Goal: Task Accomplishment & Management: Complete application form

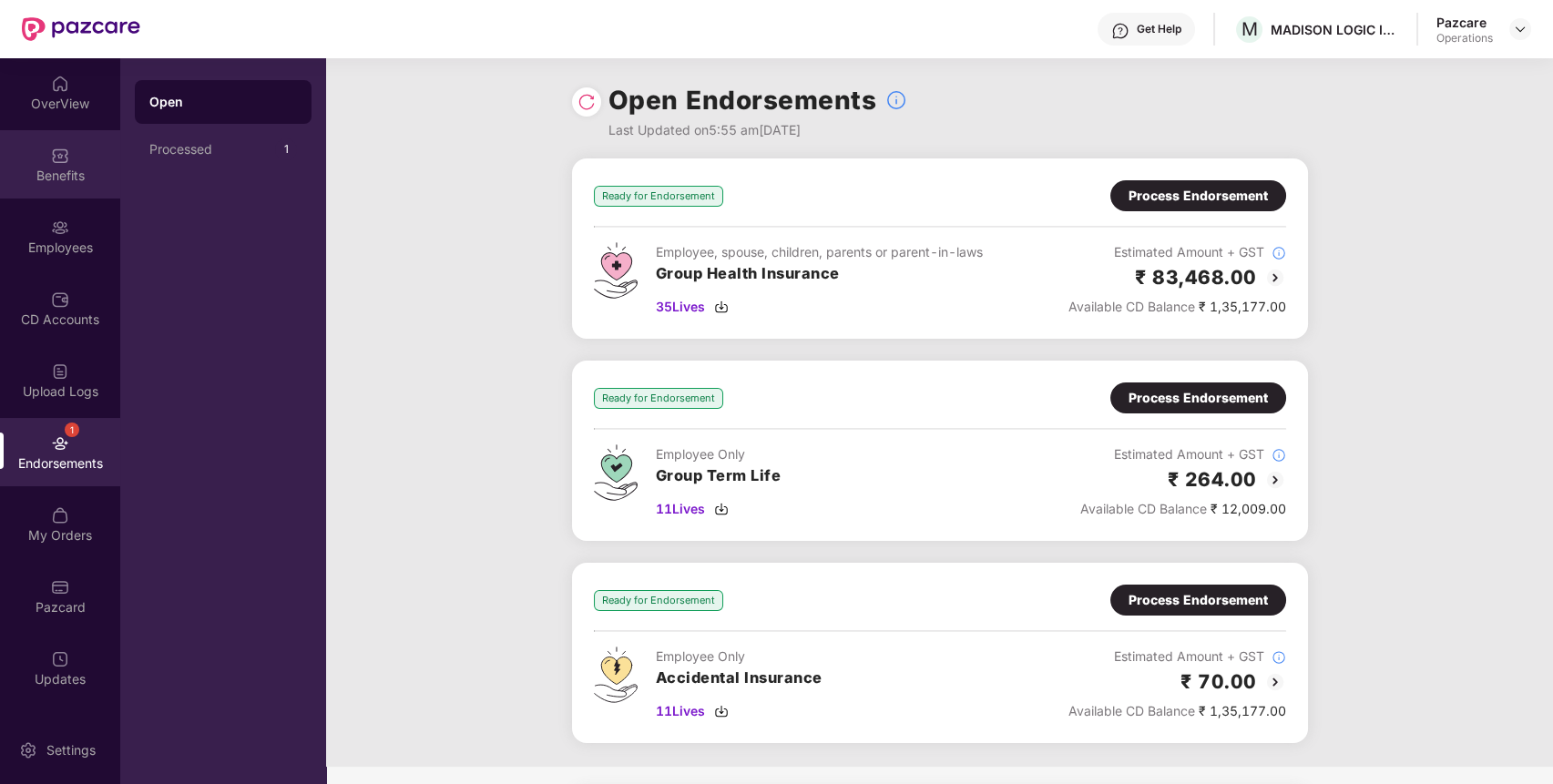
click at [87, 148] on div "Benefits" at bounding box center [60, 164] width 120 height 68
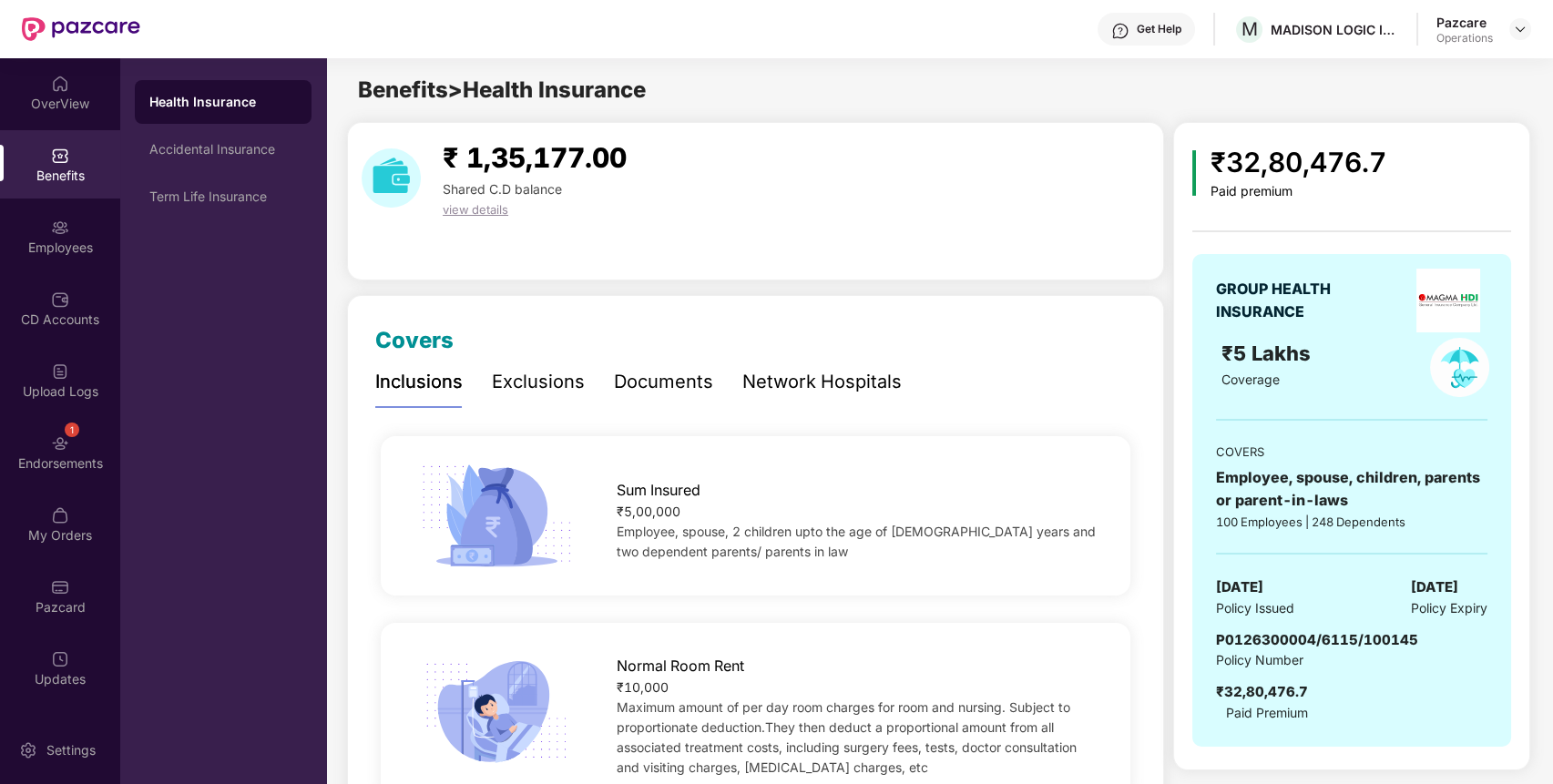
click at [1333, 643] on span "P0126300004/6115/100145" at bounding box center [1317, 639] width 202 height 17
copy span "P0126300004/6115/100145"
click at [1320, 643] on span "P0126300004/6115/100145" at bounding box center [1317, 639] width 202 height 17
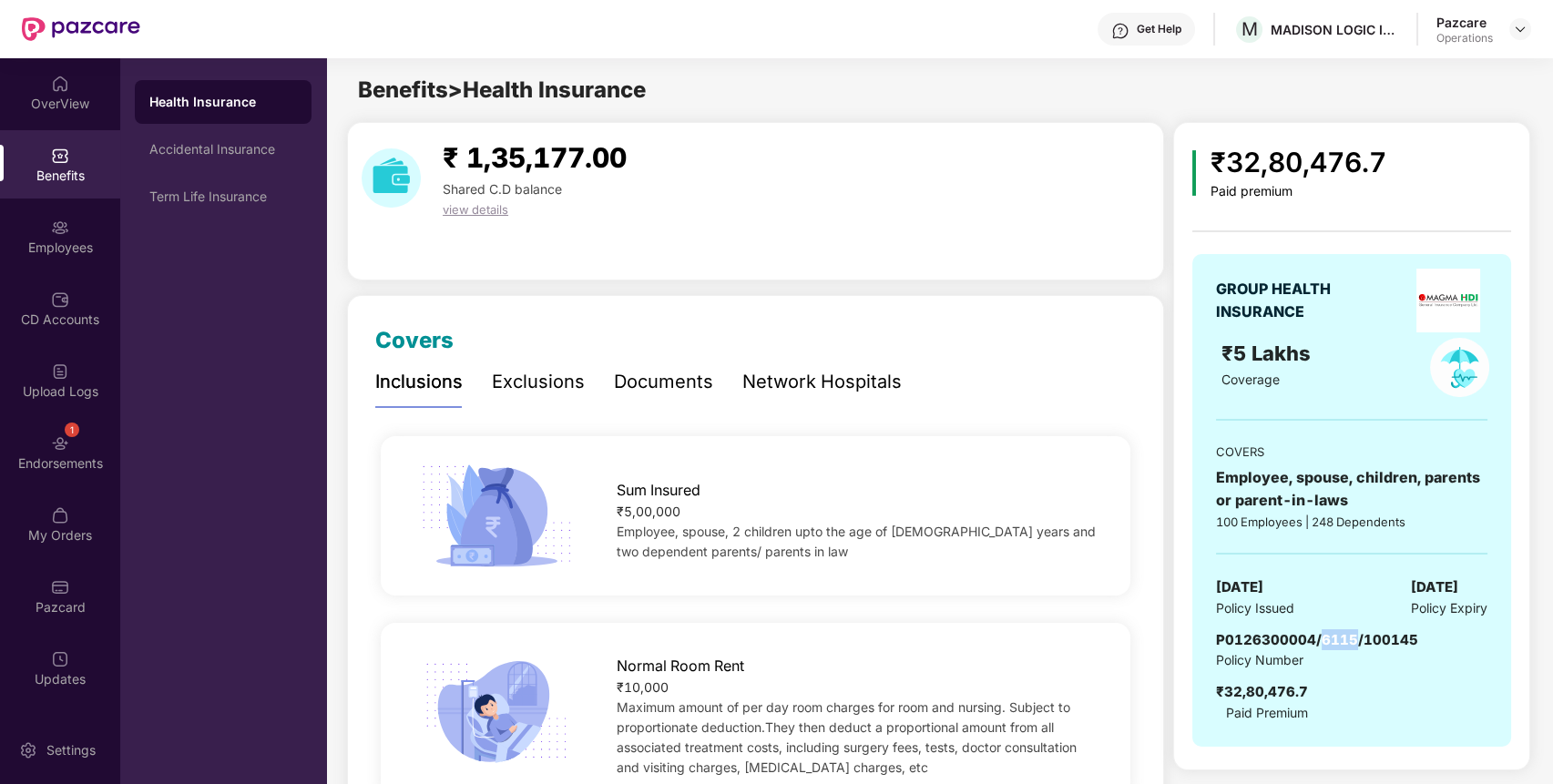
click at [1320, 643] on span "P0126300004/6115/100145" at bounding box center [1317, 639] width 202 height 17
click at [1316, 645] on span "P0126300004/6115/100145" at bounding box center [1317, 639] width 202 height 17
drag, startPoint x: 1217, startPoint y: 639, endPoint x: 1469, endPoint y: 619, distance: 252.8
click at [1469, 619] on div "GROUP HEALTH INSURANCE ₹5 Lakhs Coverage COVERS Employee, spouse, children, par…" at bounding box center [1351, 500] width 319 height 493
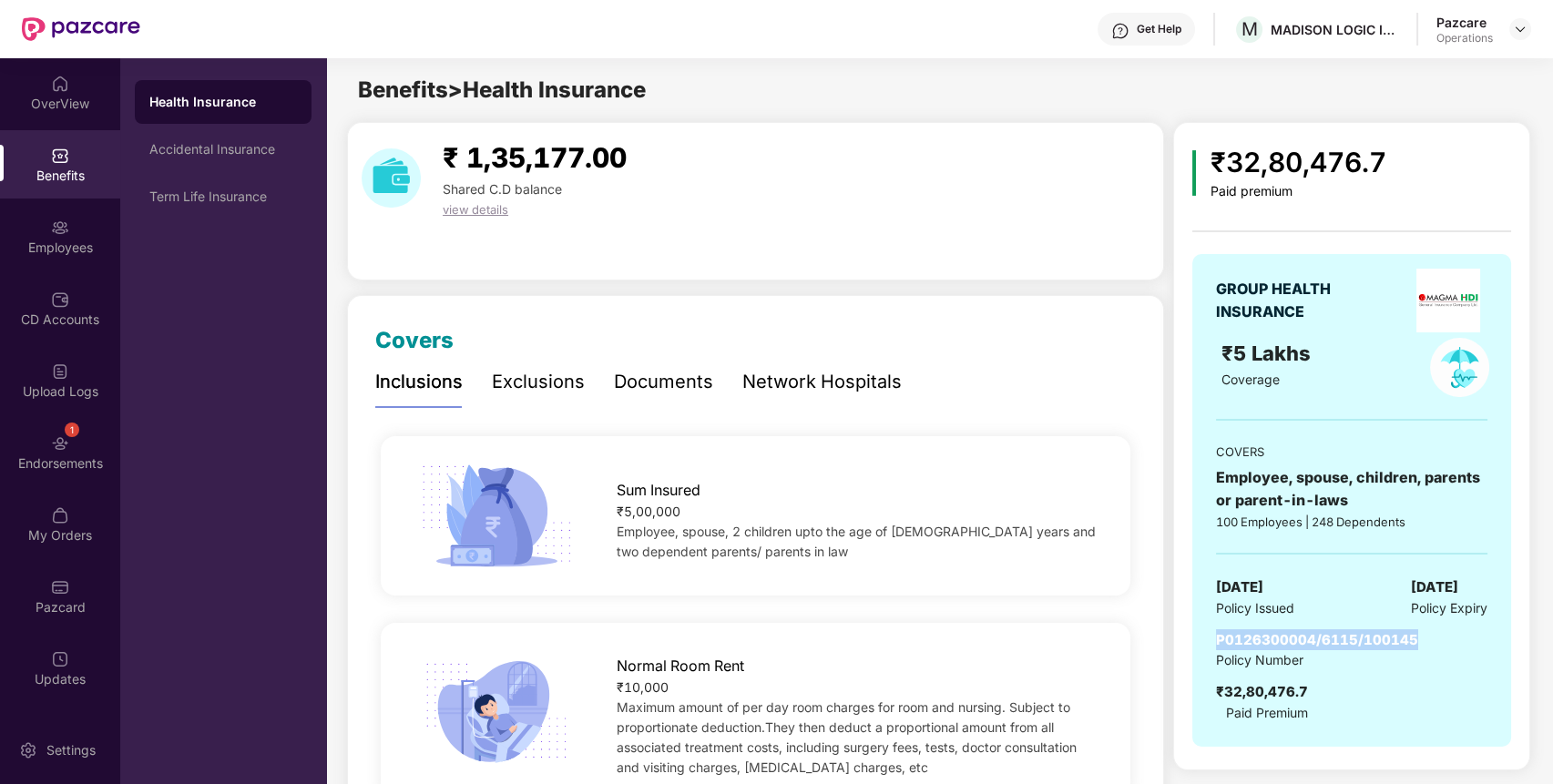
copy span "P0126300004/6115/100145"
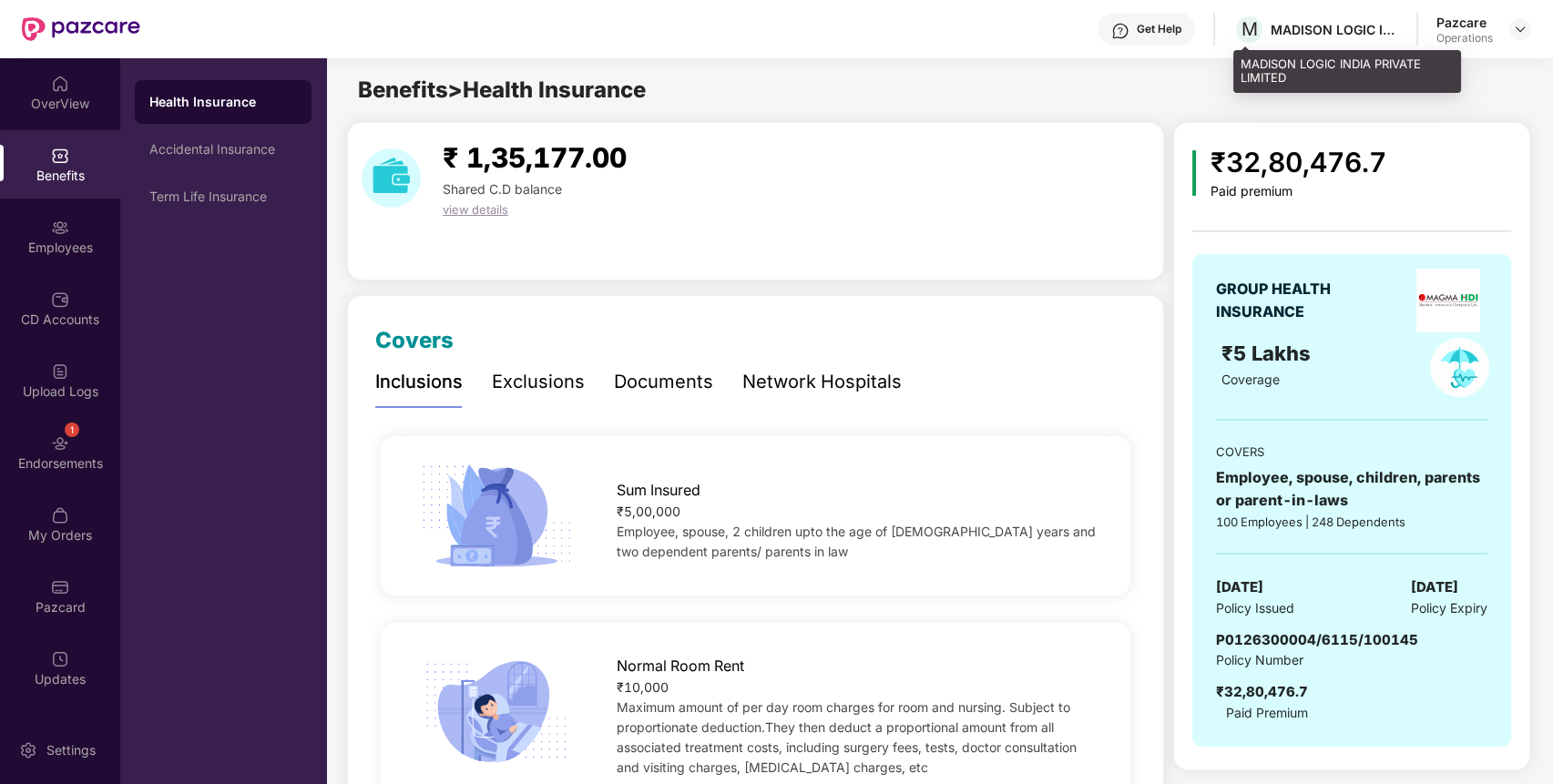
click at [1326, 37] on div "MADISON LOGIC INDIA PRIVATE LIMITED" at bounding box center [1334, 29] width 127 height 17
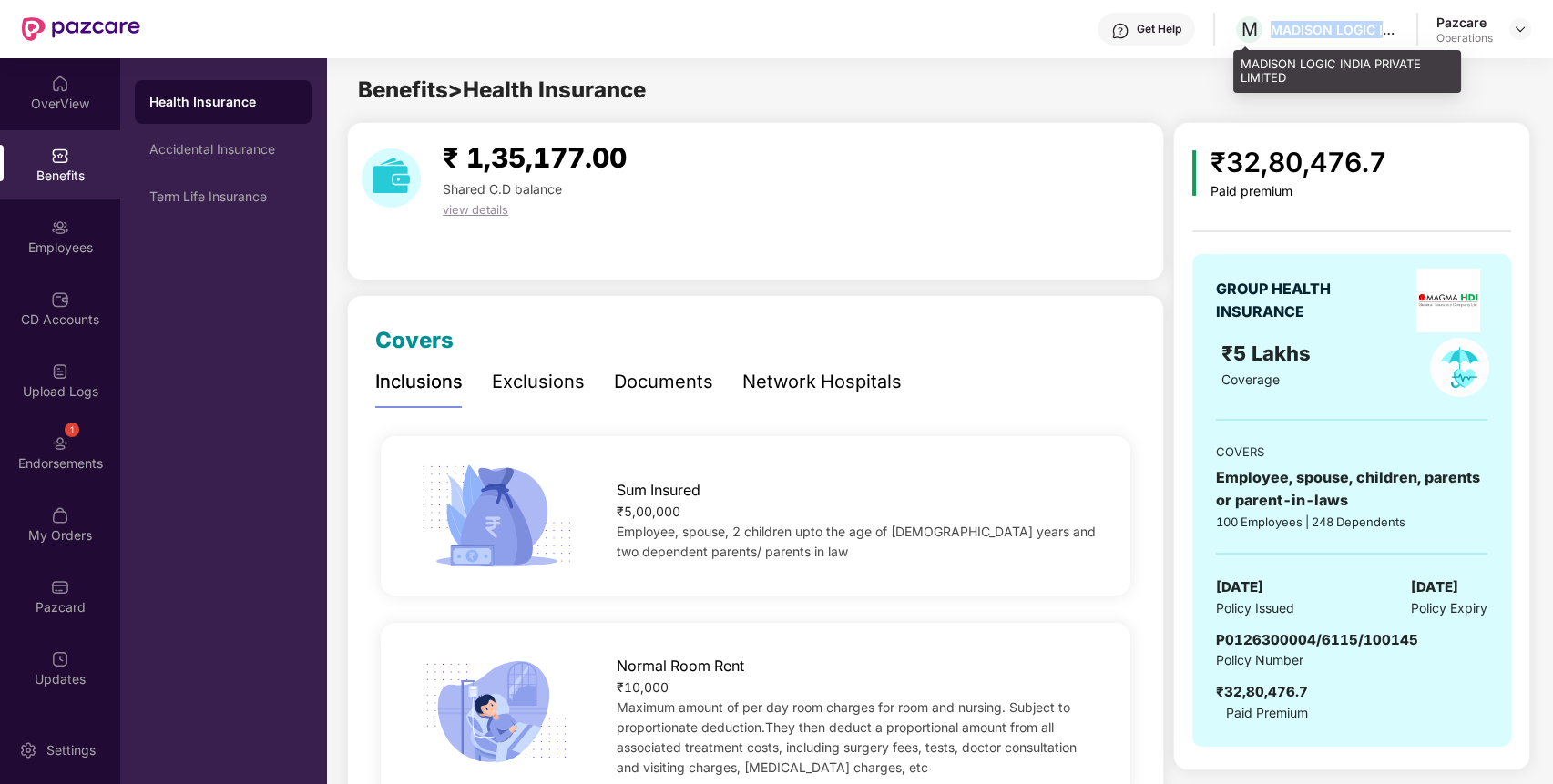
copy div "MADISON LOGIC INDIA PRIVATE LIMITED"
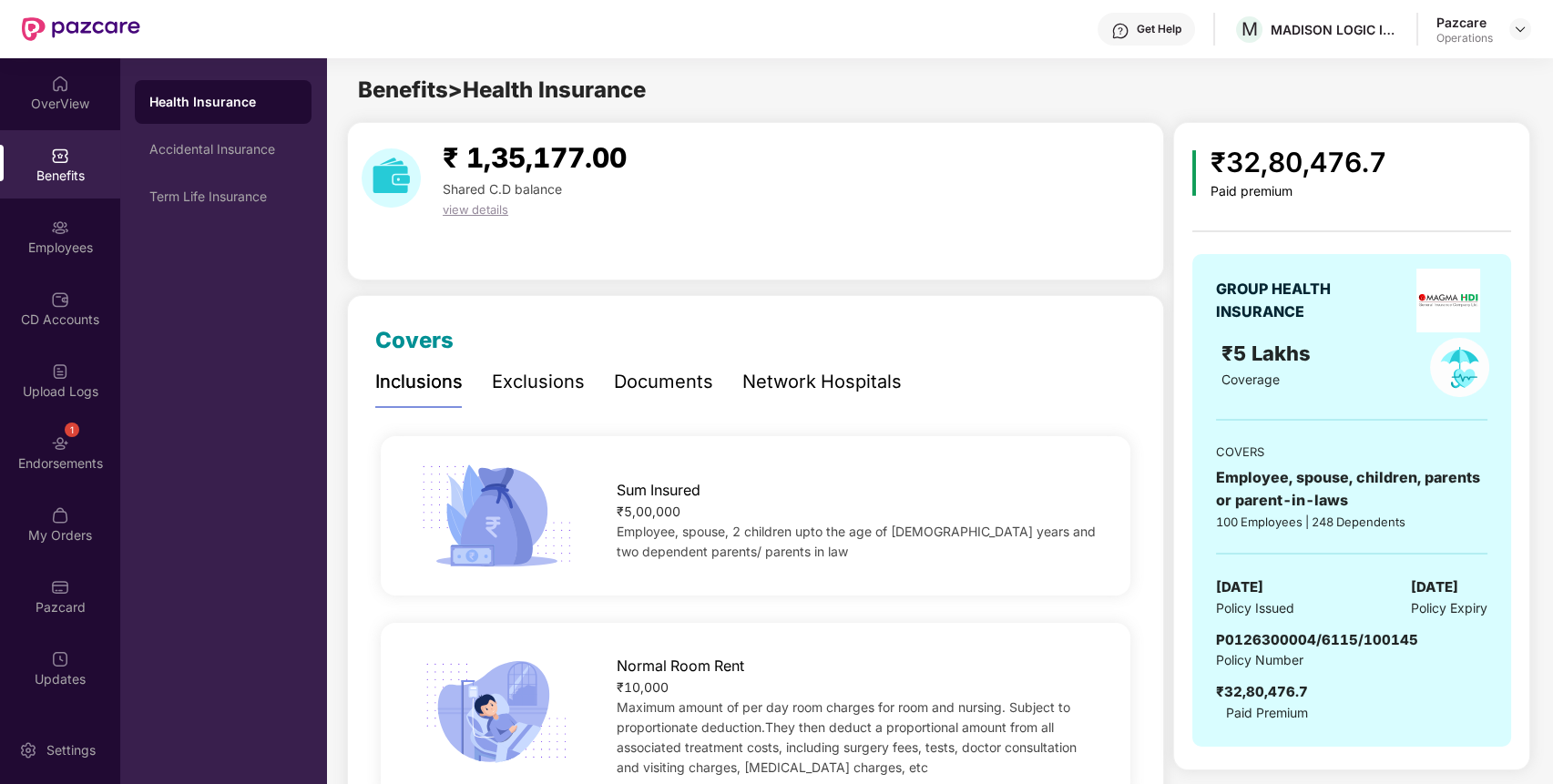
click at [1275, 635] on span "P0126300004/6115/100145" at bounding box center [1317, 639] width 202 height 17
copy span "P0126300004/6115/100145"
click at [1517, 22] on img at bounding box center [1520, 29] width 15 height 15
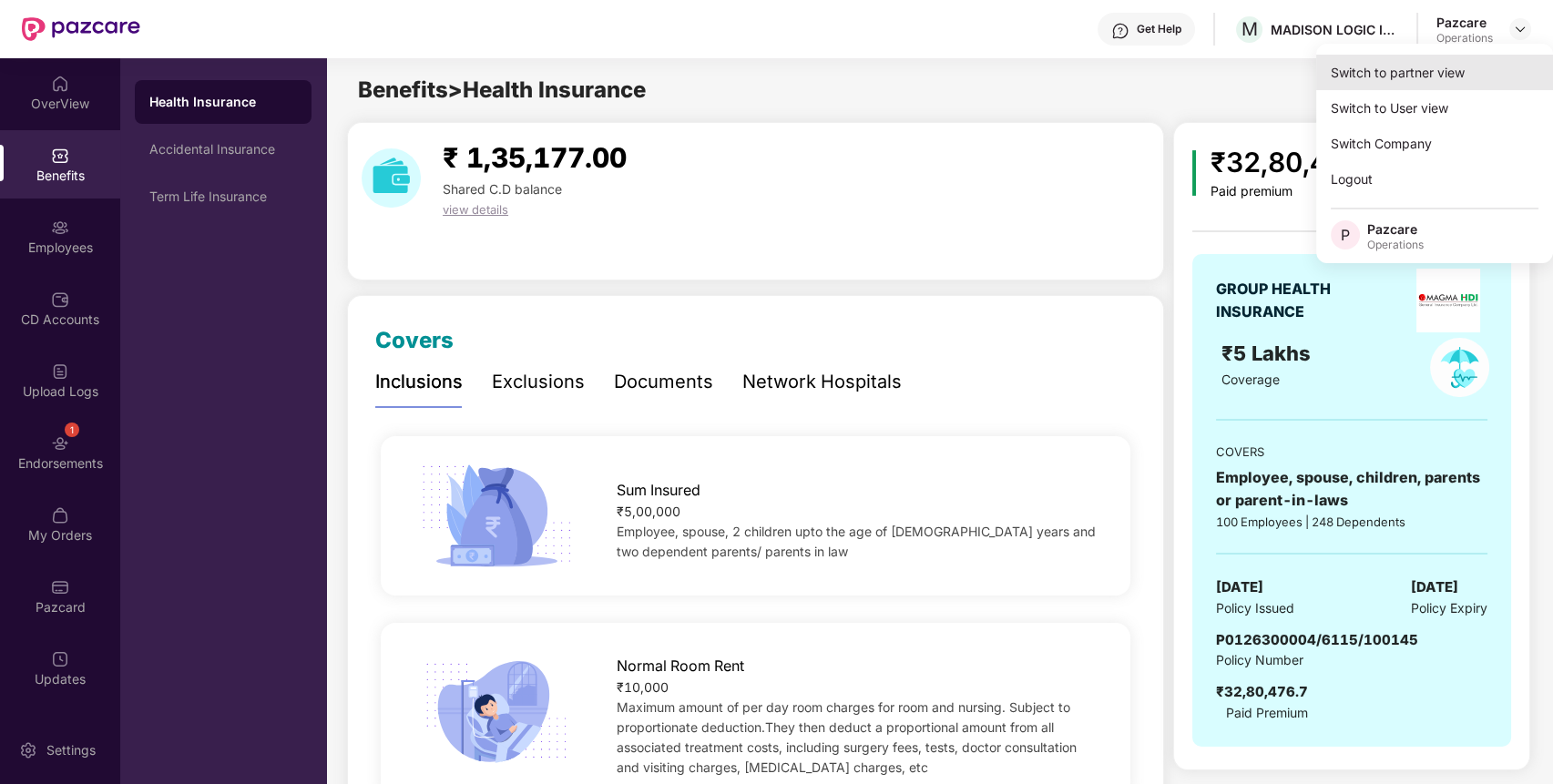
click at [1433, 77] on div "Switch to partner view" at bounding box center [1434, 72] width 237 height 36
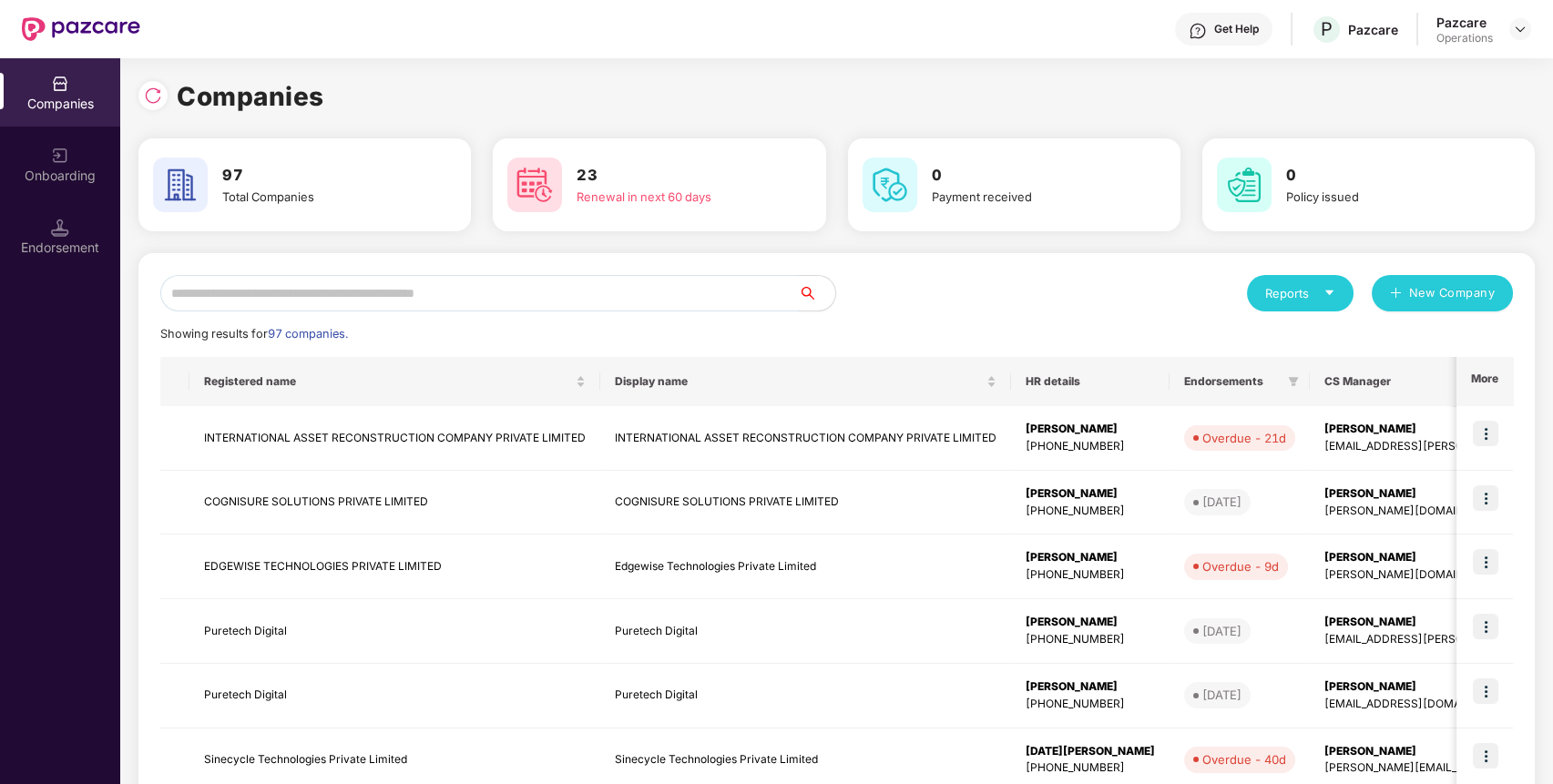
click at [698, 288] on input "text" at bounding box center [479, 292] width 638 height 37
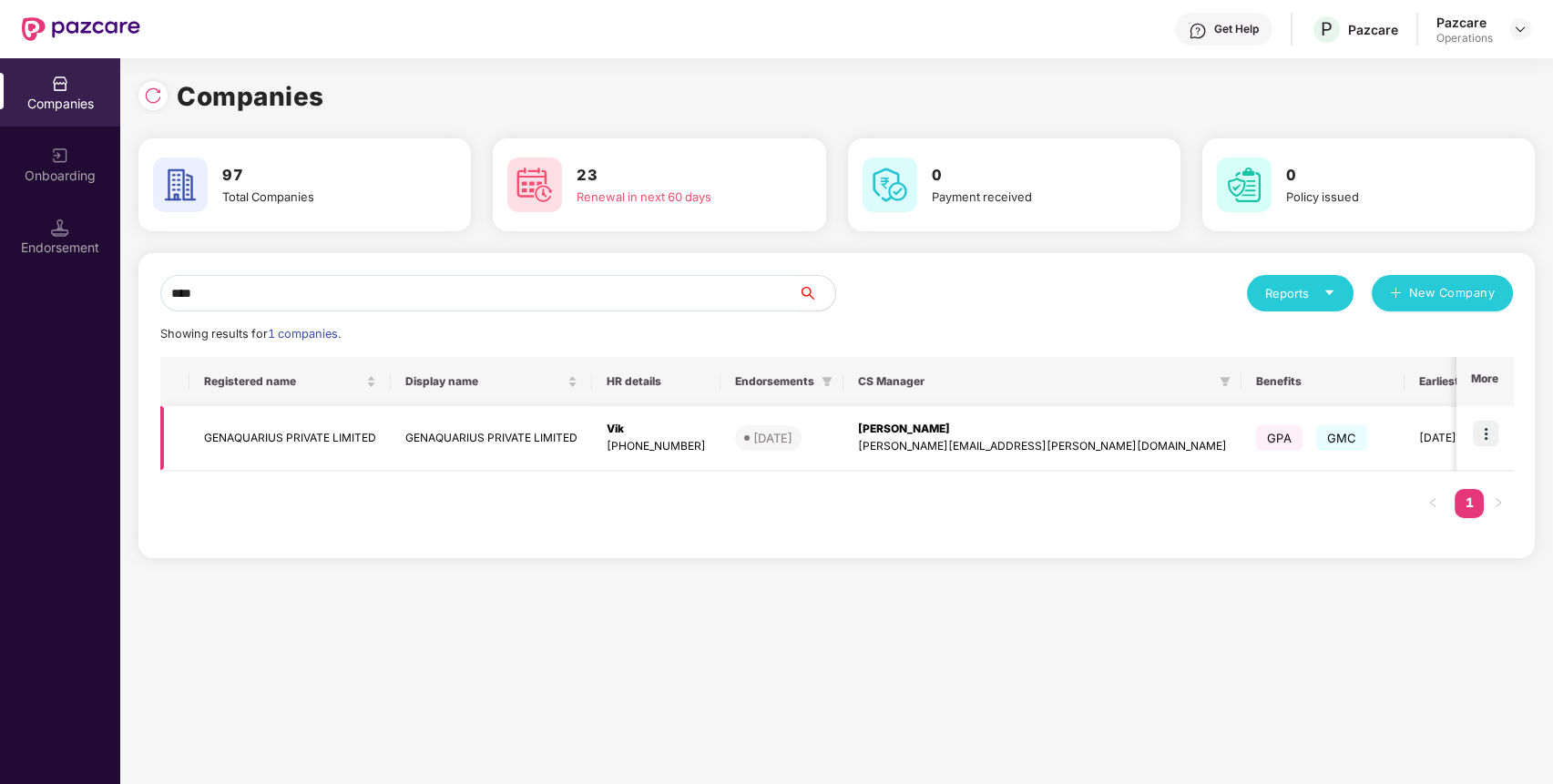
type input "****"
click at [1491, 431] on img at bounding box center [1485, 433] width 25 height 25
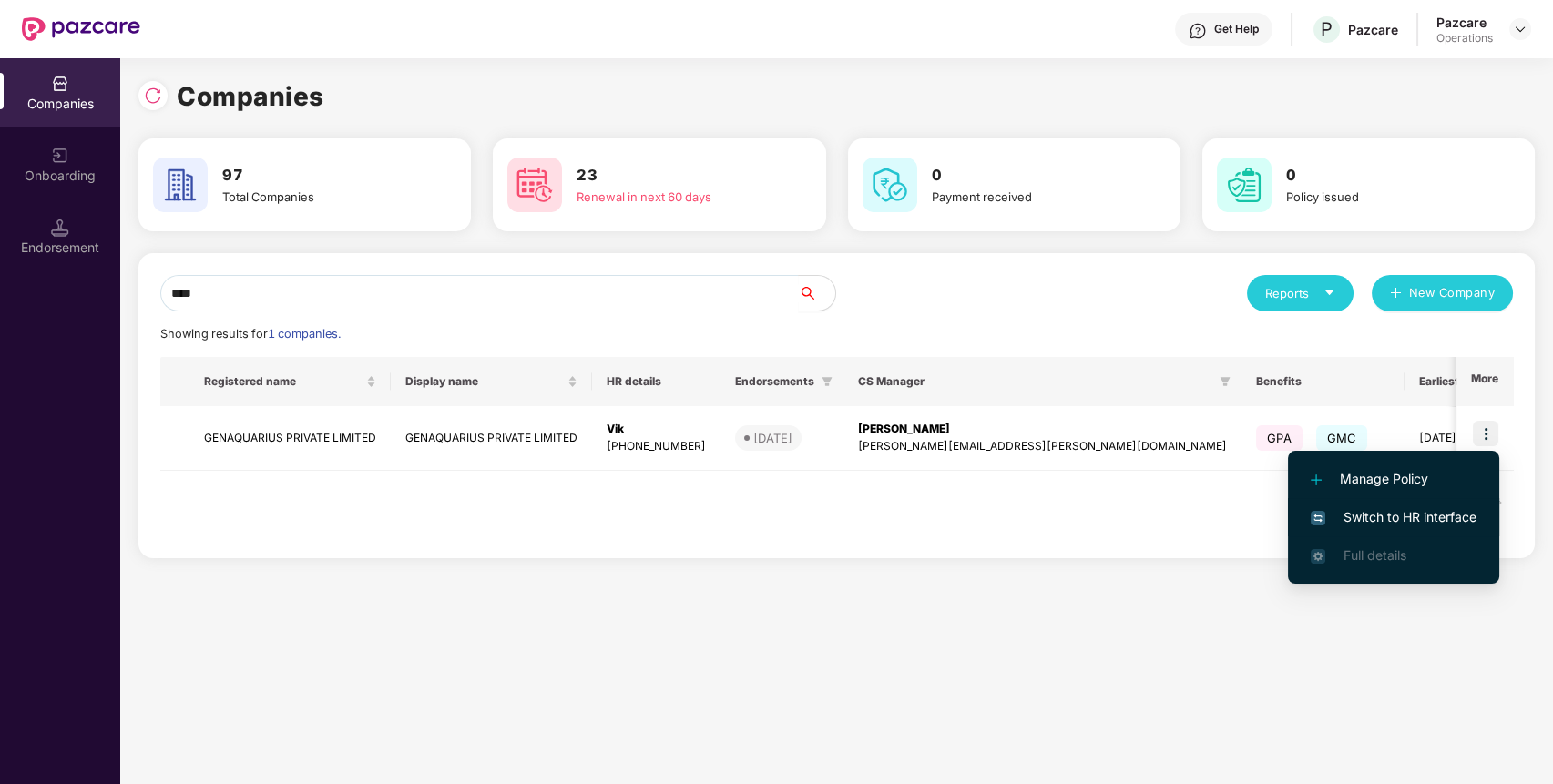
click at [1456, 518] on span "Switch to HR interface" at bounding box center [1393, 516] width 166 height 20
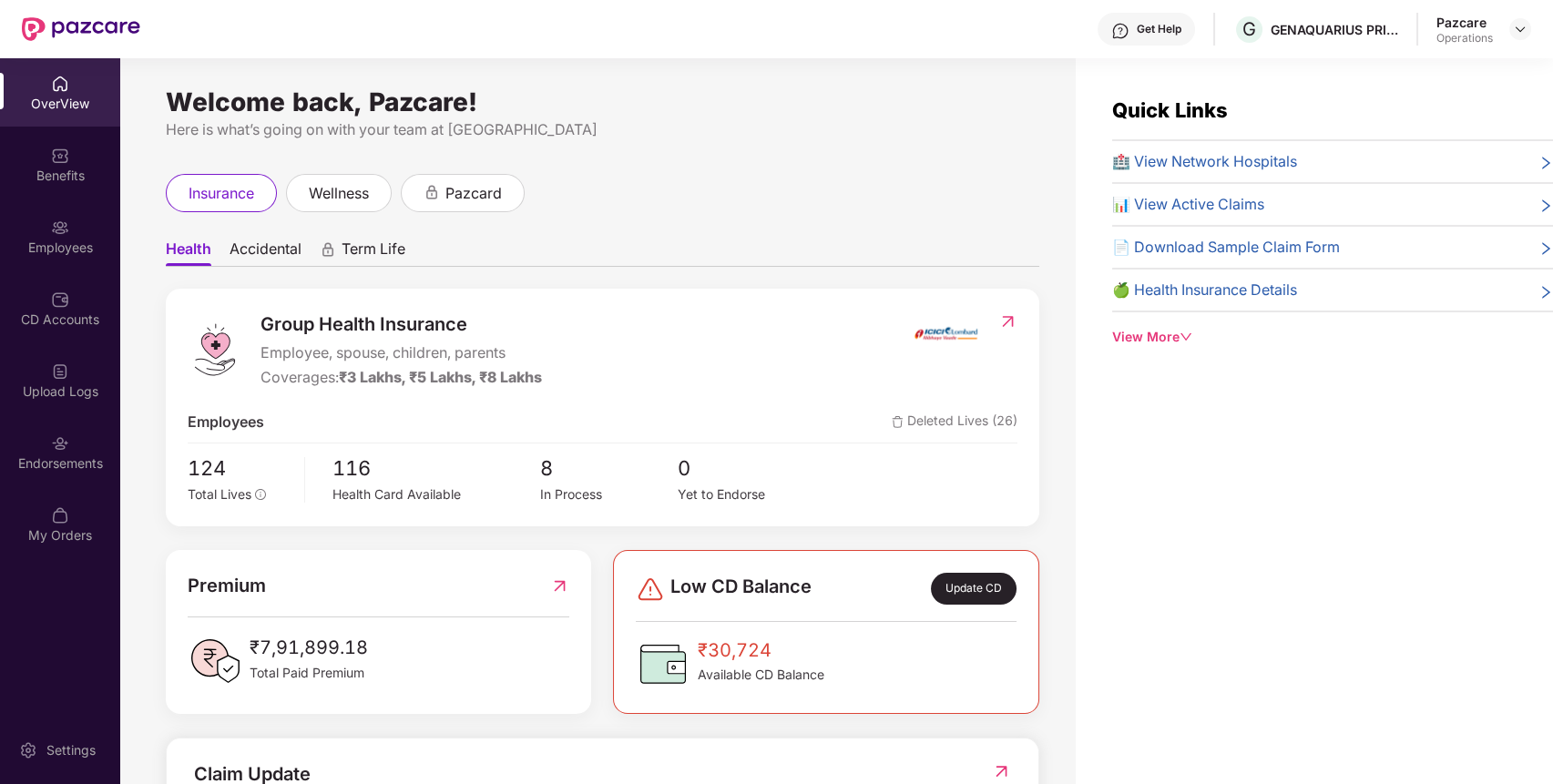
click at [37, 223] on div "Employees" at bounding box center [60, 236] width 120 height 68
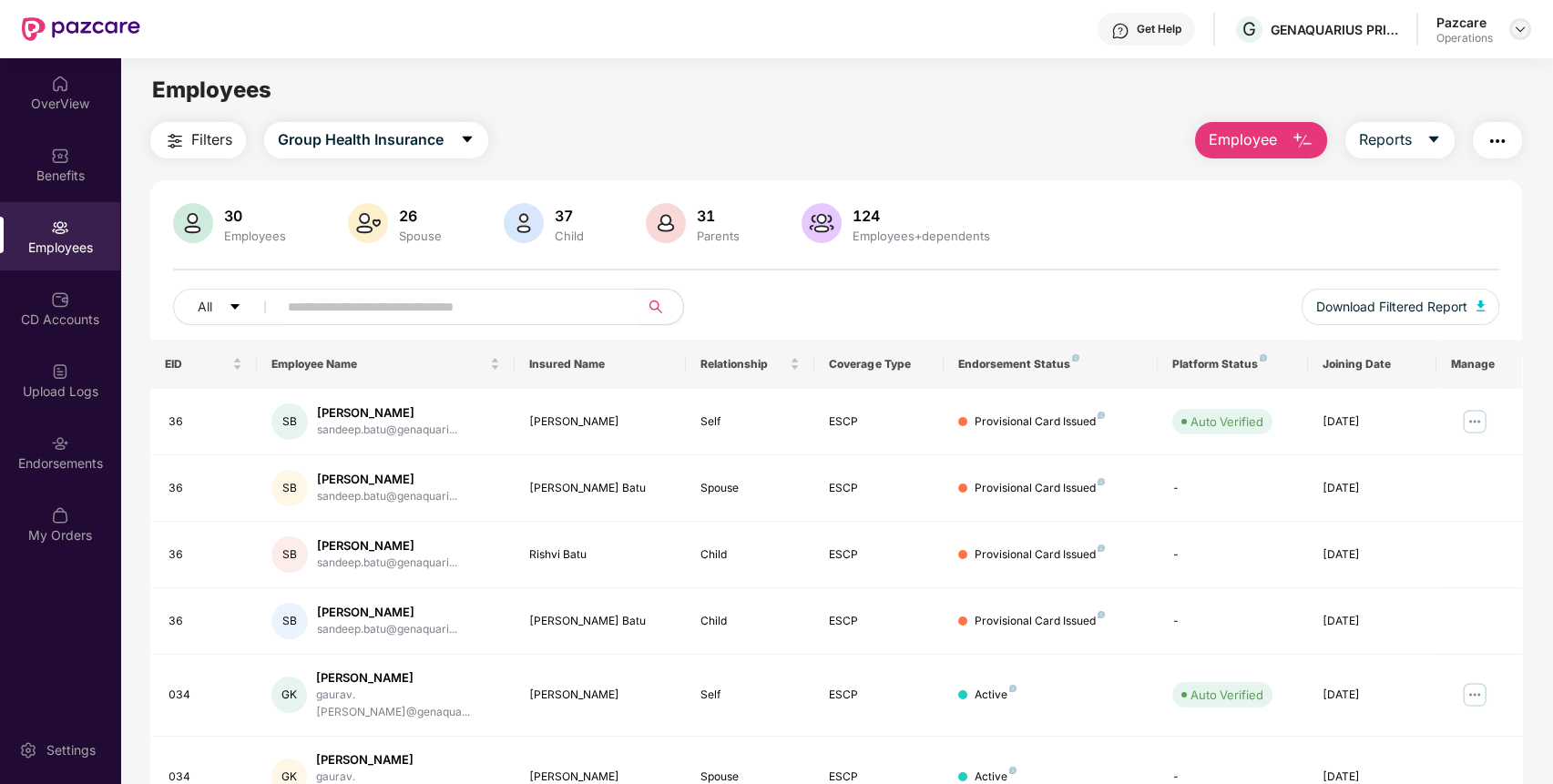
click at [1518, 35] on img at bounding box center [1520, 29] width 15 height 15
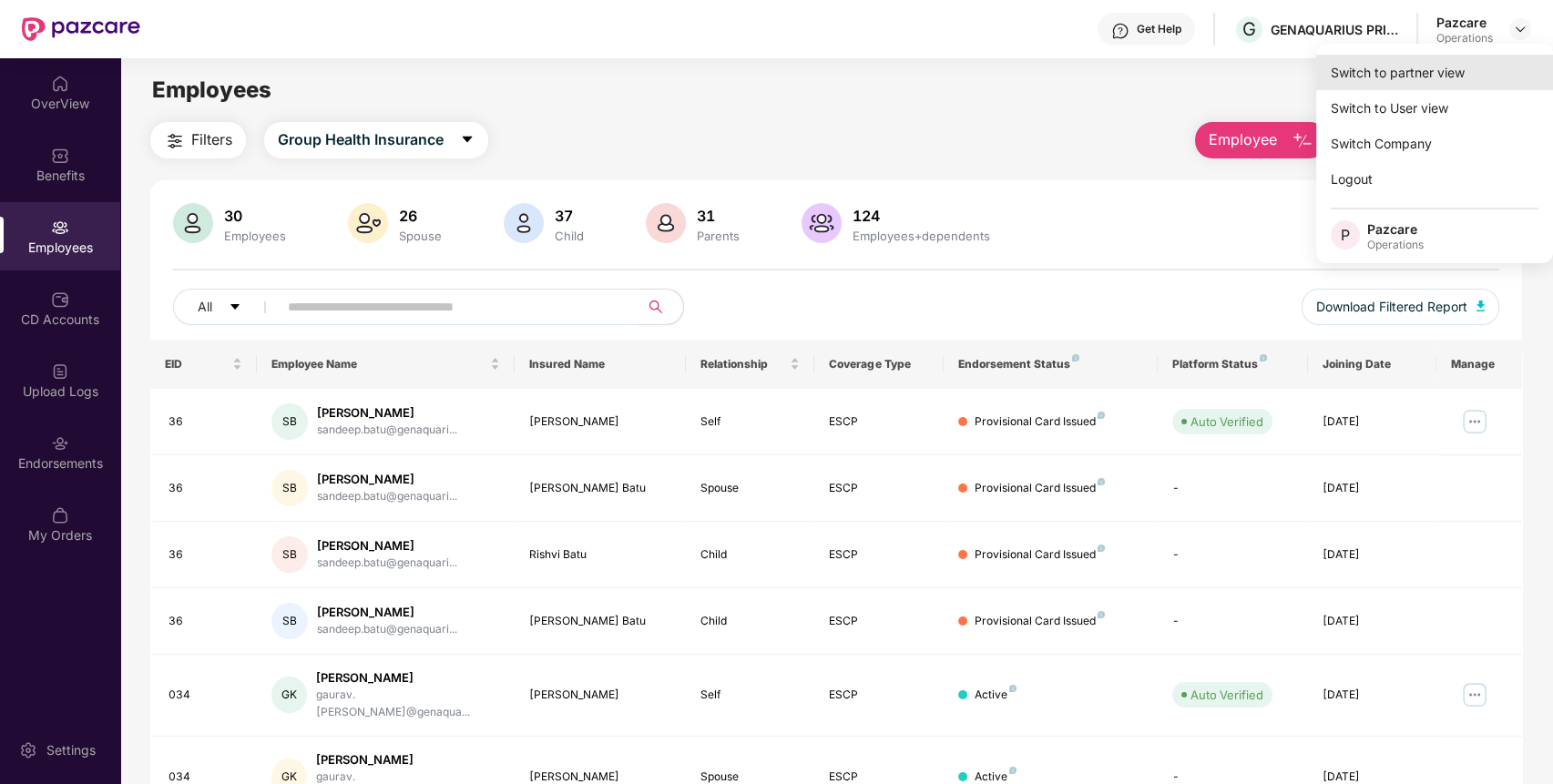
click at [1471, 60] on div "Switch to partner view" at bounding box center [1434, 72] width 237 height 36
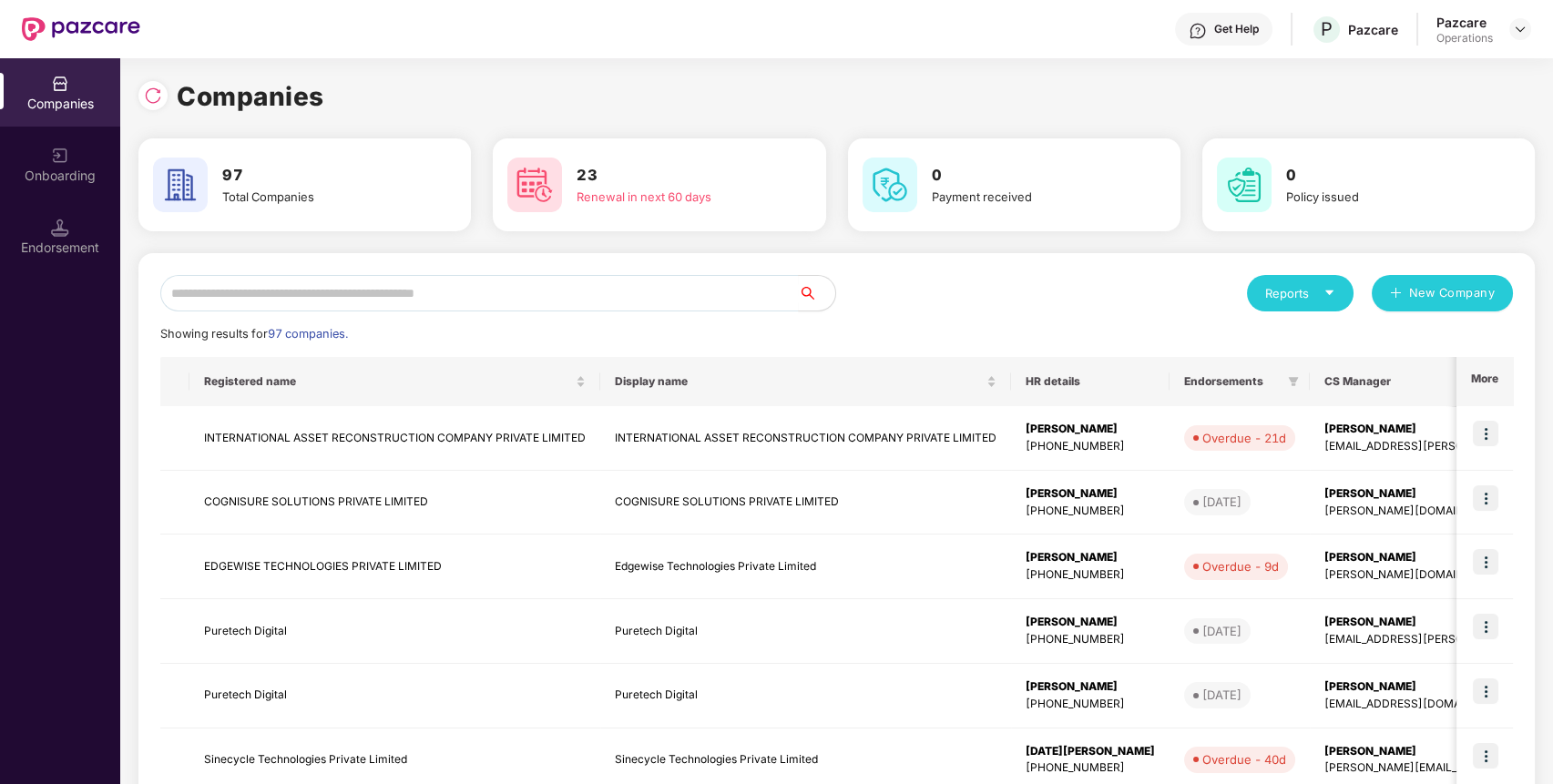
click at [623, 271] on div "Reports New Company Showing results for 97 companies. Registered name Display n…" at bounding box center [836, 694] width 1396 height 883
click at [634, 294] on input "text" at bounding box center [479, 292] width 638 height 37
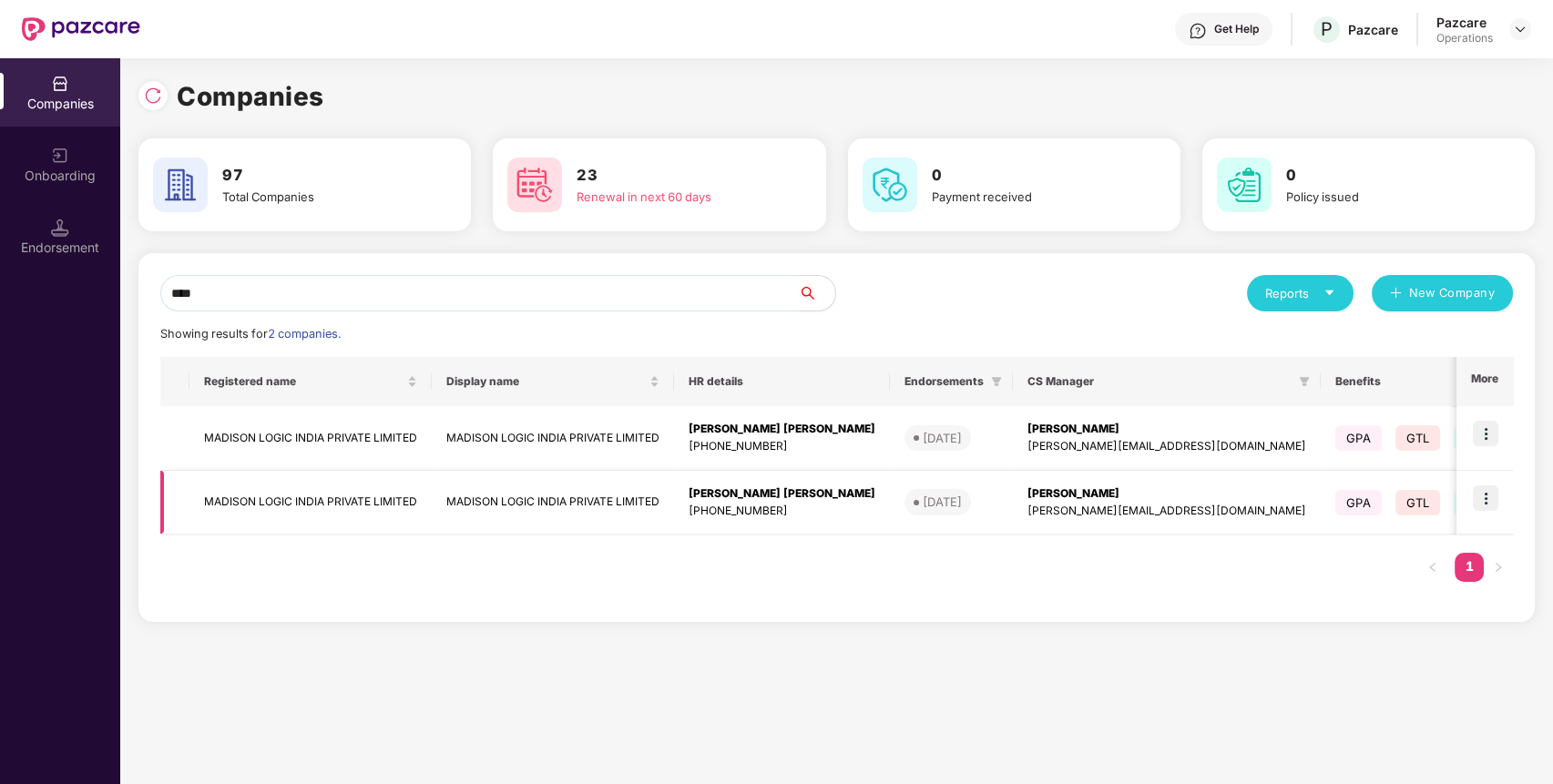
type input "****"
click at [1501, 493] on td at bounding box center [1485, 502] width 56 height 65
click at [1488, 499] on img at bounding box center [1485, 497] width 25 height 25
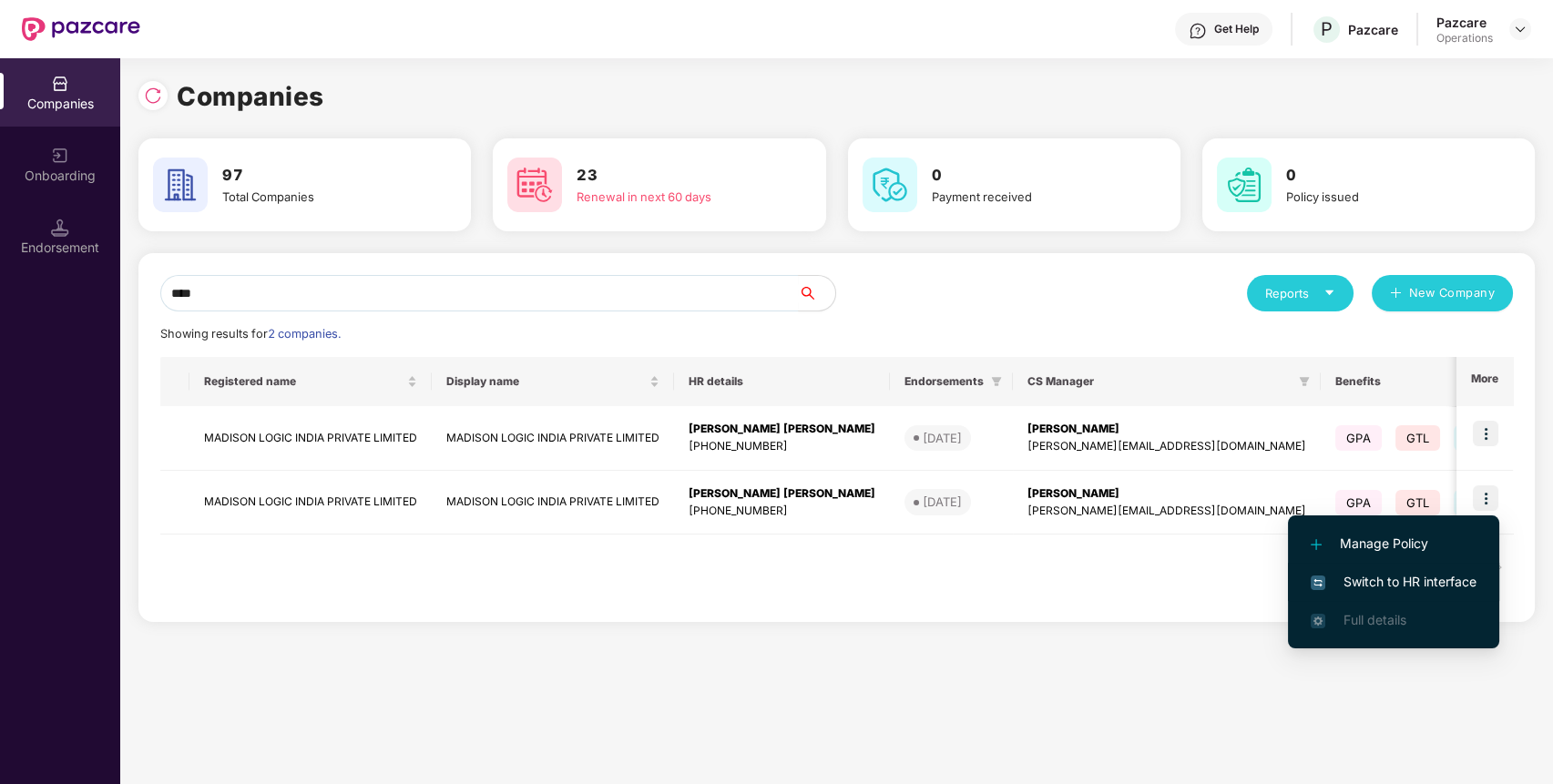
click at [1435, 572] on span "Switch to HR interface" at bounding box center [1393, 581] width 166 height 20
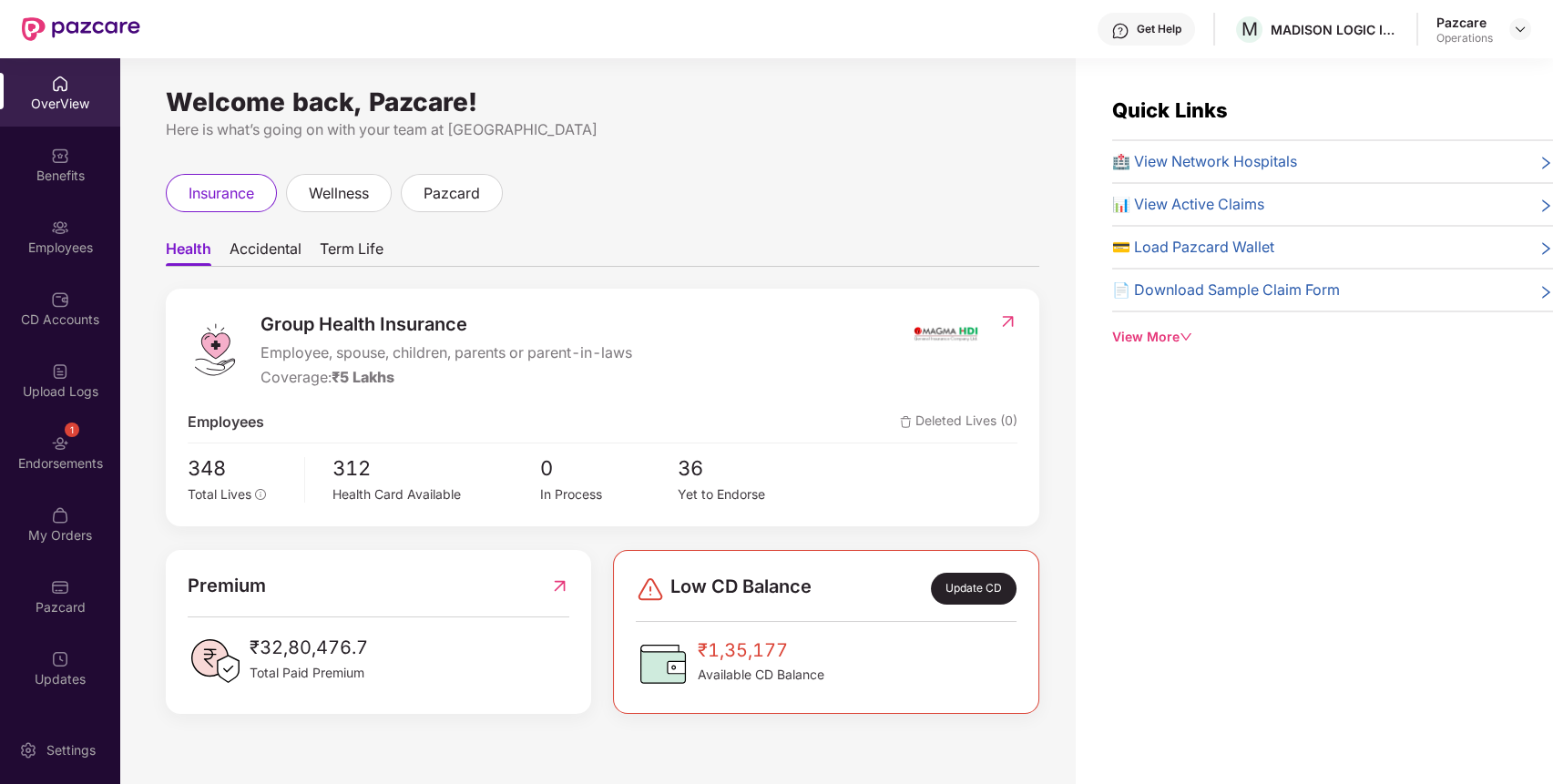
click at [37, 426] on div "1 Endorsements" at bounding box center [60, 451] width 120 height 68
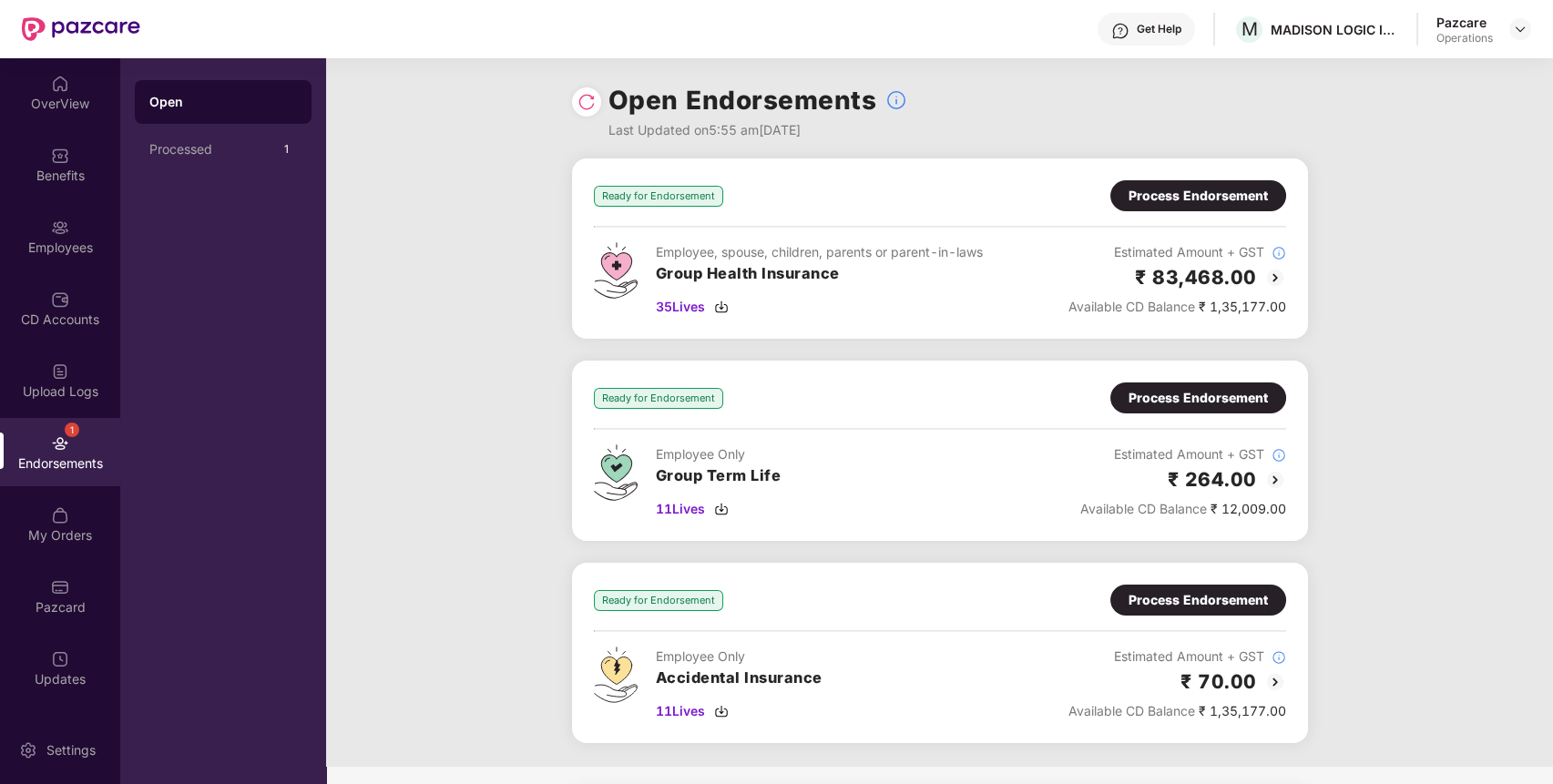
click at [1199, 189] on div "Process Endorsement" at bounding box center [1198, 195] width 140 height 20
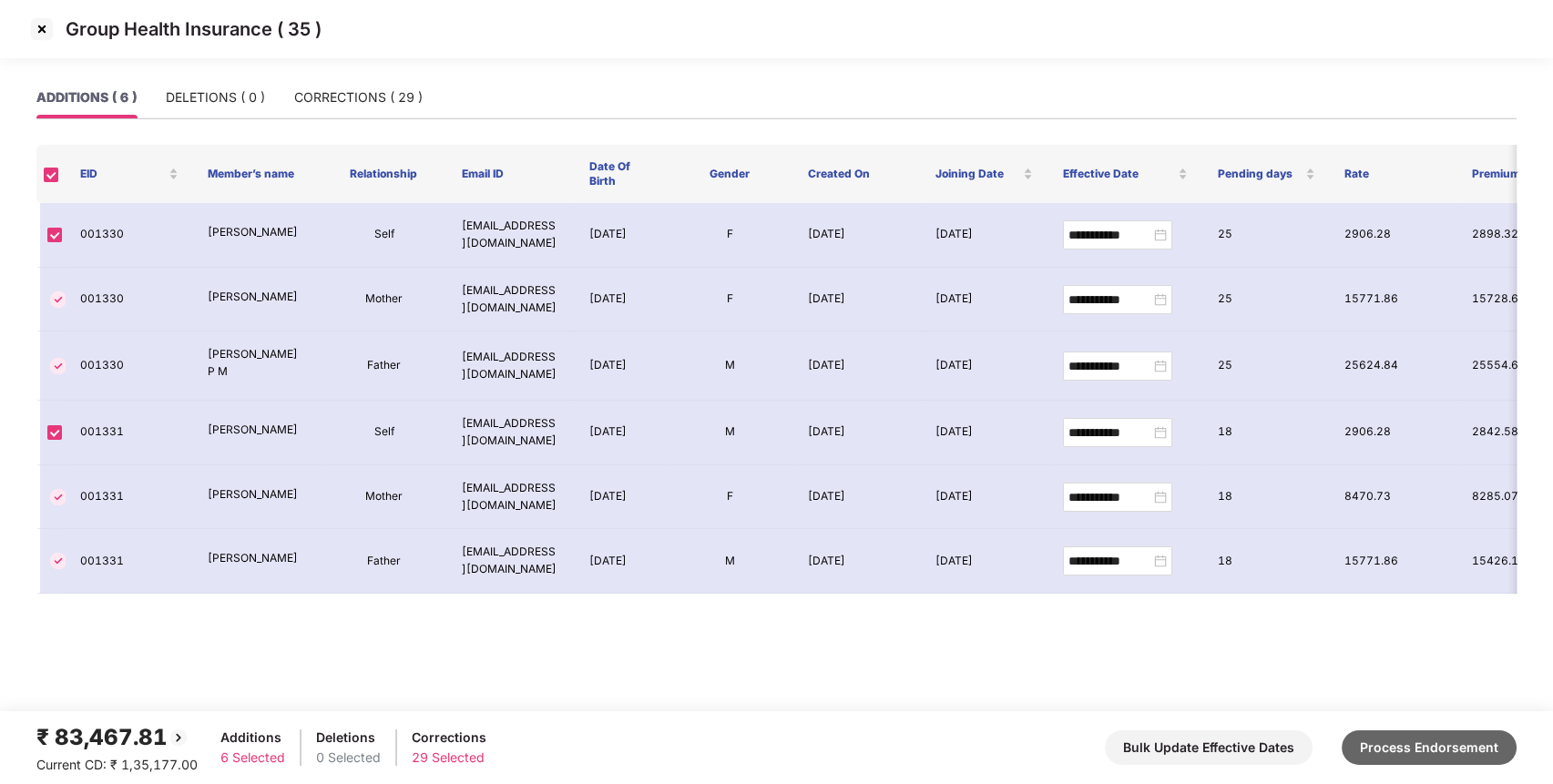
click at [1455, 746] on button "Process Endorsement" at bounding box center [1428, 747] width 175 height 35
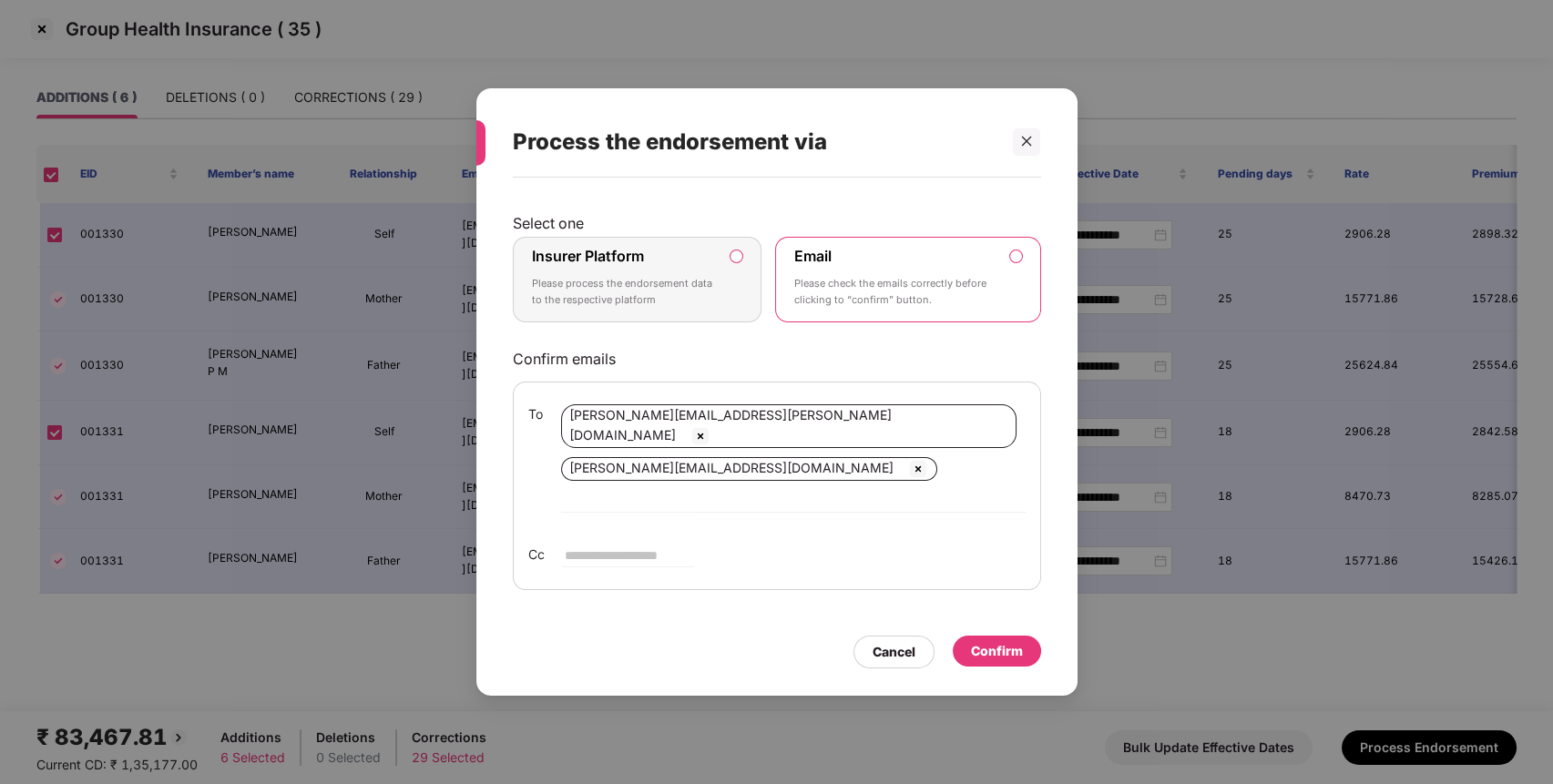
click at [672, 283] on div "Insurer Platform Please process the endorsement data to the respective platform" at bounding box center [624, 279] width 186 height 66
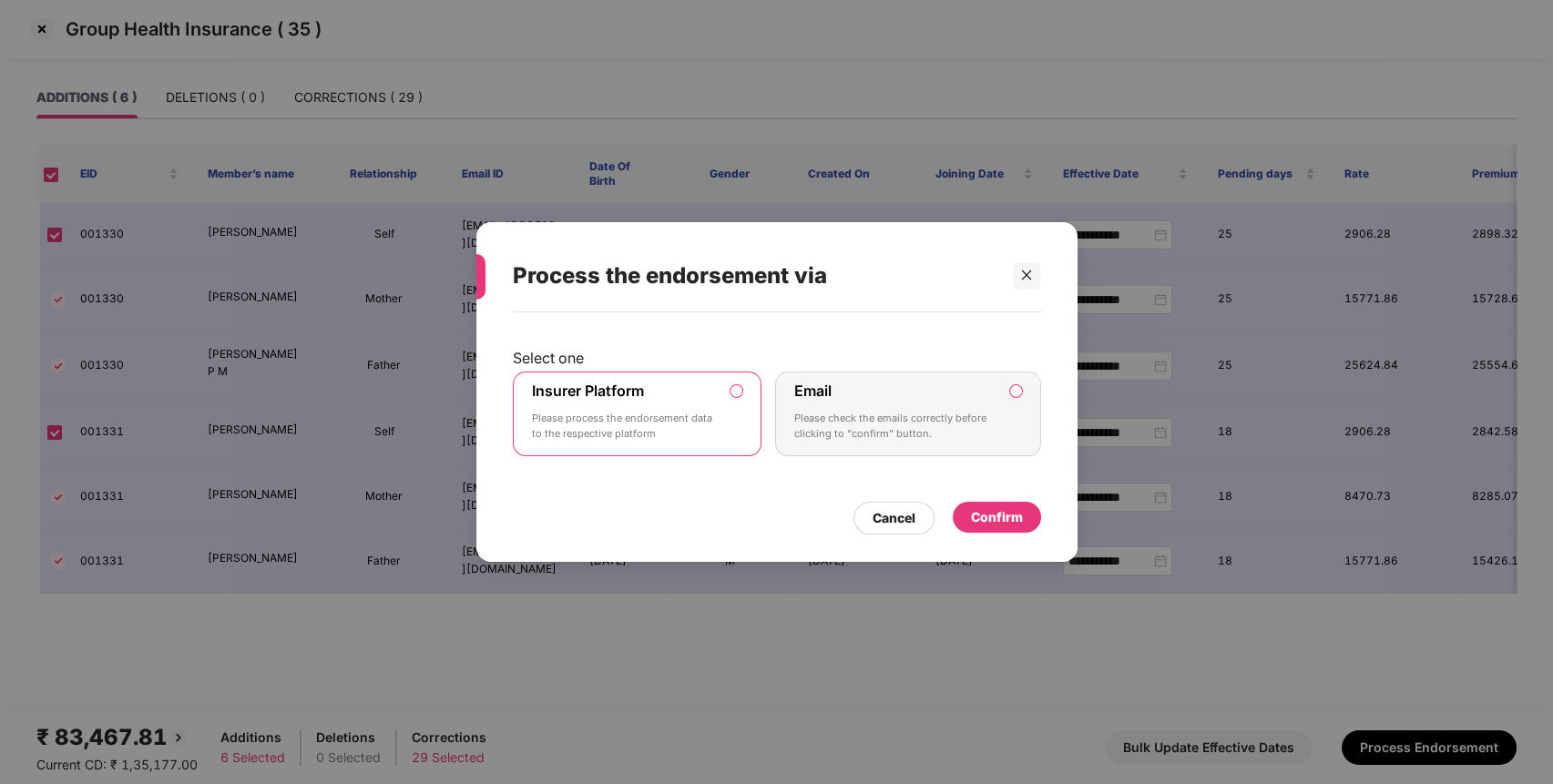
click at [985, 513] on div "Confirm" at bounding box center [996, 516] width 52 height 20
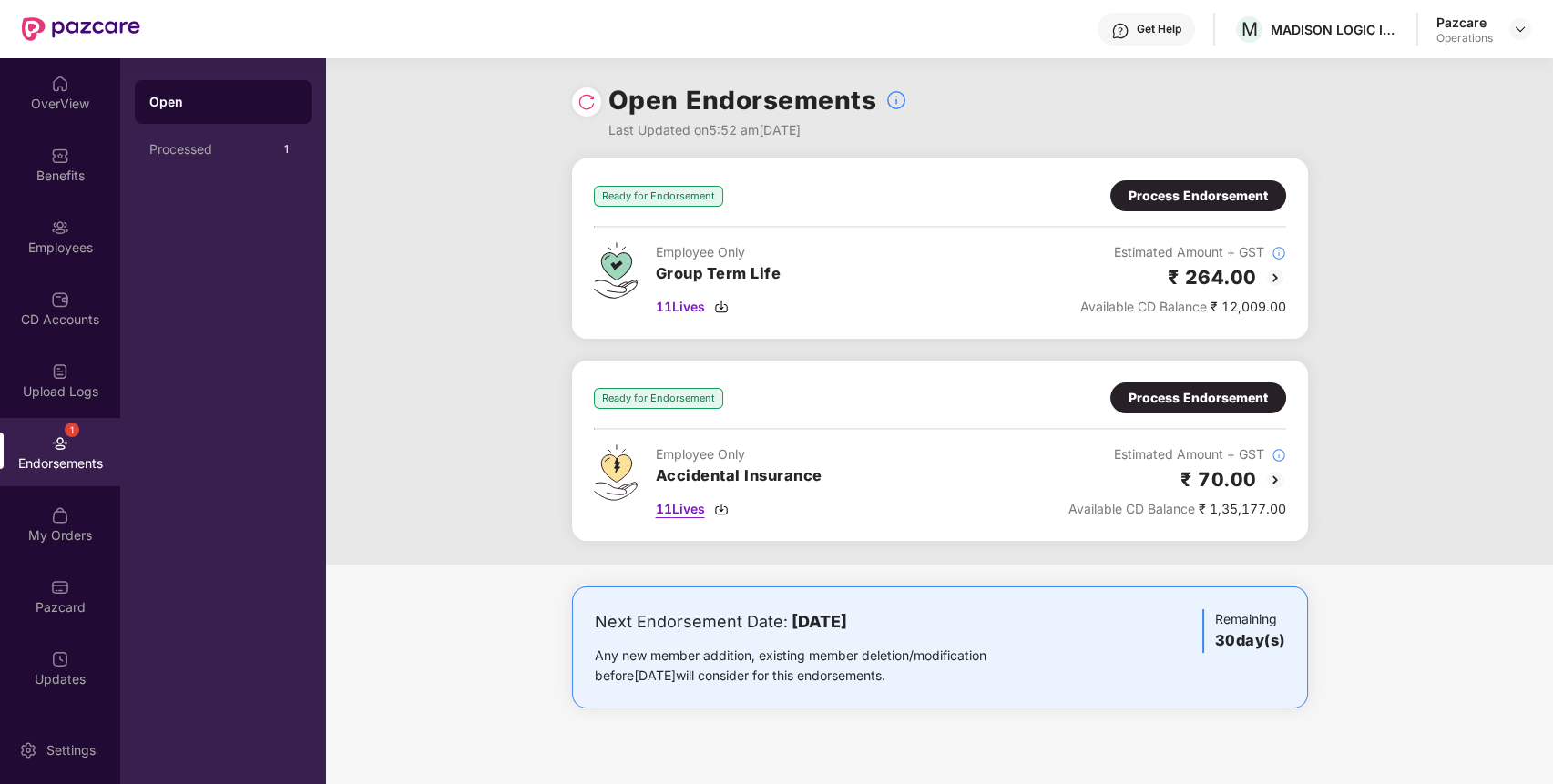
click at [678, 501] on span "11 Lives" at bounding box center [680, 508] width 49 height 20
click at [49, 165] on div "Benefits" at bounding box center [60, 164] width 120 height 68
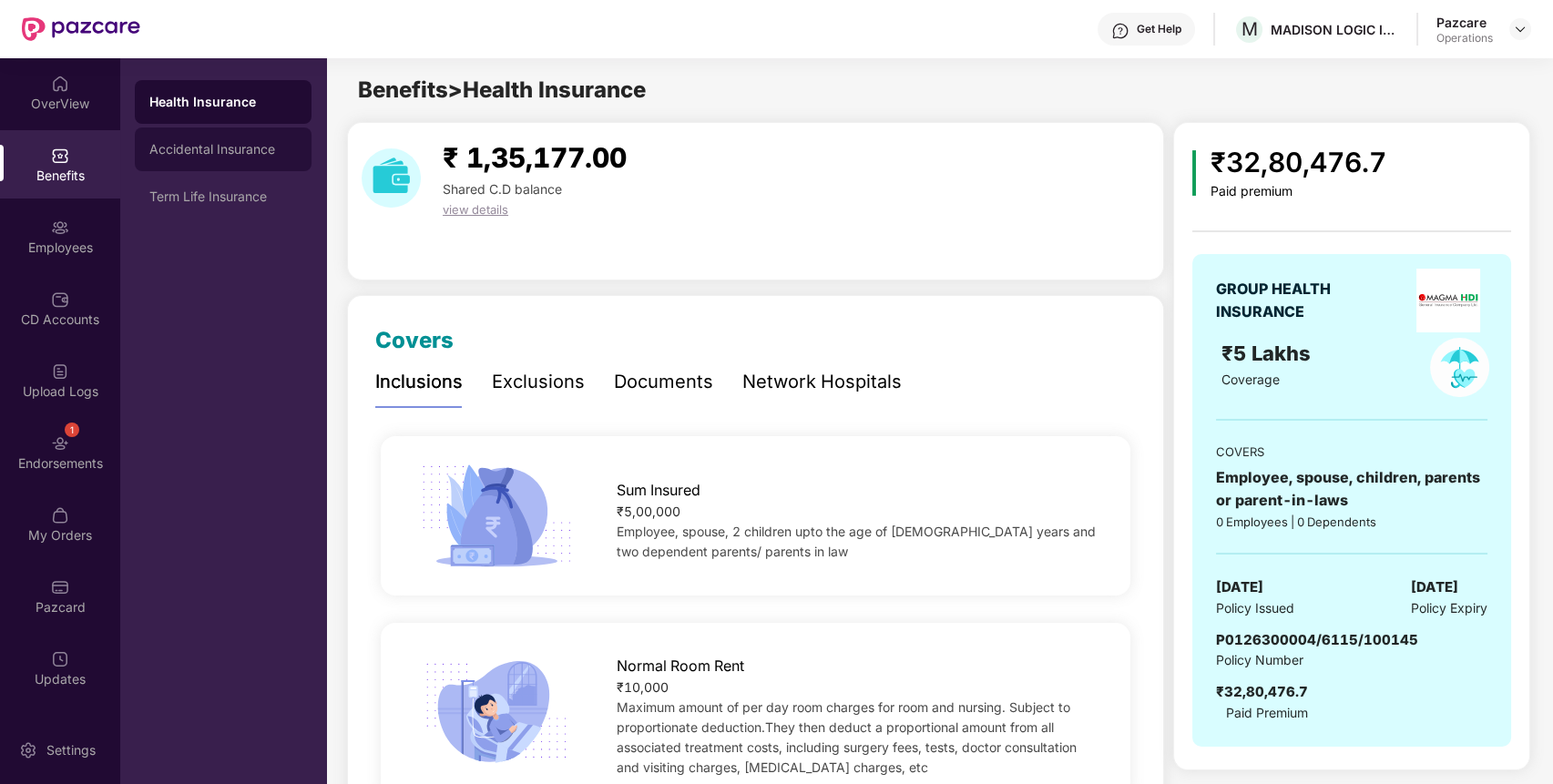
click at [231, 135] on div "Accidental Insurance" at bounding box center [223, 149] width 176 height 44
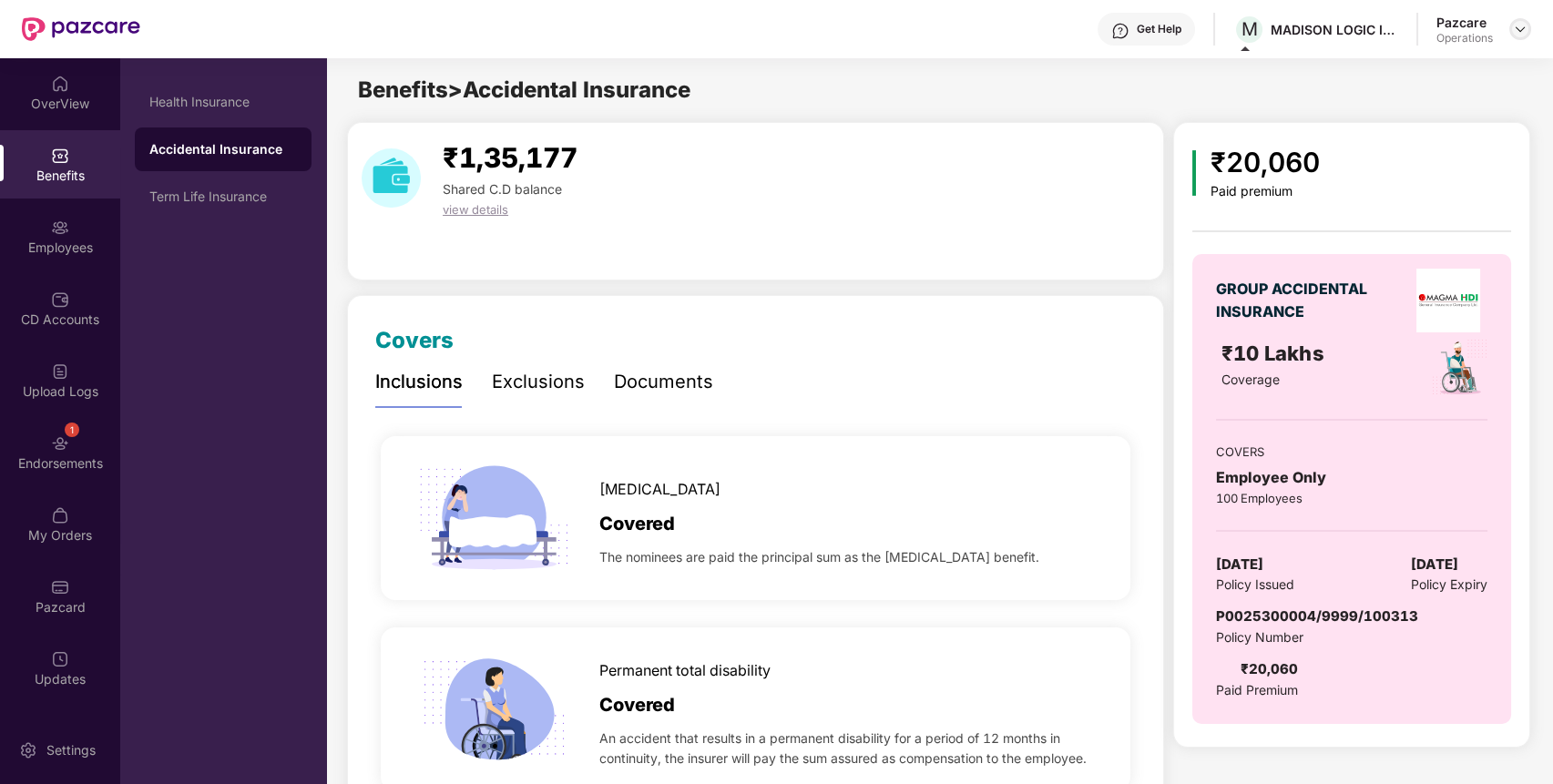
click at [1517, 38] on div at bounding box center [1519, 28] width 22 height 22
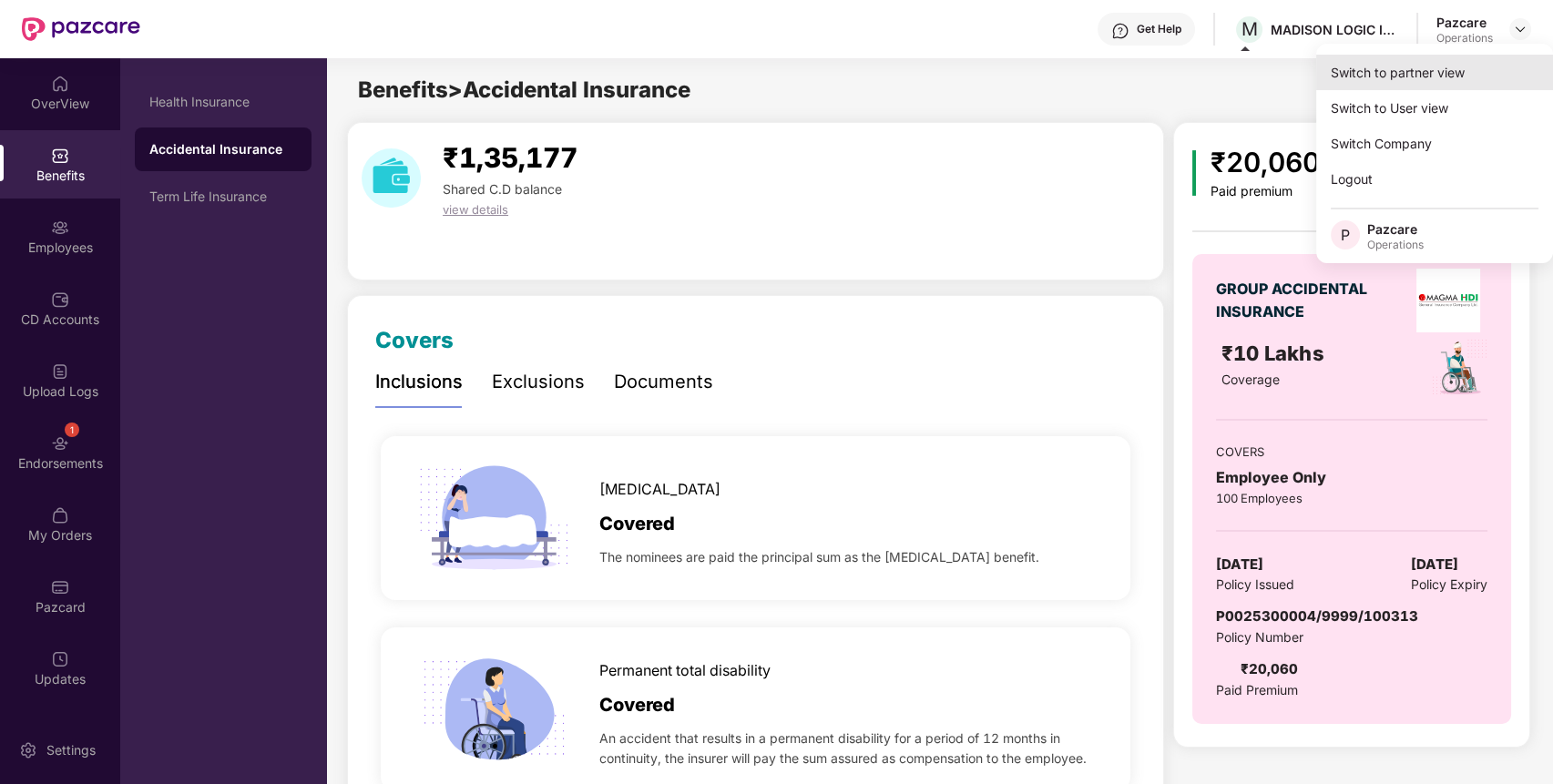
click at [1454, 70] on div "Switch to partner view" at bounding box center [1434, 72] width 237 height 36
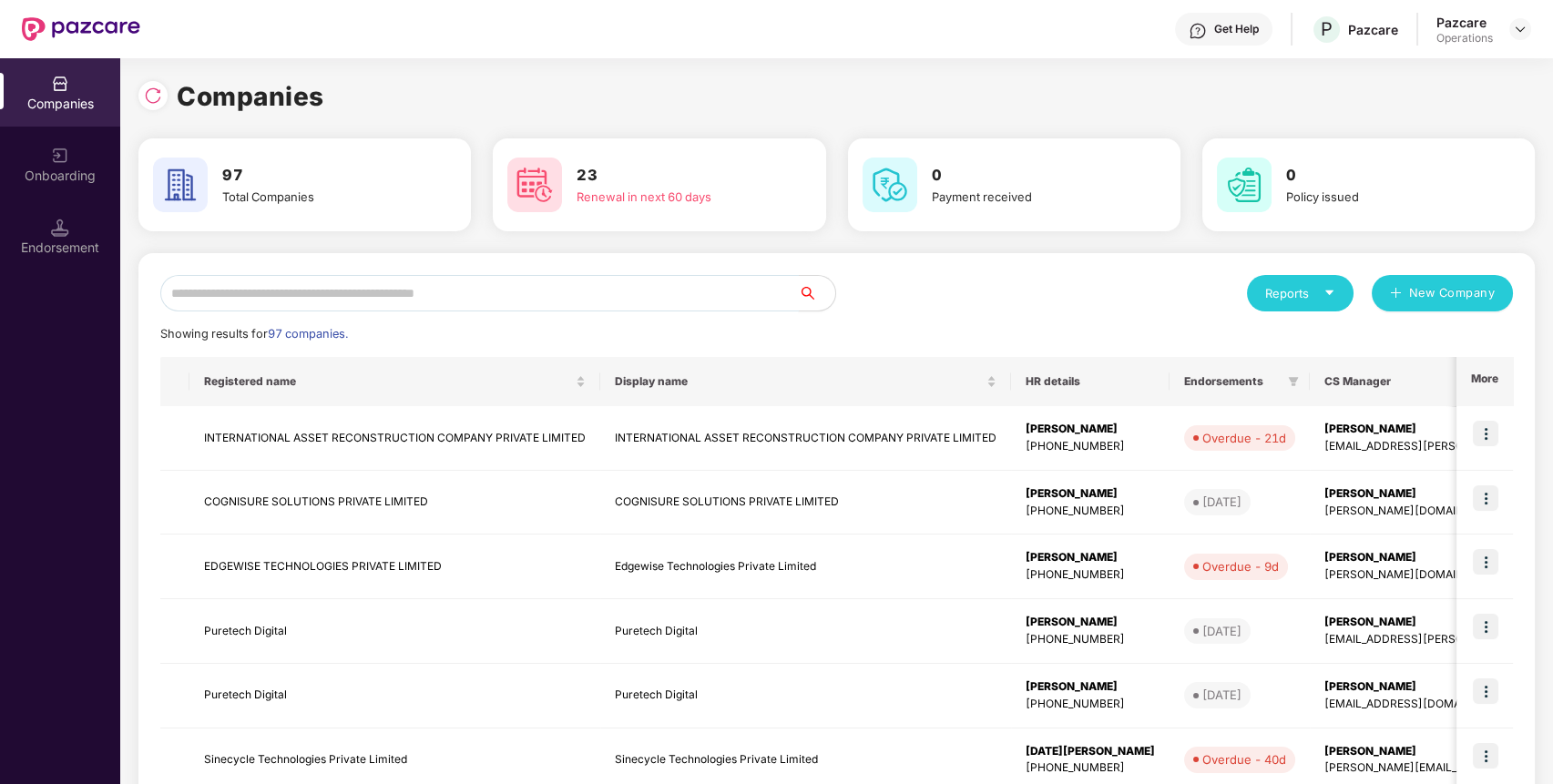
click at [696, 299] on input "text" at bounding box center [479, 292] width 638 height 37
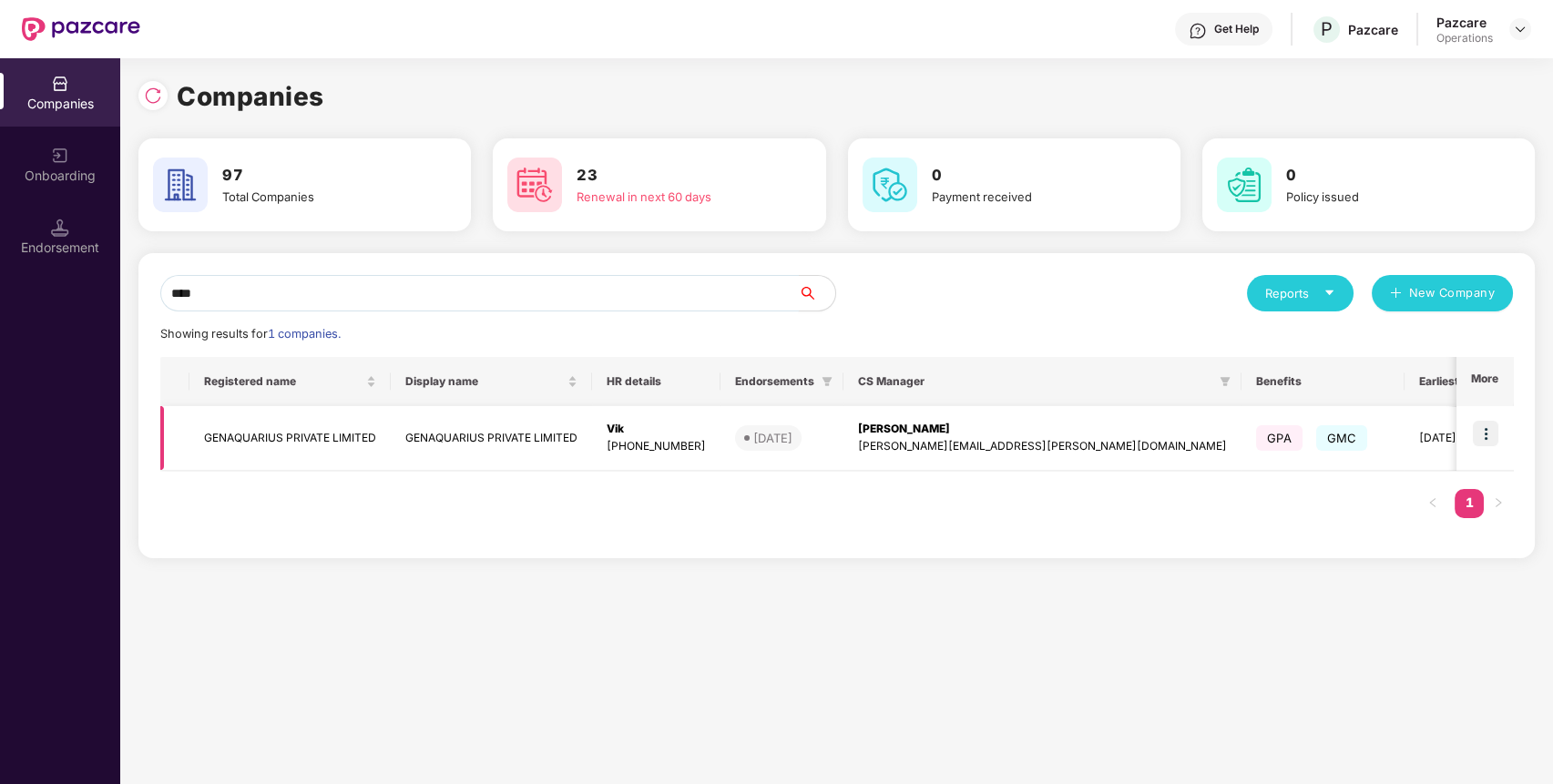
type input "****"
click at [1490, 436] on img at bounding box center [1485, 433] width 25 height 25
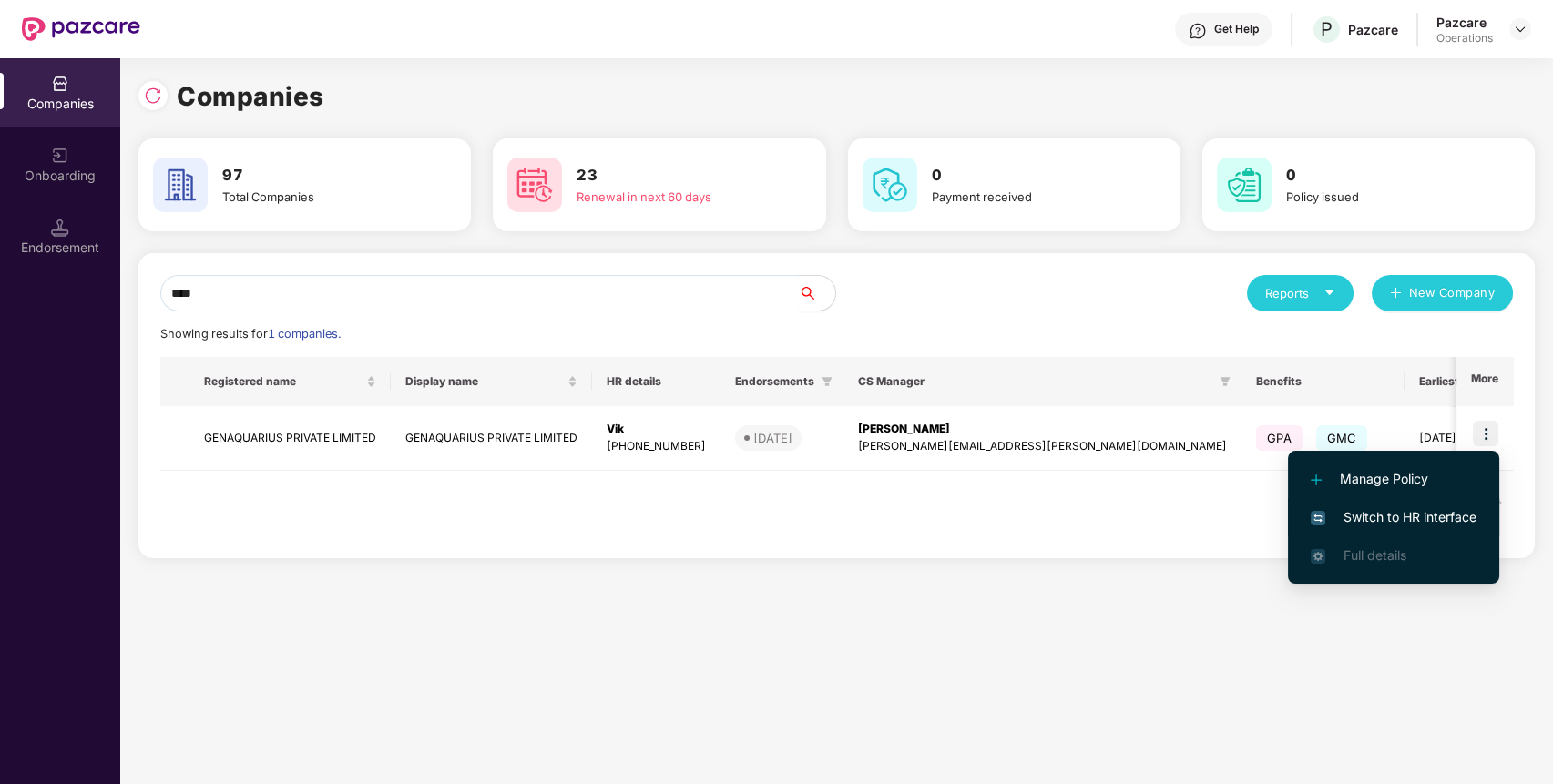
click at [1426, 517] on span "Switch to HR interface" at bounding box center [1393, 516] width 166 height 20
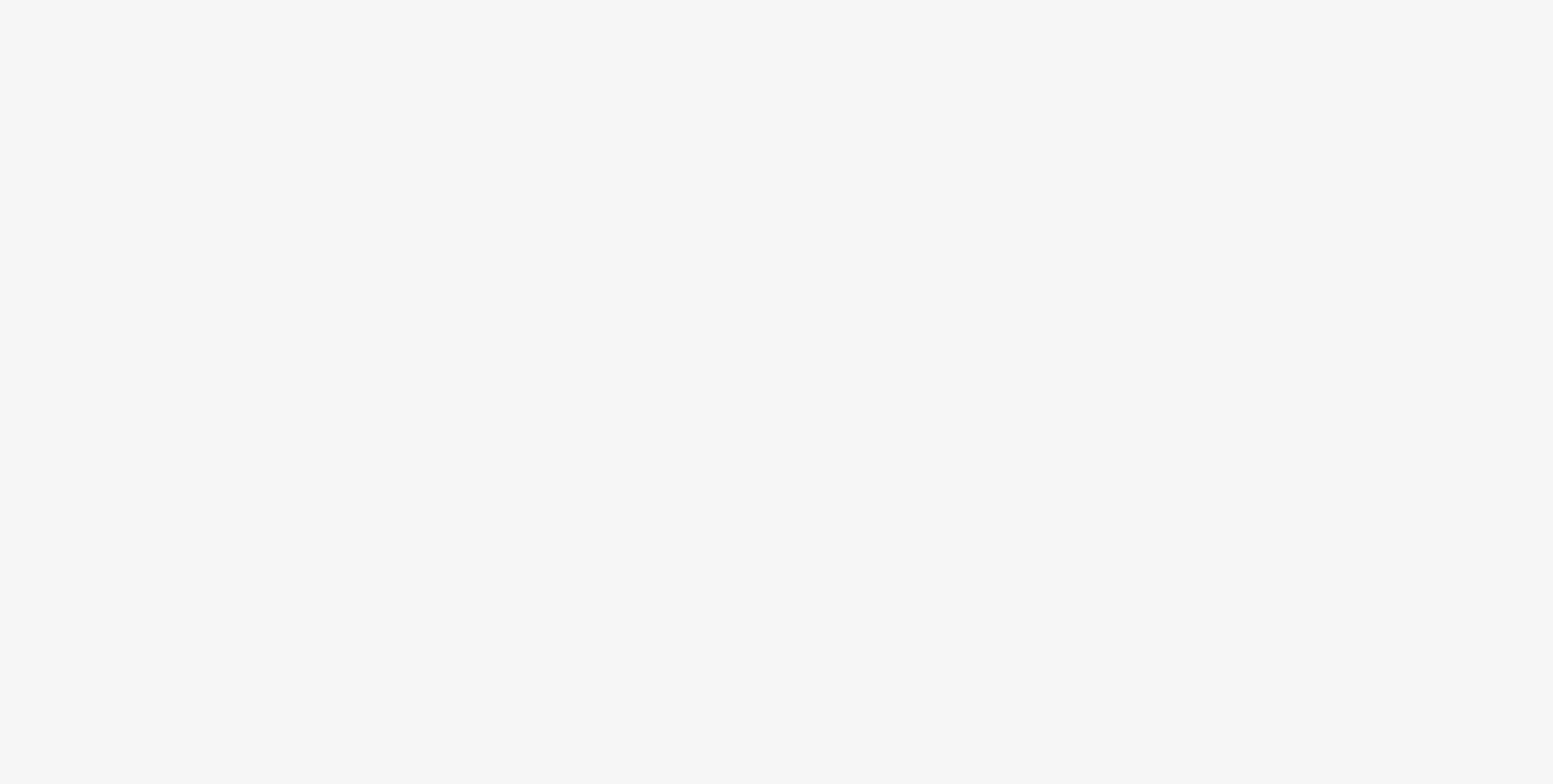
click at [765, 409] on body at bounding box center [776, 392] width 1553 height 784
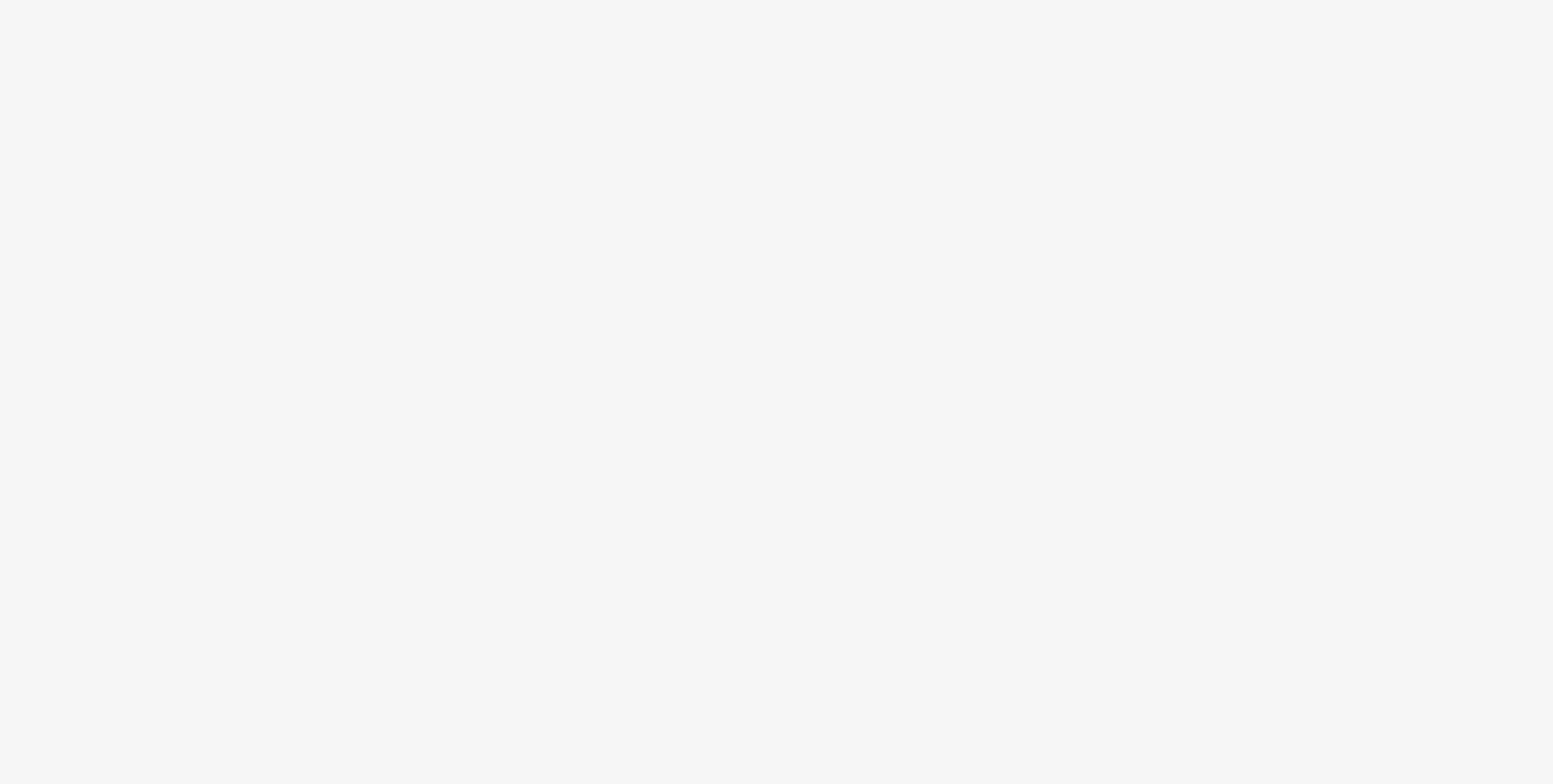
click at [765, 409] on body at bounding box center [776, 392] width 1553 height 784
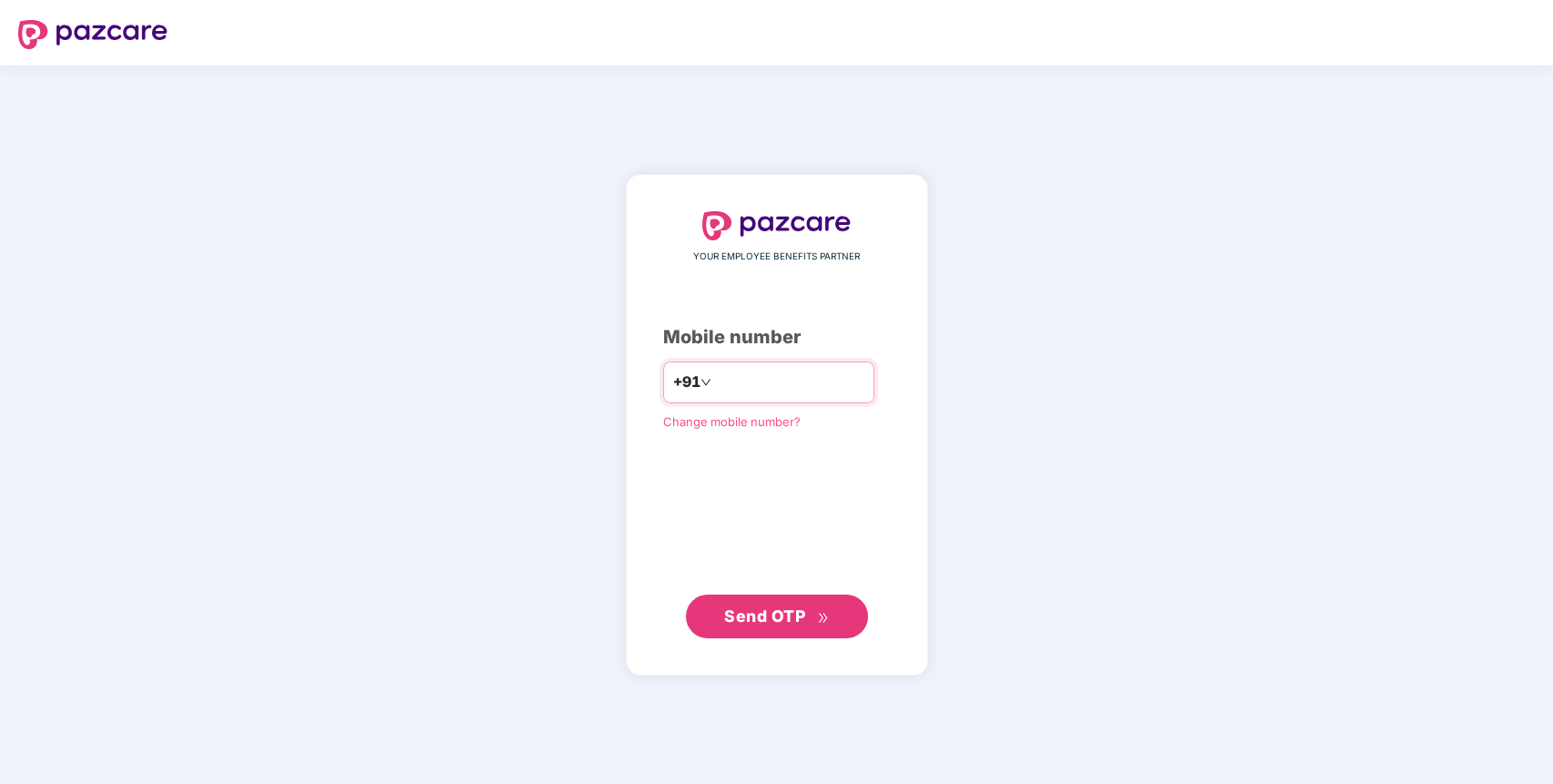
click at [818, 384] on input "number" at bounding box center [789, 382] width 149 height 29
type input "**********"
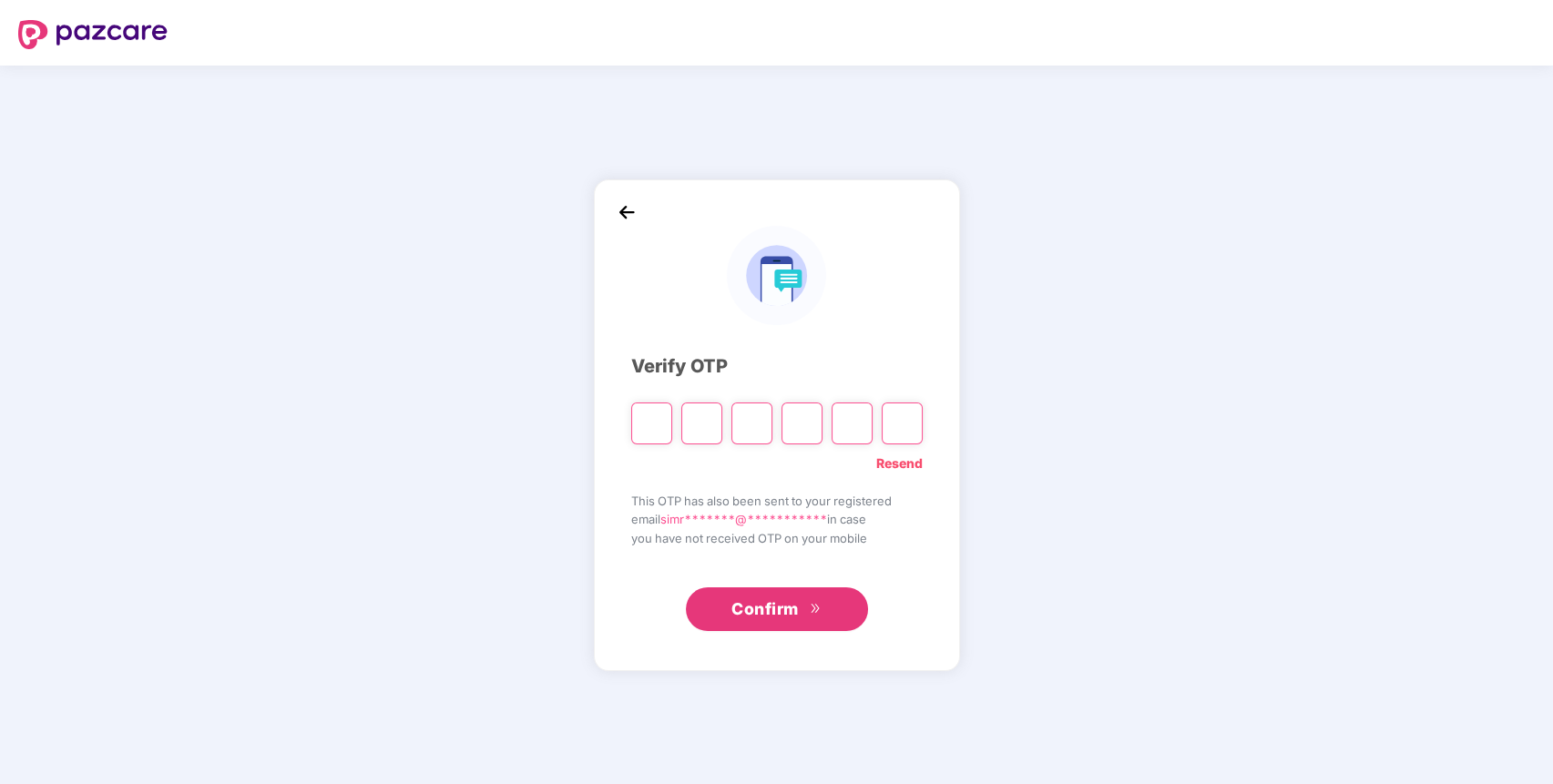
paste input "*"
type input "*"
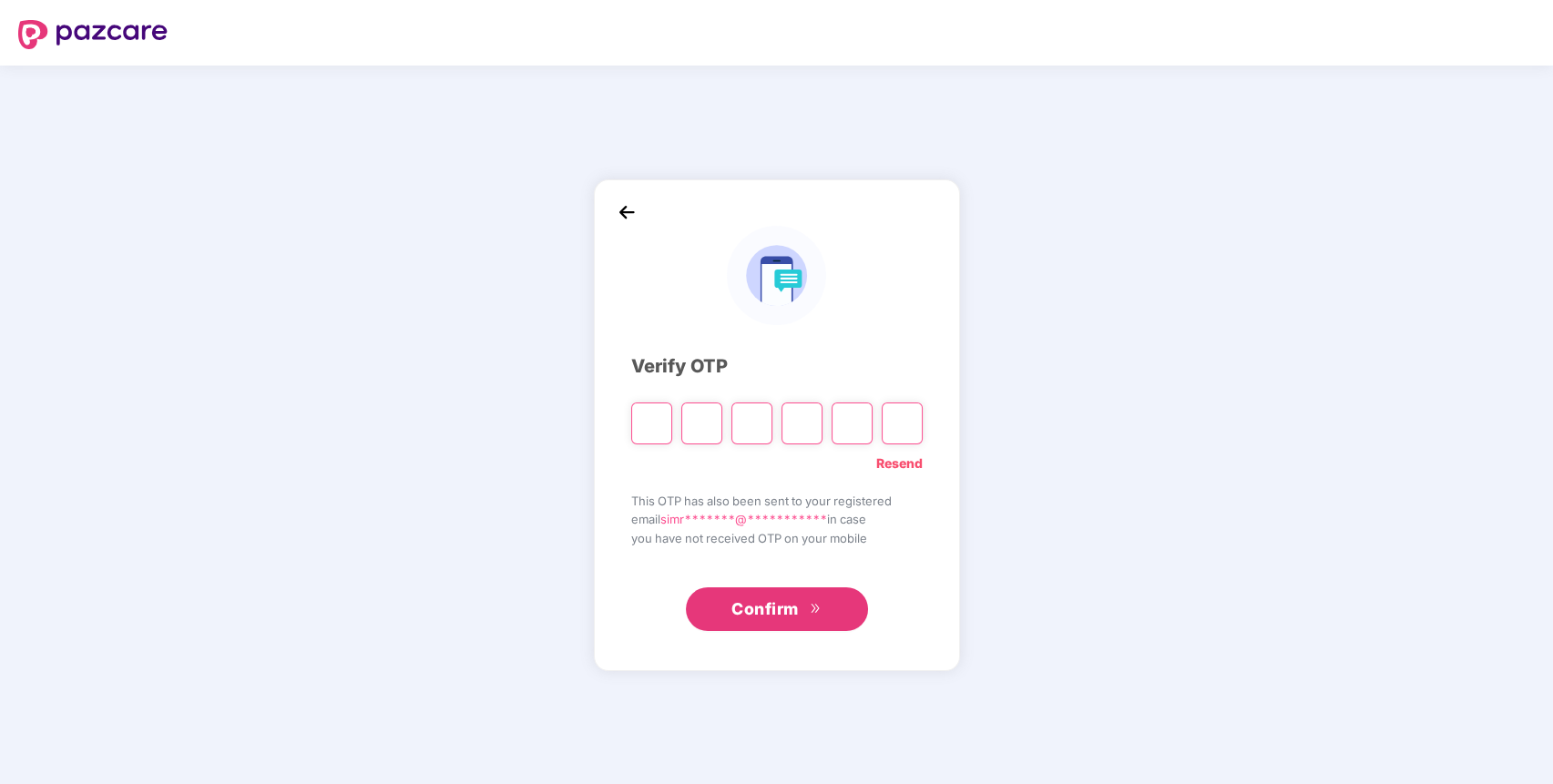
type input "*"
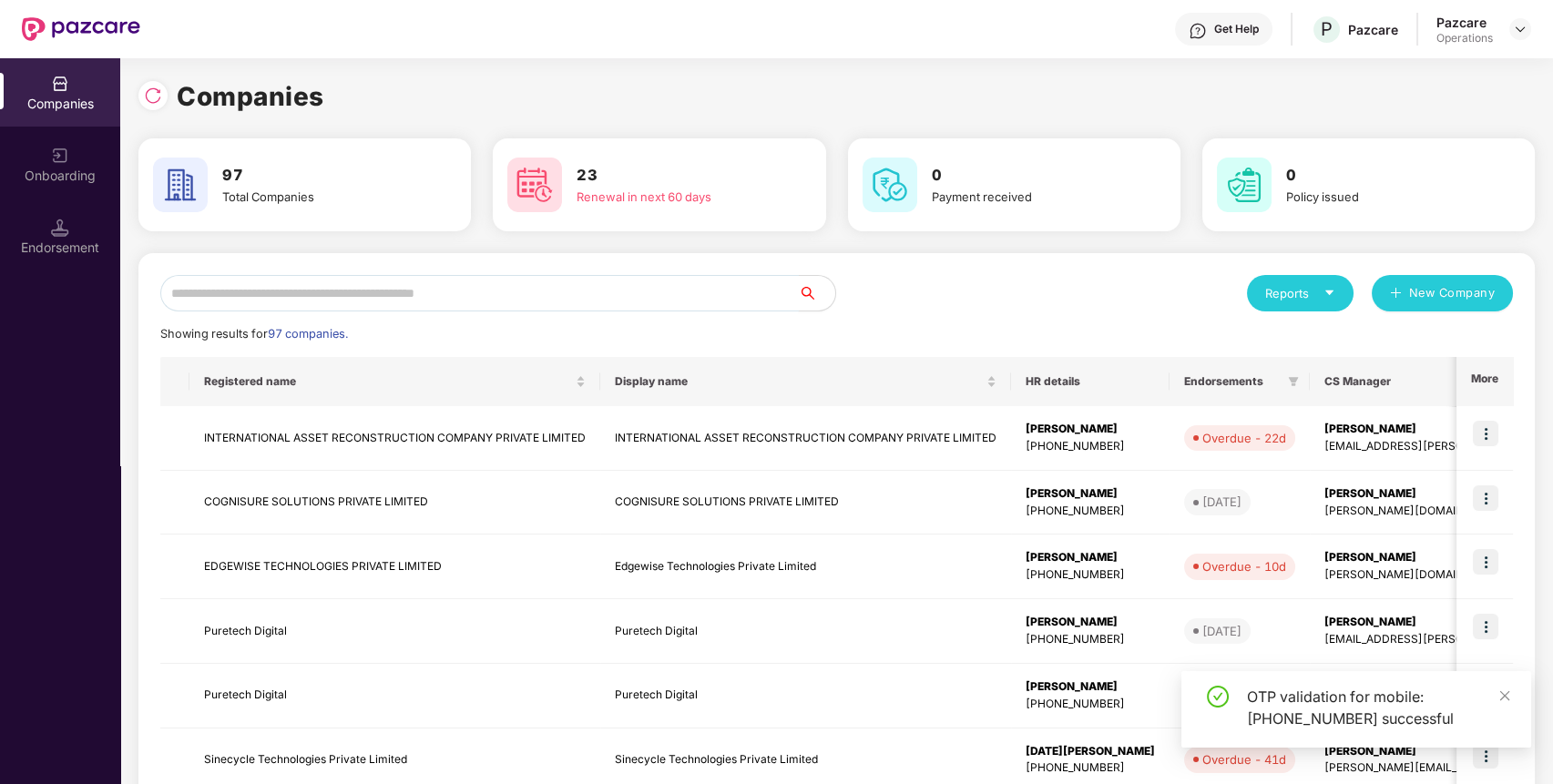
click at [749, 303] on input "text" at bounding box center [479, 292] width 638 height 37
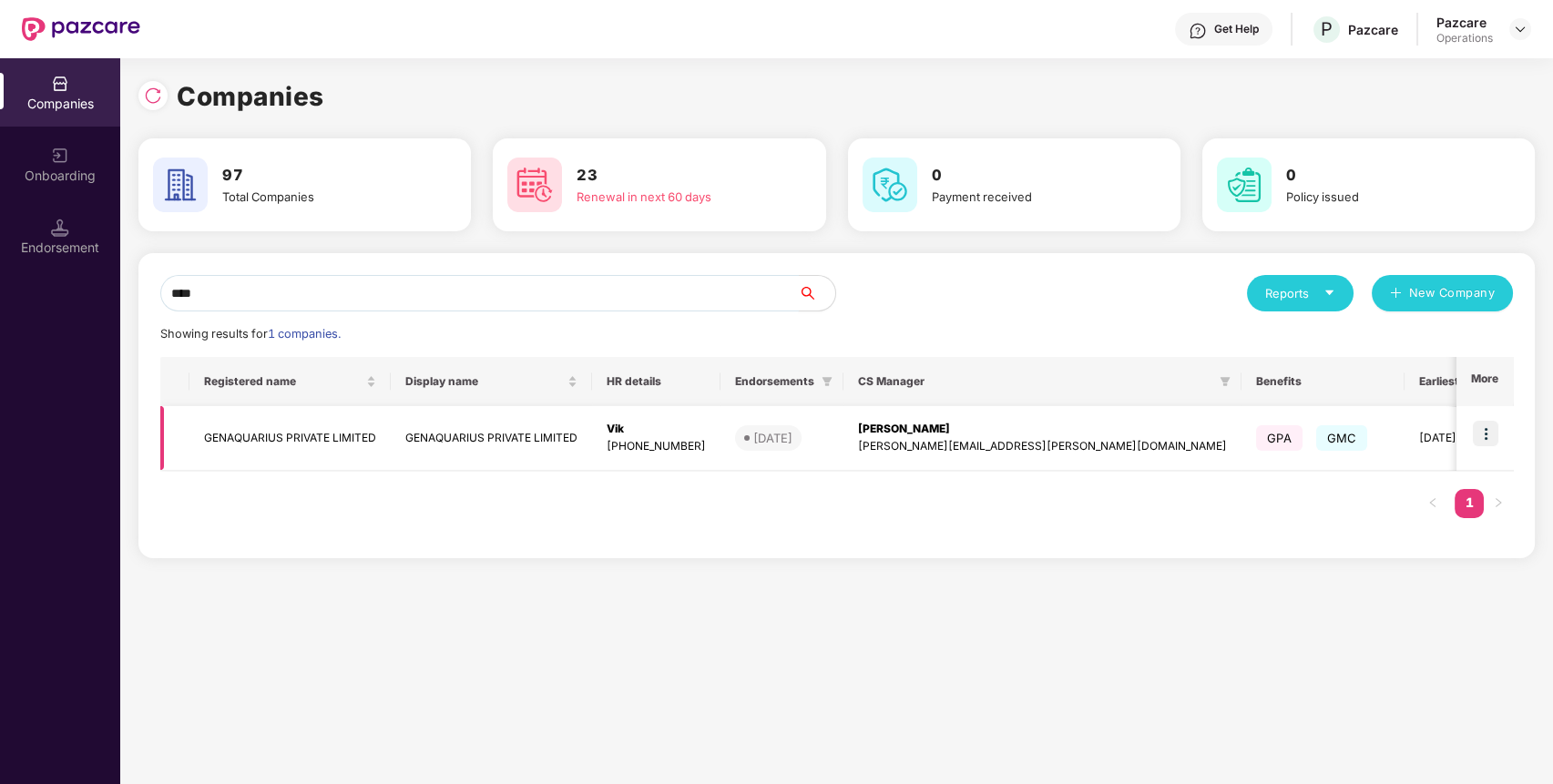
type input "****"
click at [1488, 423] on img at bounding box center [1485, 433] width 25 height 25
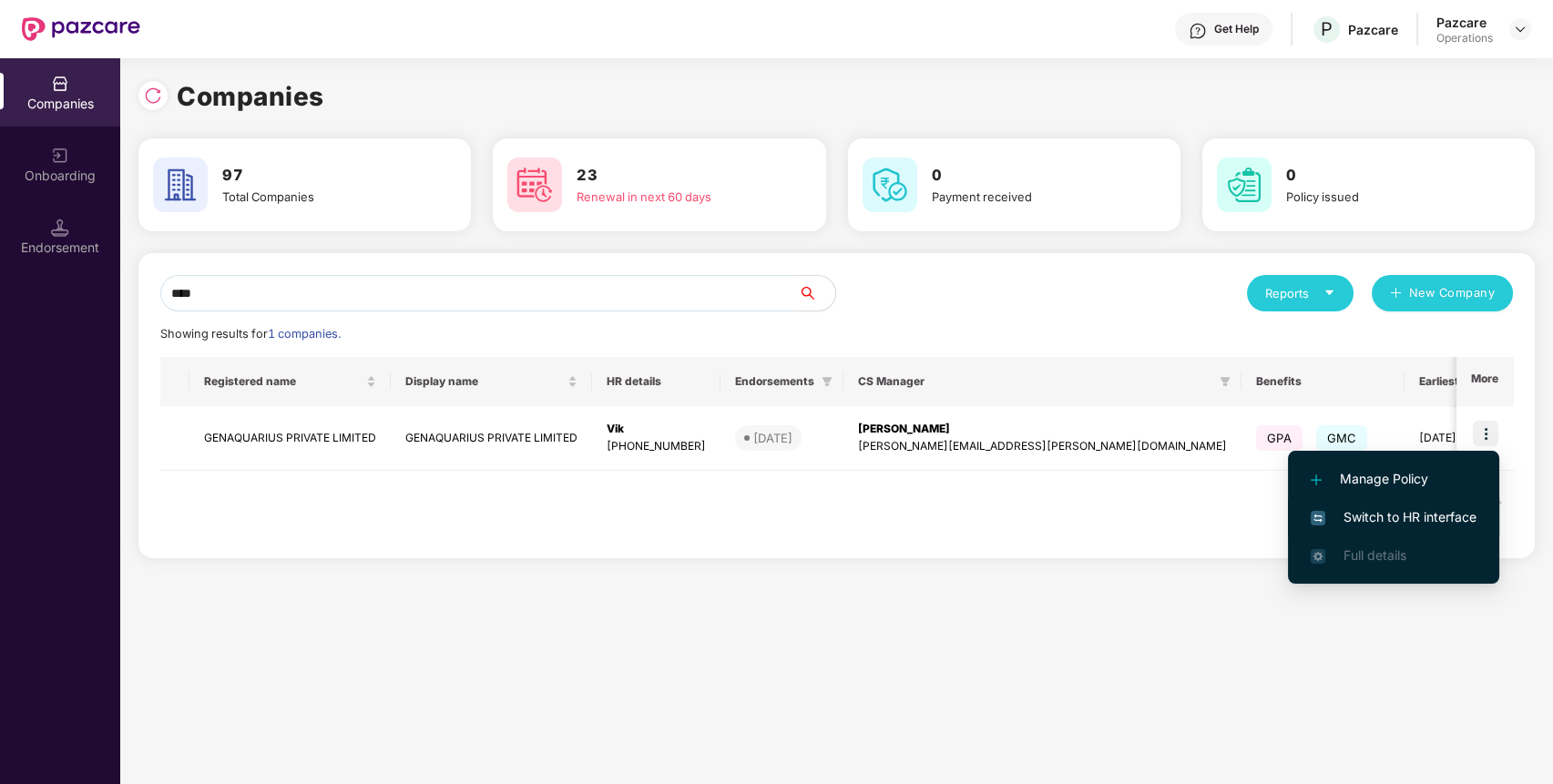
click at [1423, 509] on span "Switch to HR interface" at bounding box center [1393, 516] width 166 height 20
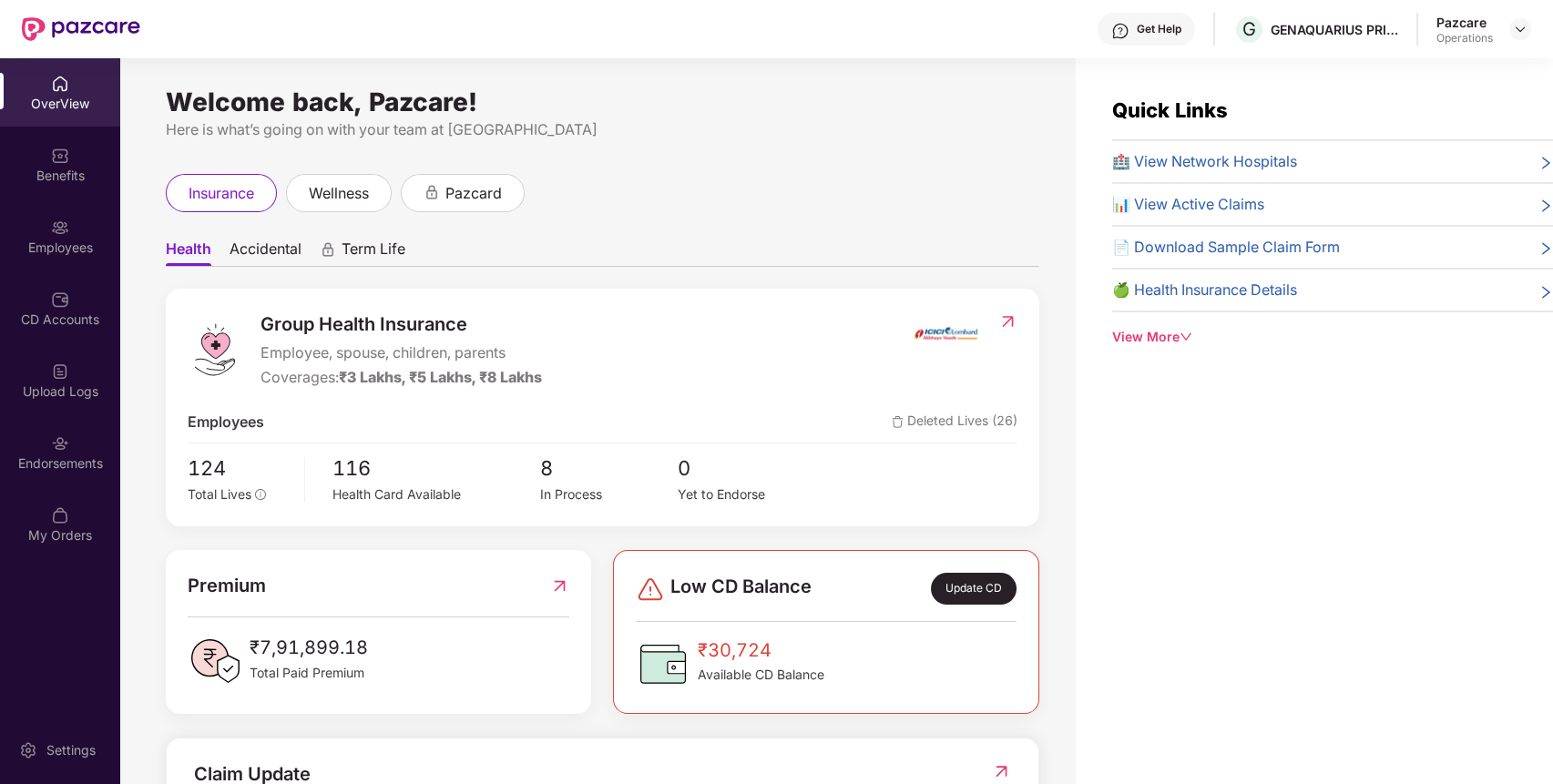
click at [46, 451] on div "Endorsements" at bounding box center [60, 451] width 120 height 68
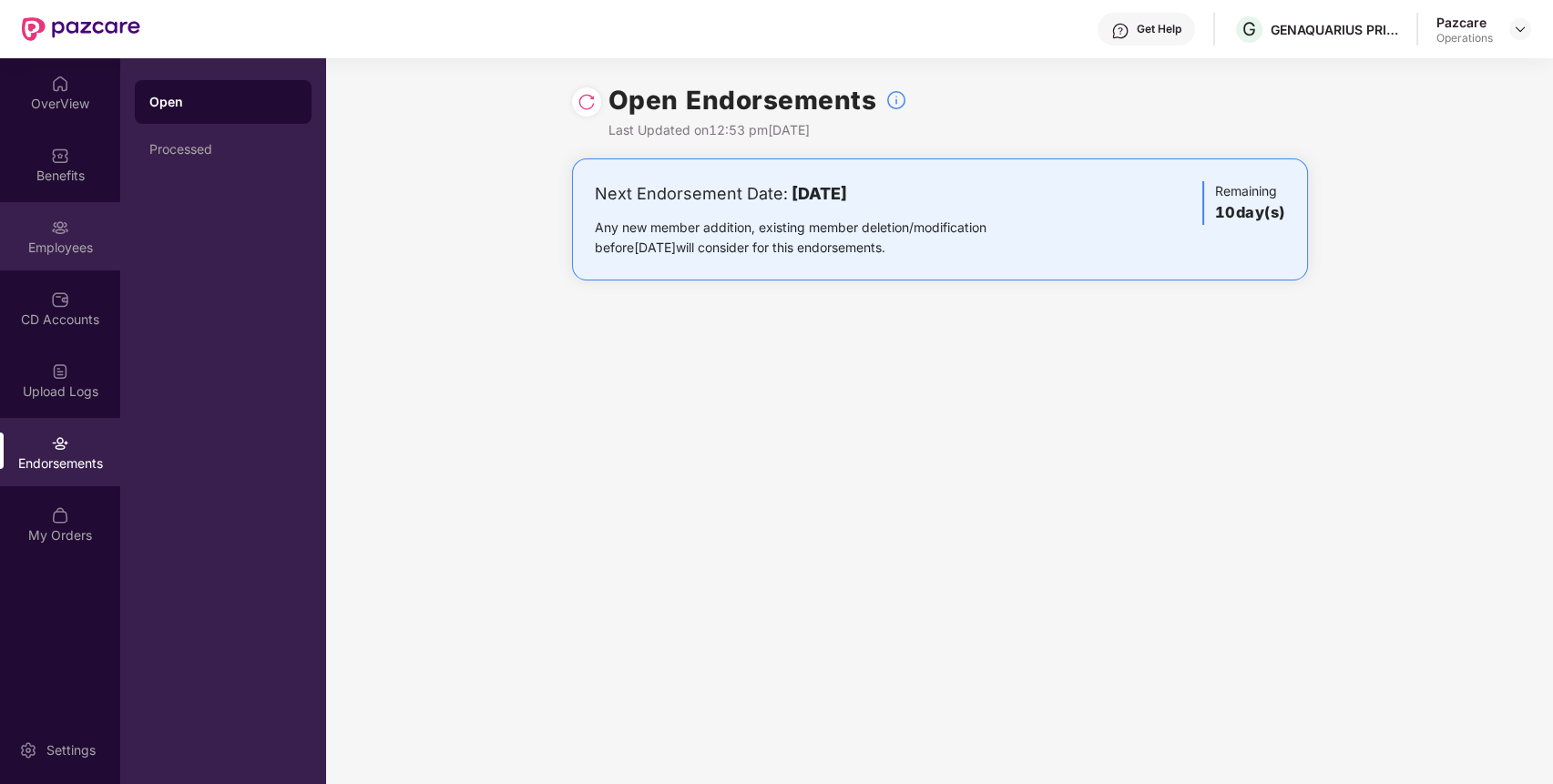
click at [61, 239] on div "Employees" at bounding box center [60, 247] width 120 height 18
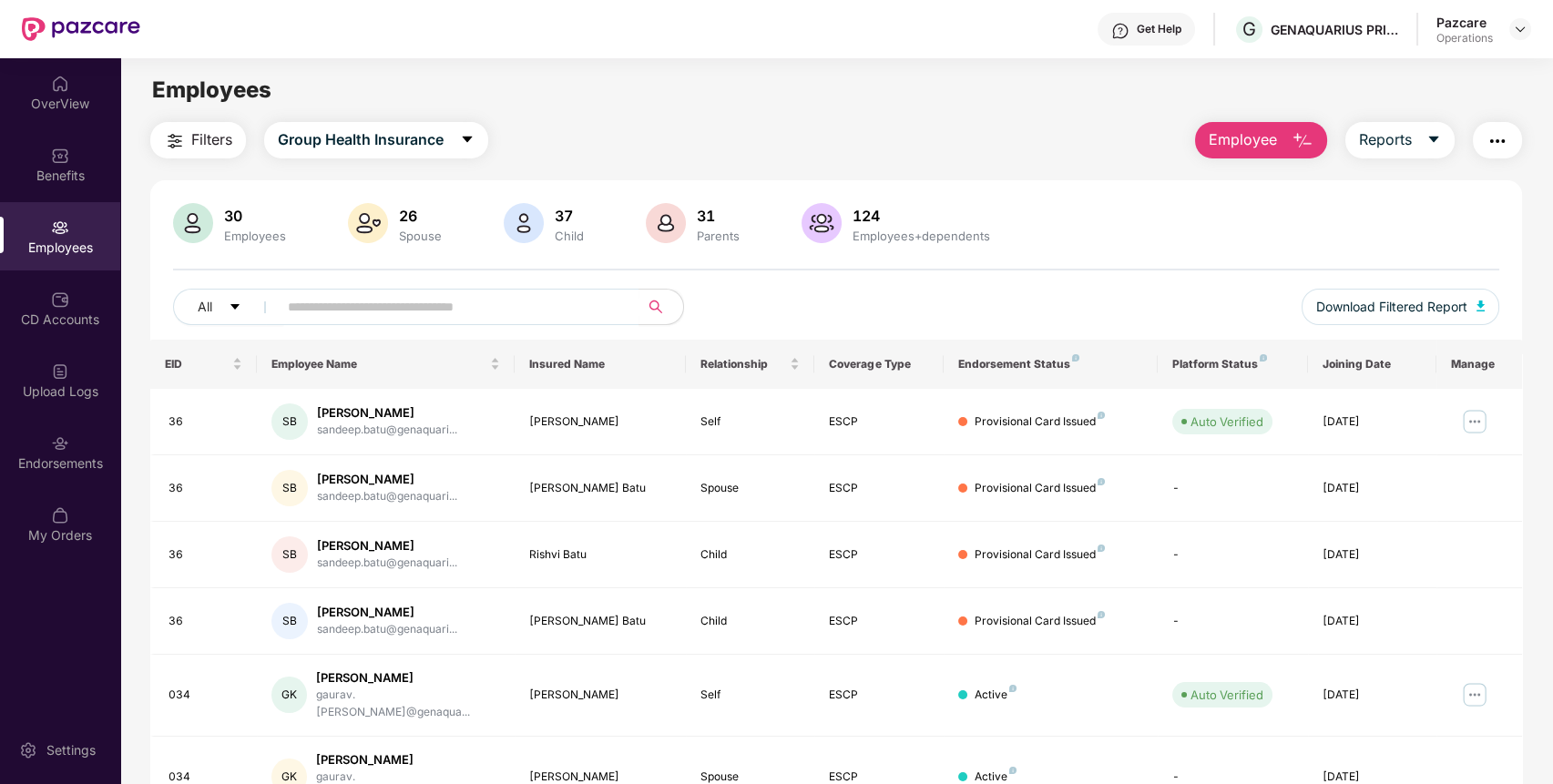
click at [1498, 142] on img "button" at bounding box center [1497, 141] width 22 height 22
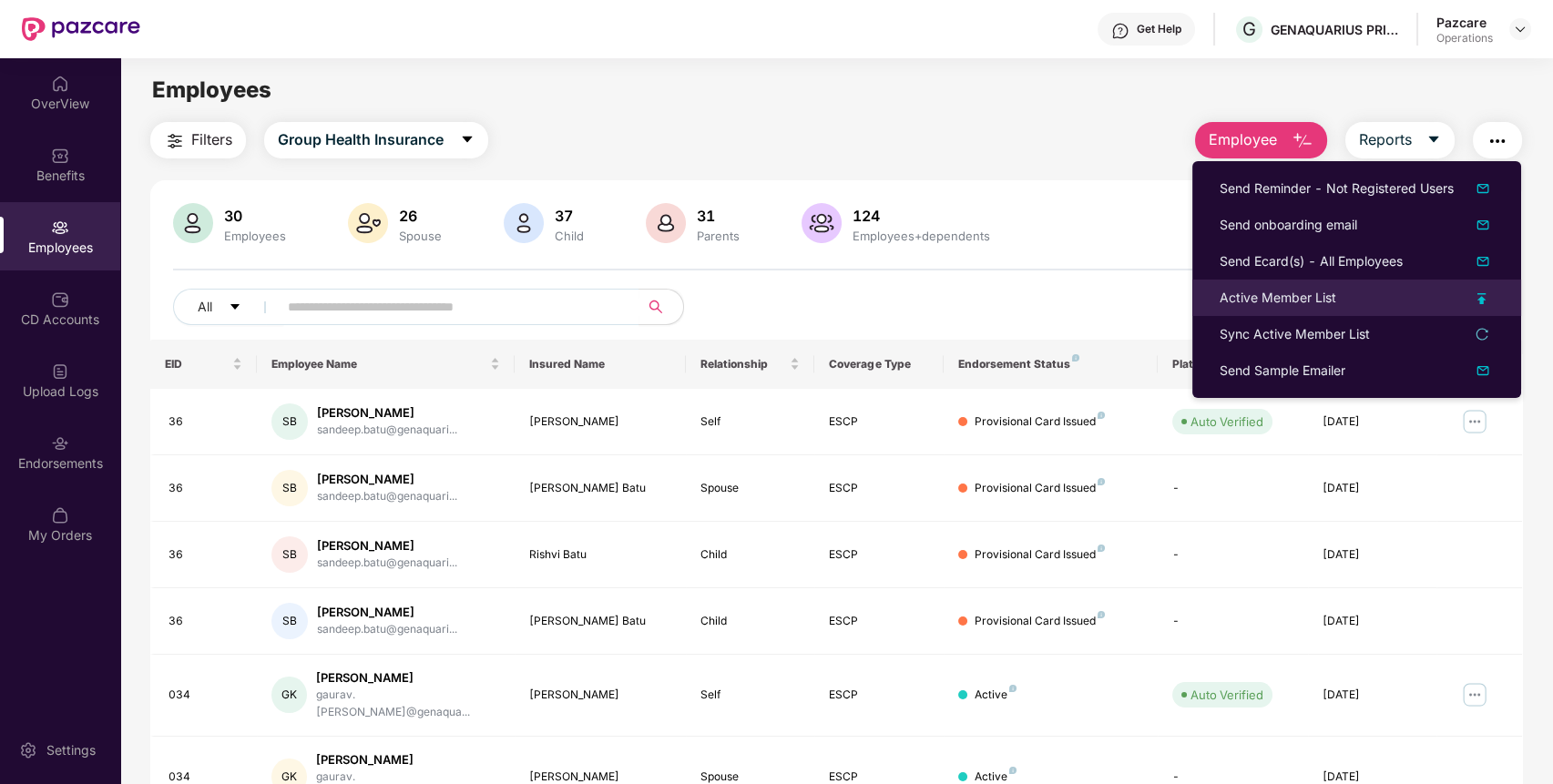
click at [1352, 301] on div "Active Member List" at bounding box center [1356, 297] width 274 height 20
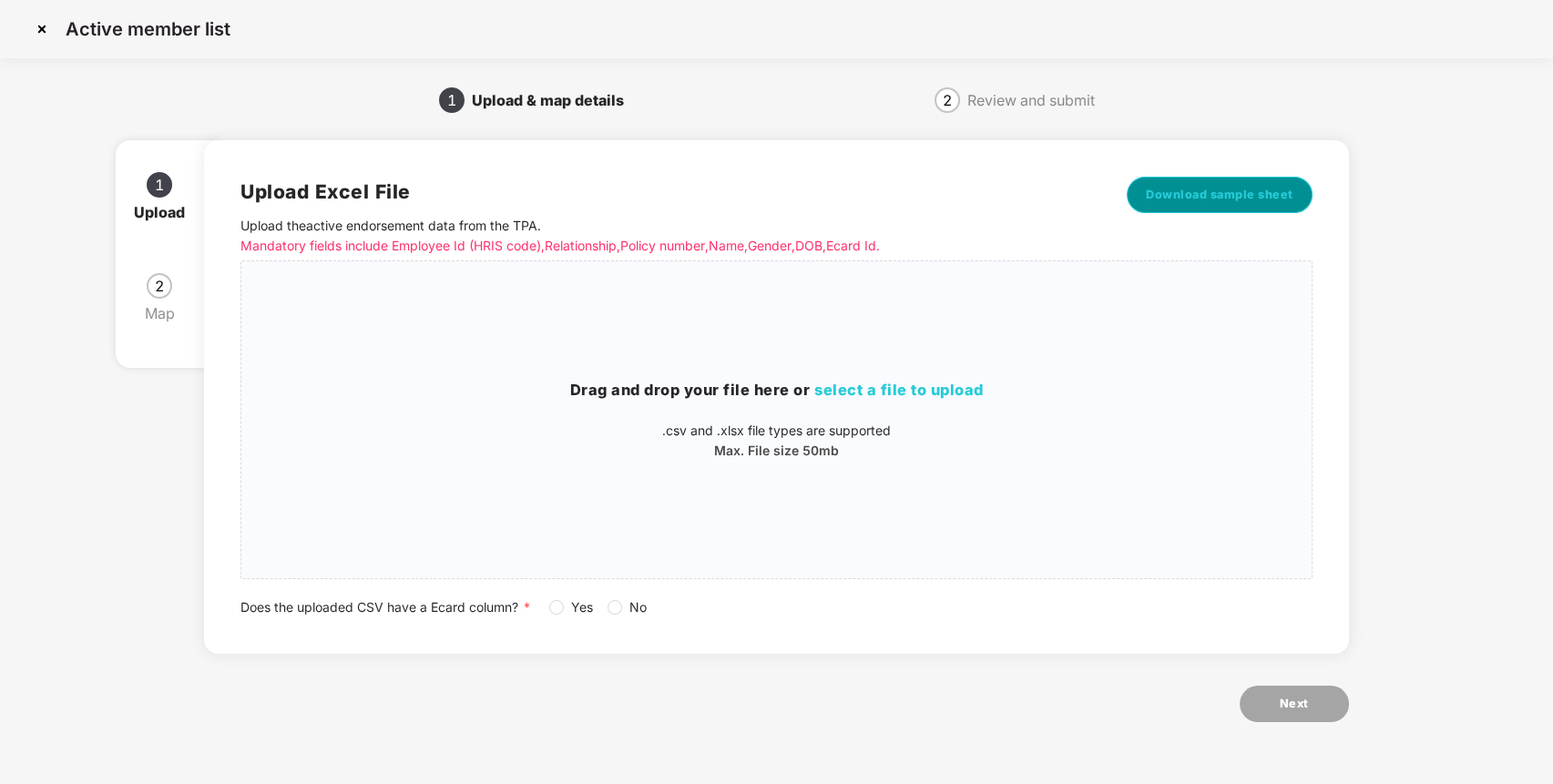
click at [1247, 180] on button "Download sample sheet" at bounding box center [1219, 194] width 186 height 37
click at [921, 395] on span "select a file to upload" at bounding box center [899, 389] width 170 height 18
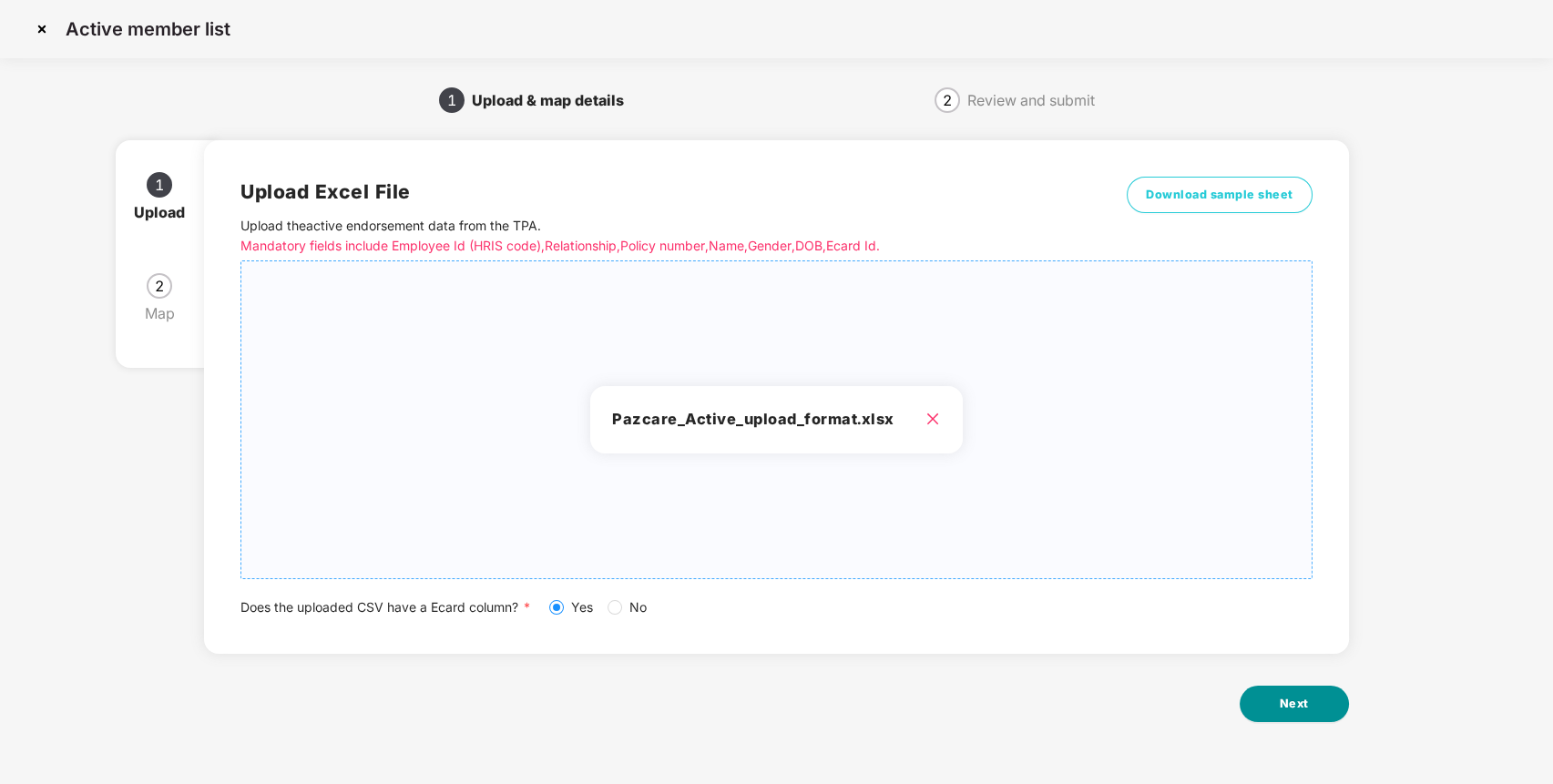
click at [1306, 711] on span "Next" at bounding box center [1293, 703] width 29 height 18
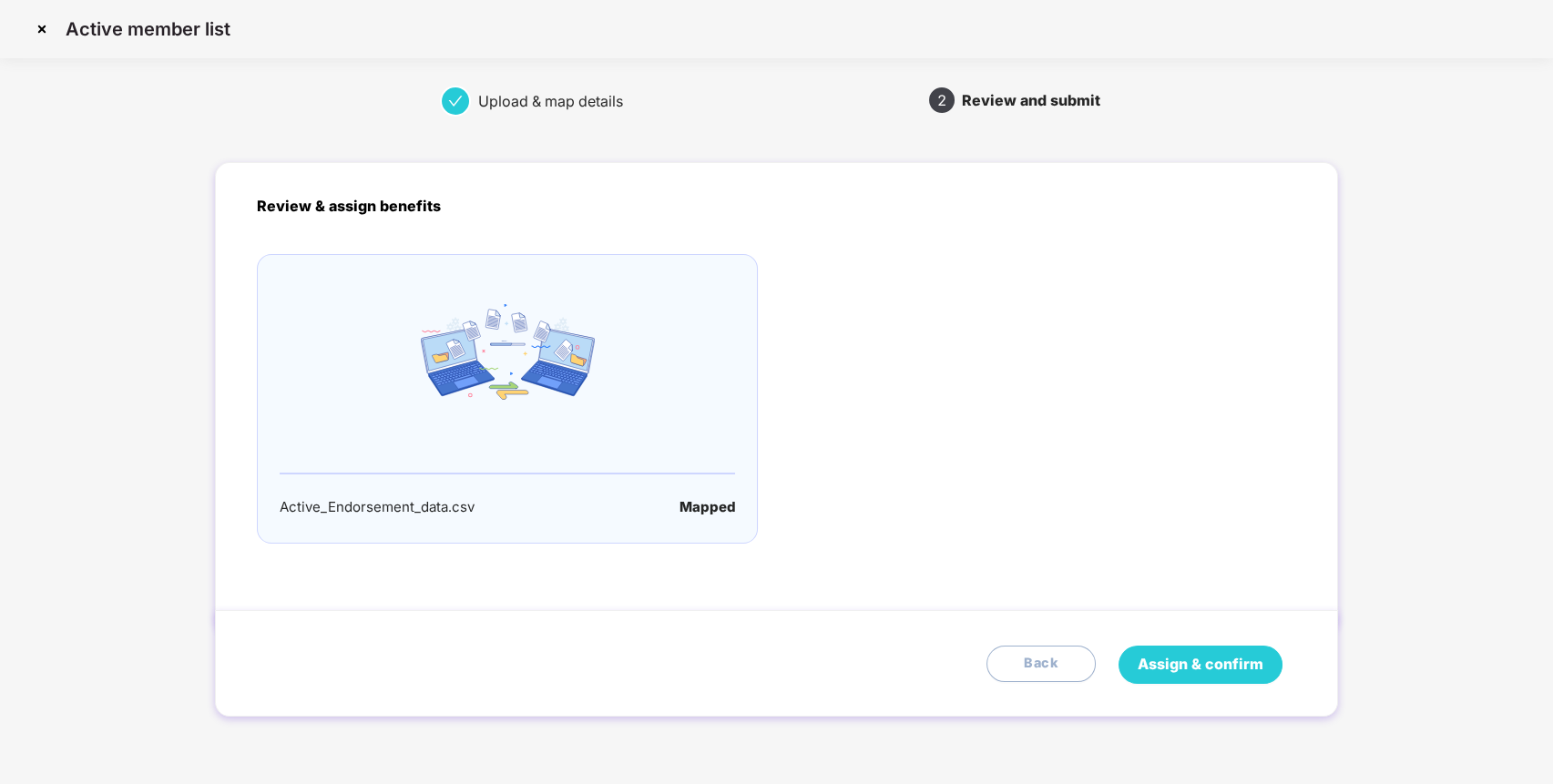
click at [1226, 661] on span "Assign & confirm" at bounding box center [1201, 664] width 126 height 22
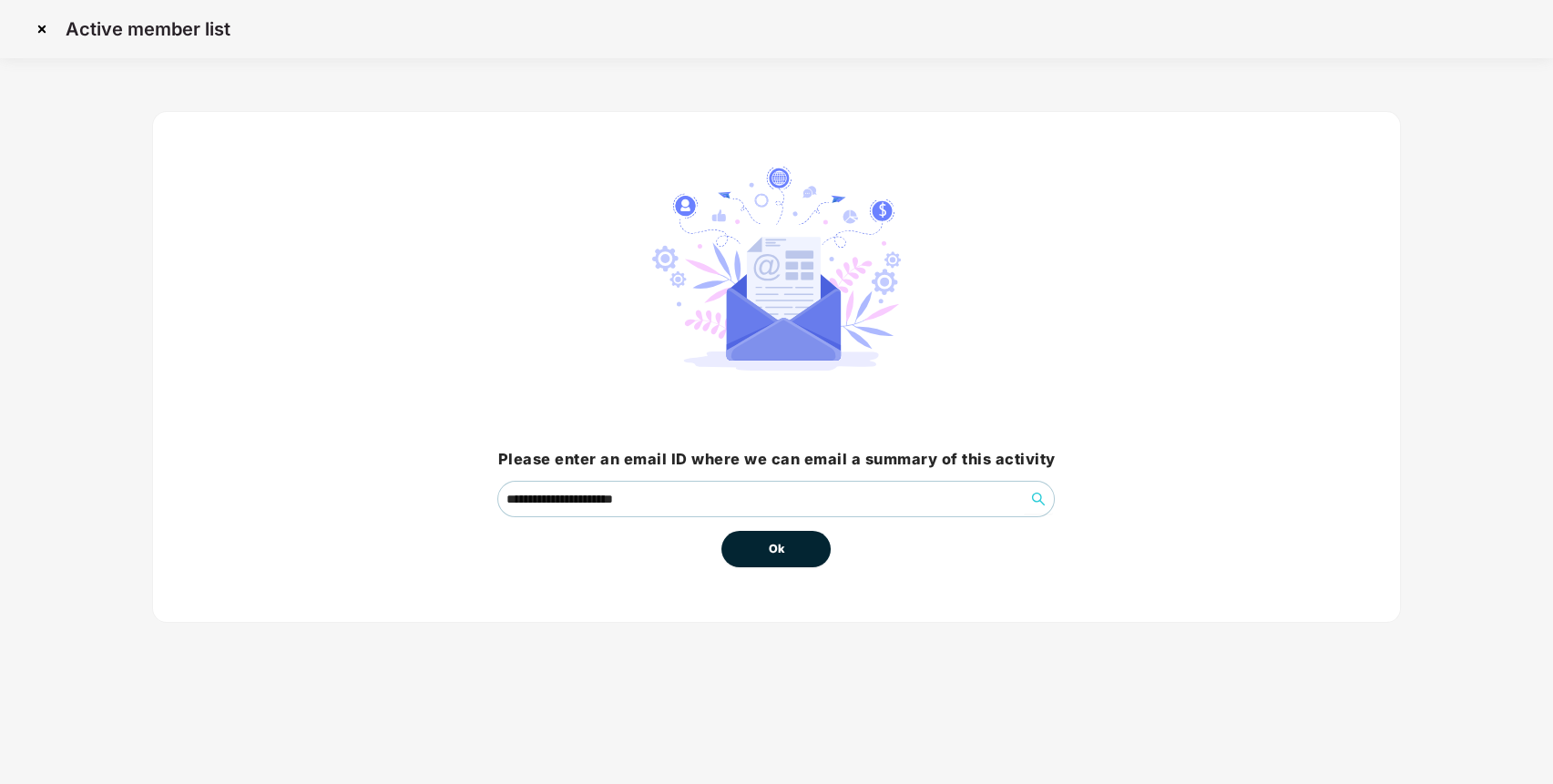
click at [797, 543] on button "Ok" at bounding box center [776, 548] width 110 height 37
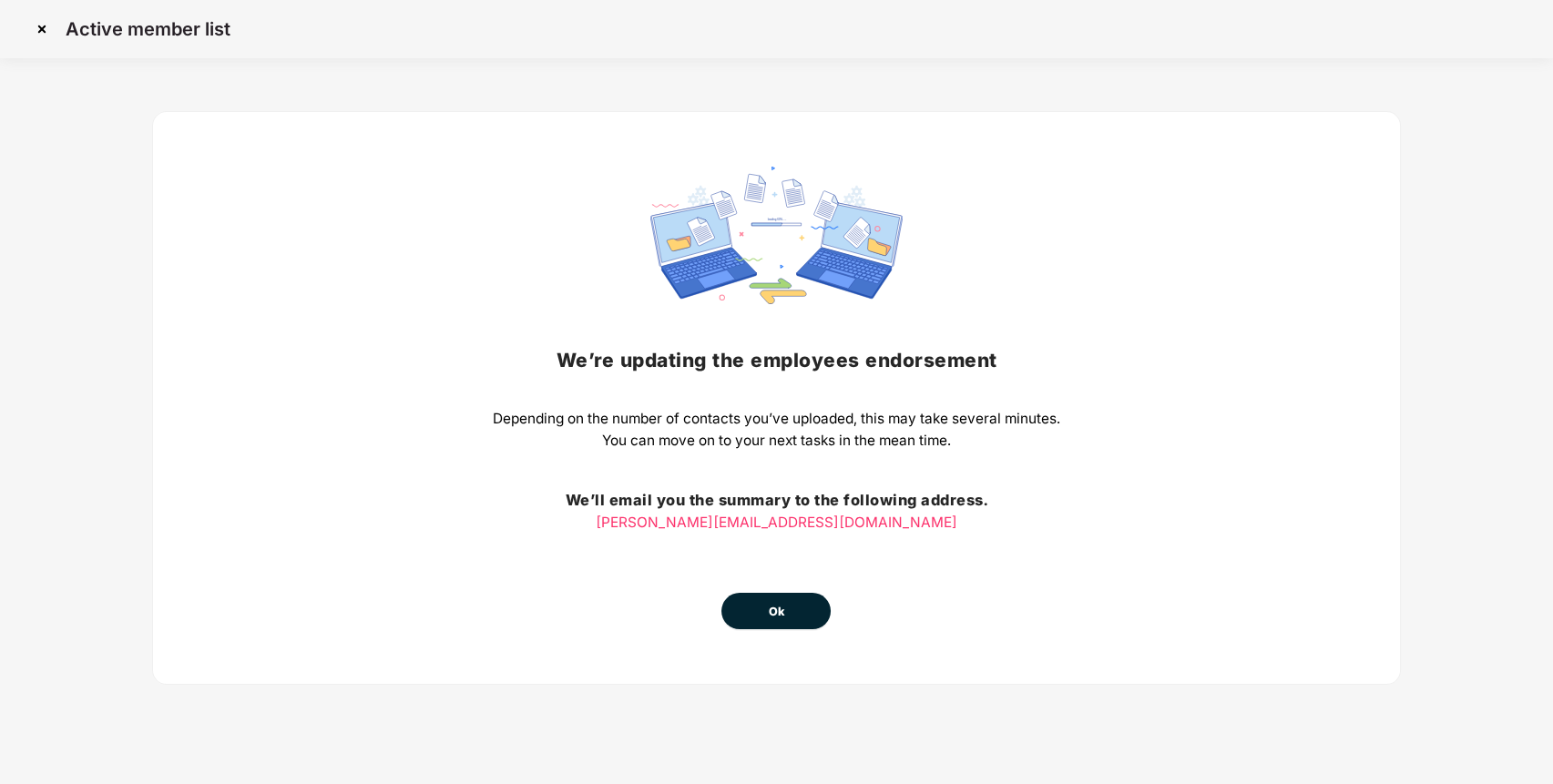
click at [781, 606] on span "Ok" at bounding box center [775, 611] width 16 height 18
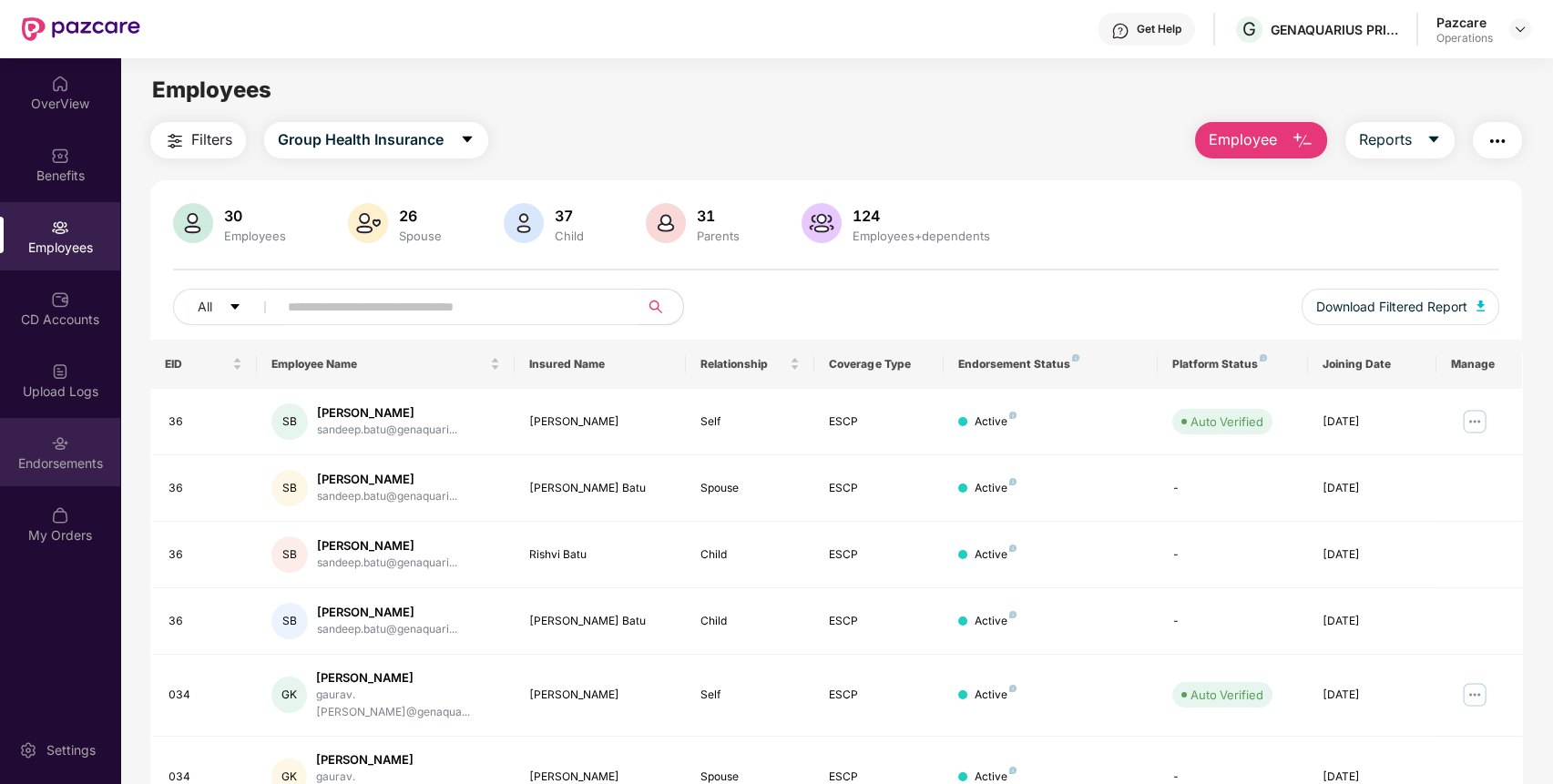
click at [68, 444] on img at bounding box center [59, 442] width 18 height 18
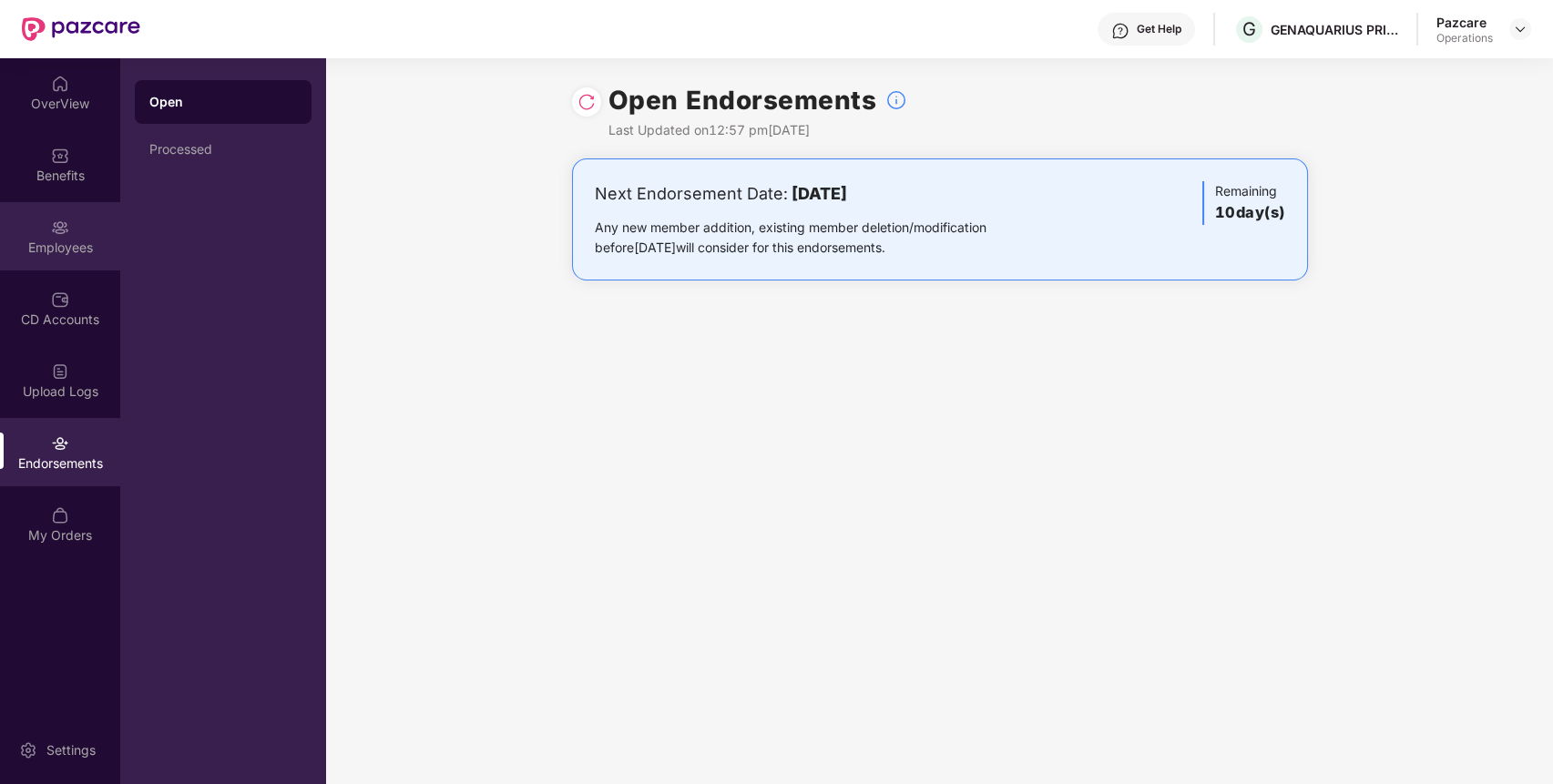
click at [48, 245] on div "Employees" at bounding box center [60, 247] width 120 height 18
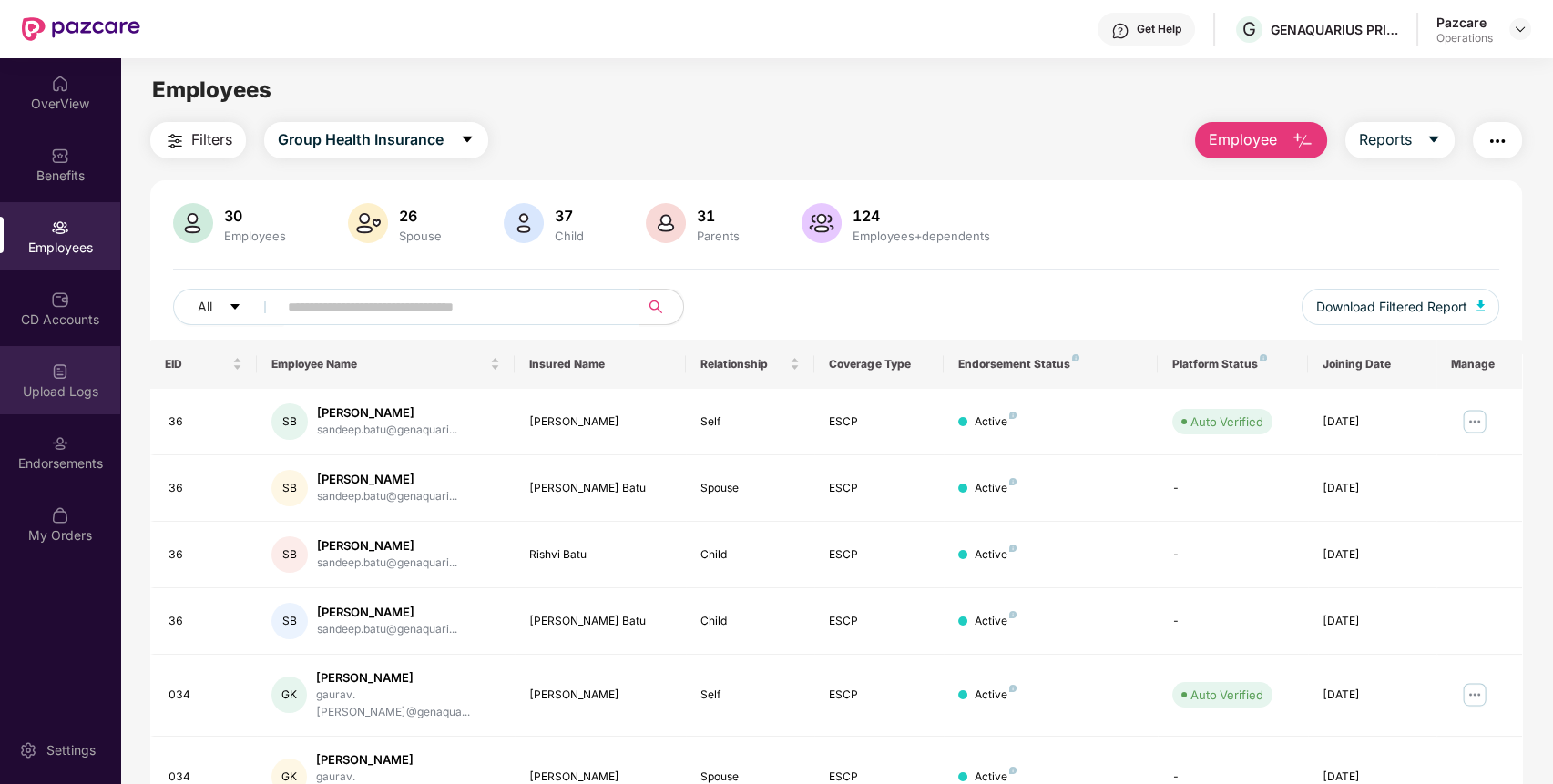
click at [56, 377] on img at bounding box center [59, 371] width 18 height 18
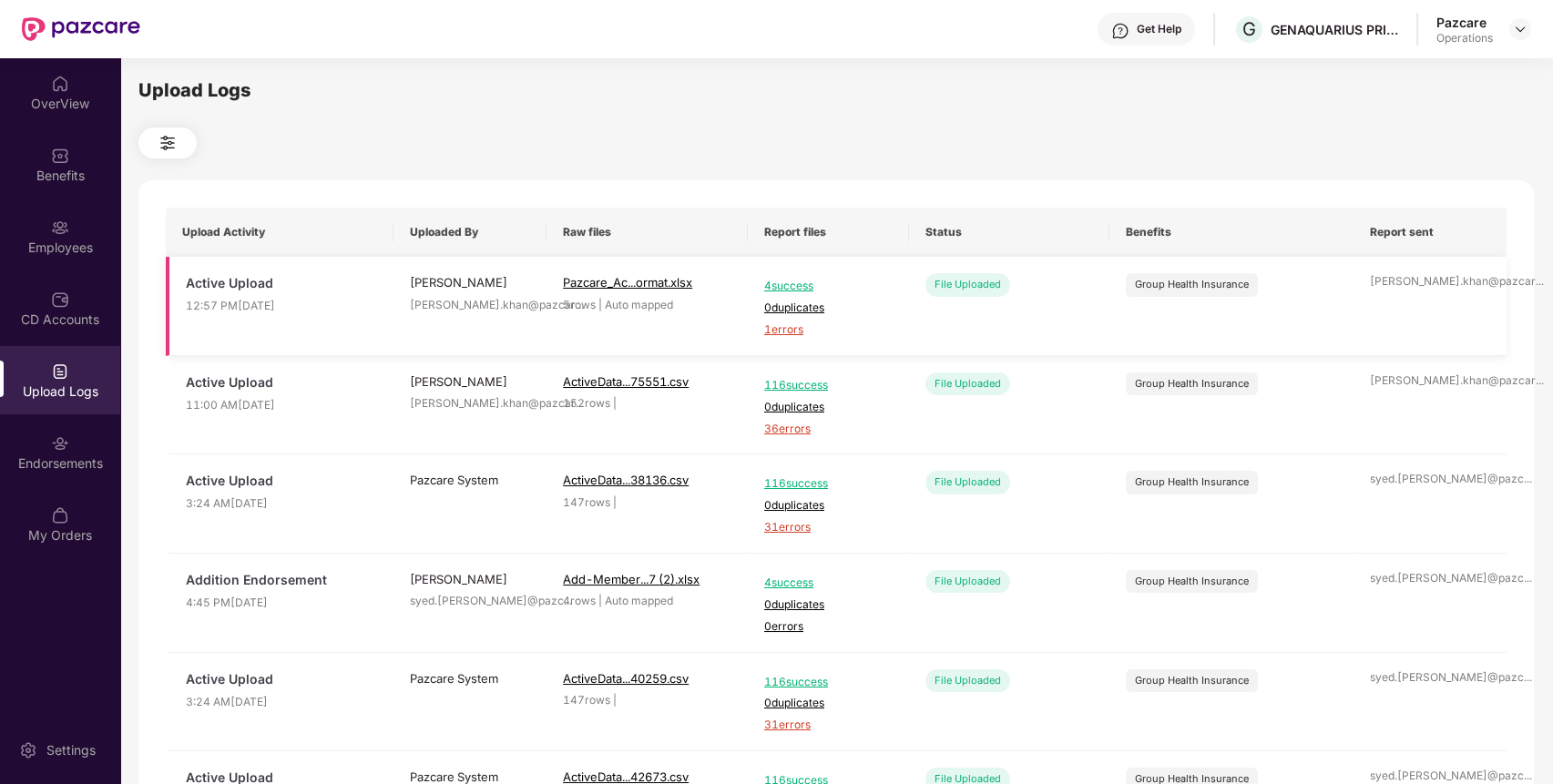
click at [794, 331] on span "1 errors" at bounding box center [828, 330] width 128 height 17
click at [87, 268] on div "Employees" at bounding box center [60, 236] width 120 height 68
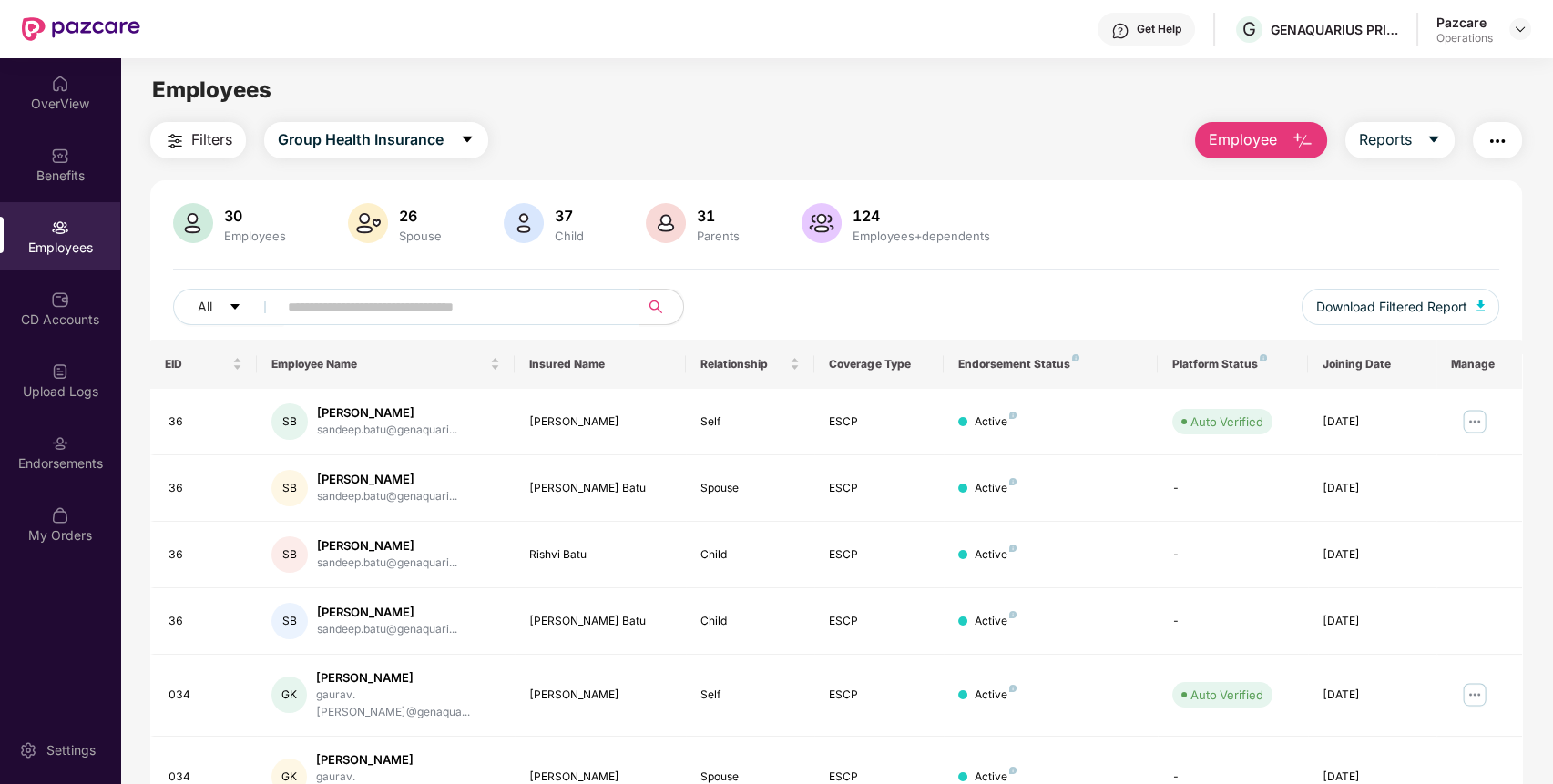
click at [1503, 131] on img "button" at bounding box center [1497, 141] width 22 height 22
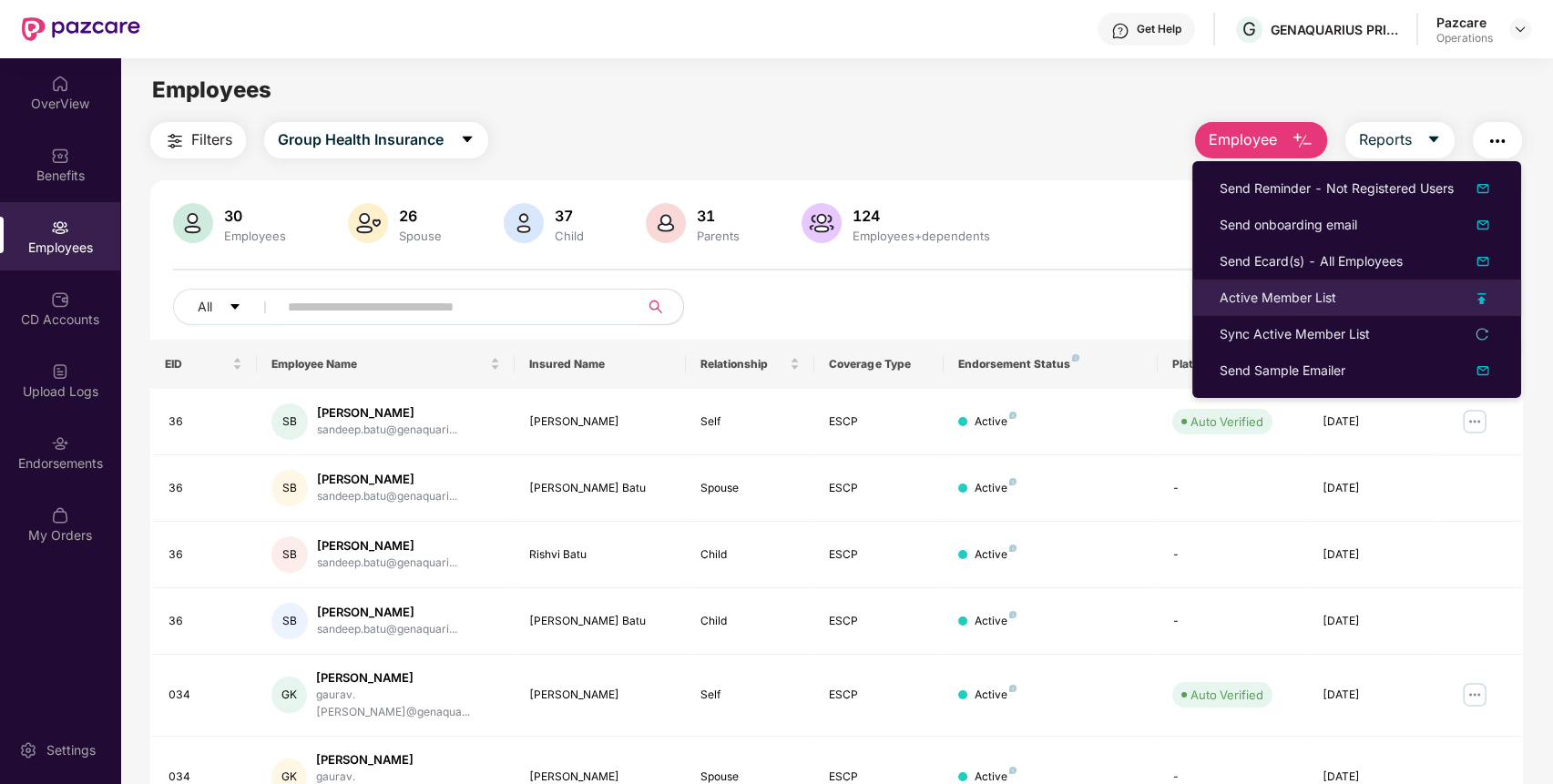
click at [1338, 294] on div "Active Member List" at bounding box center [1356, 297] width 274 height 20
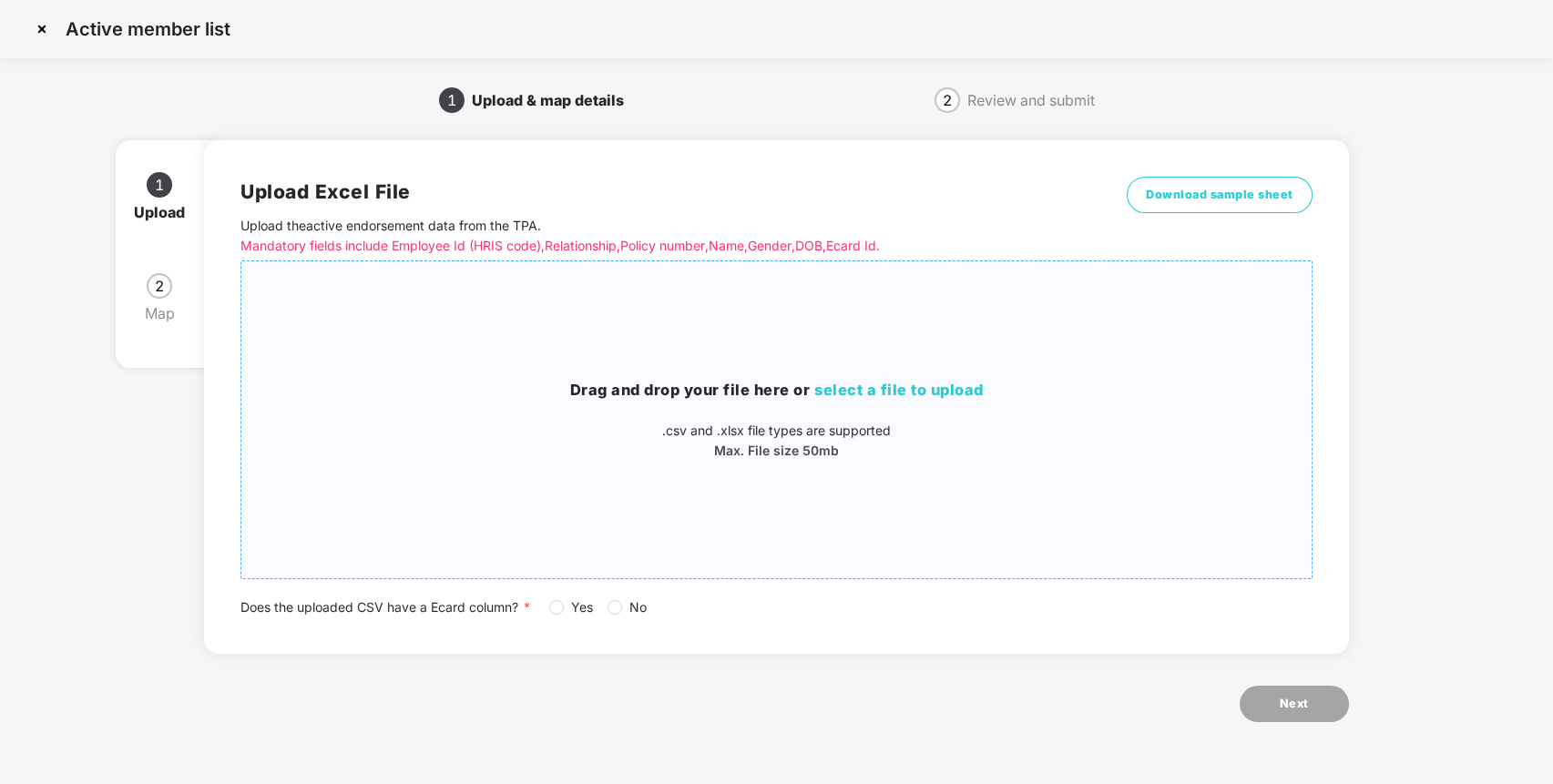
click at [947, 401] on h3 "Drag and drop your file here or select a file to upload" at bounding box center [776, 390] width 1070 height 23
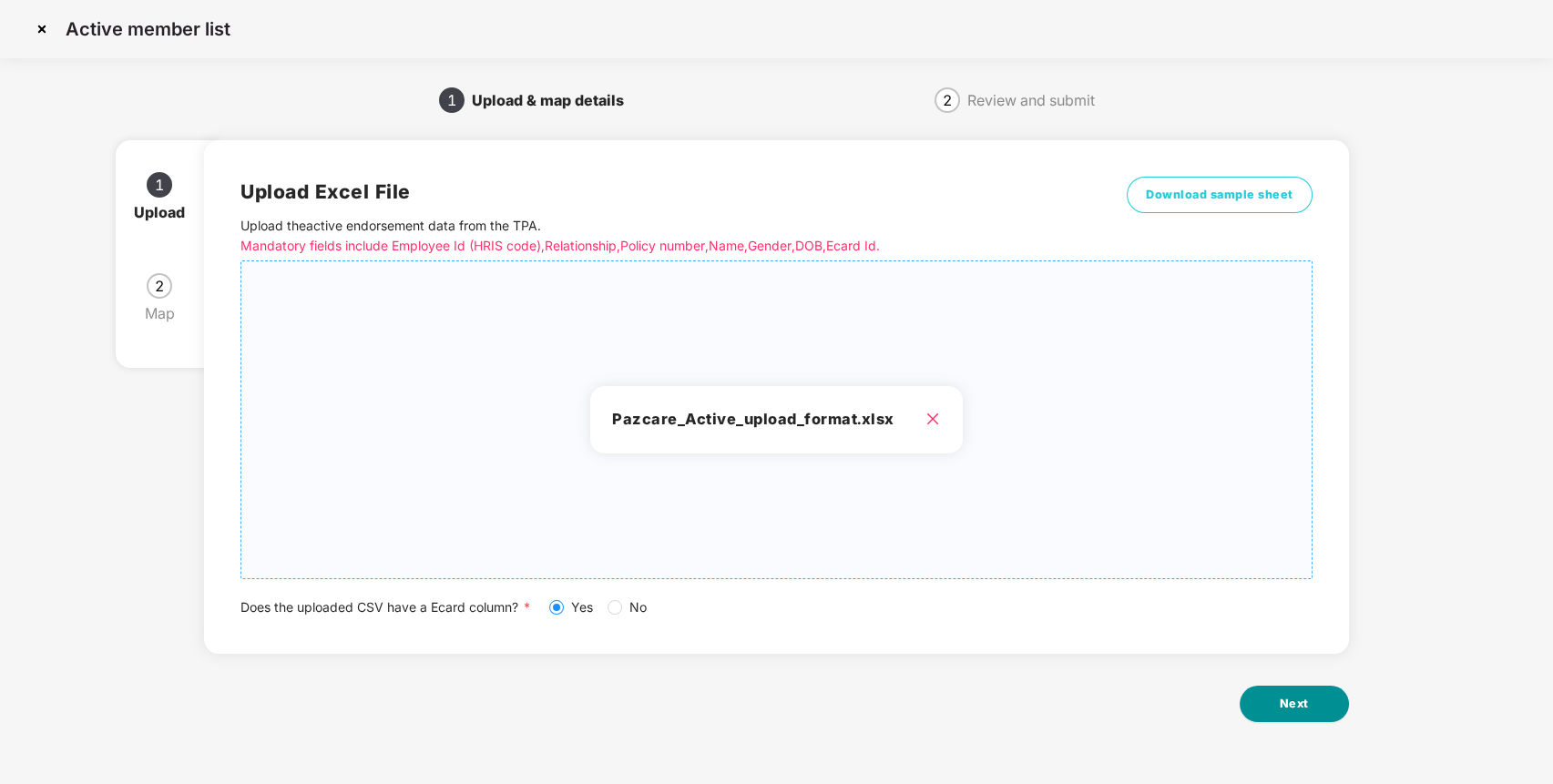
click at [1321, 698] on button "Next" at bounding box center [1293, 703] width 110 height 37
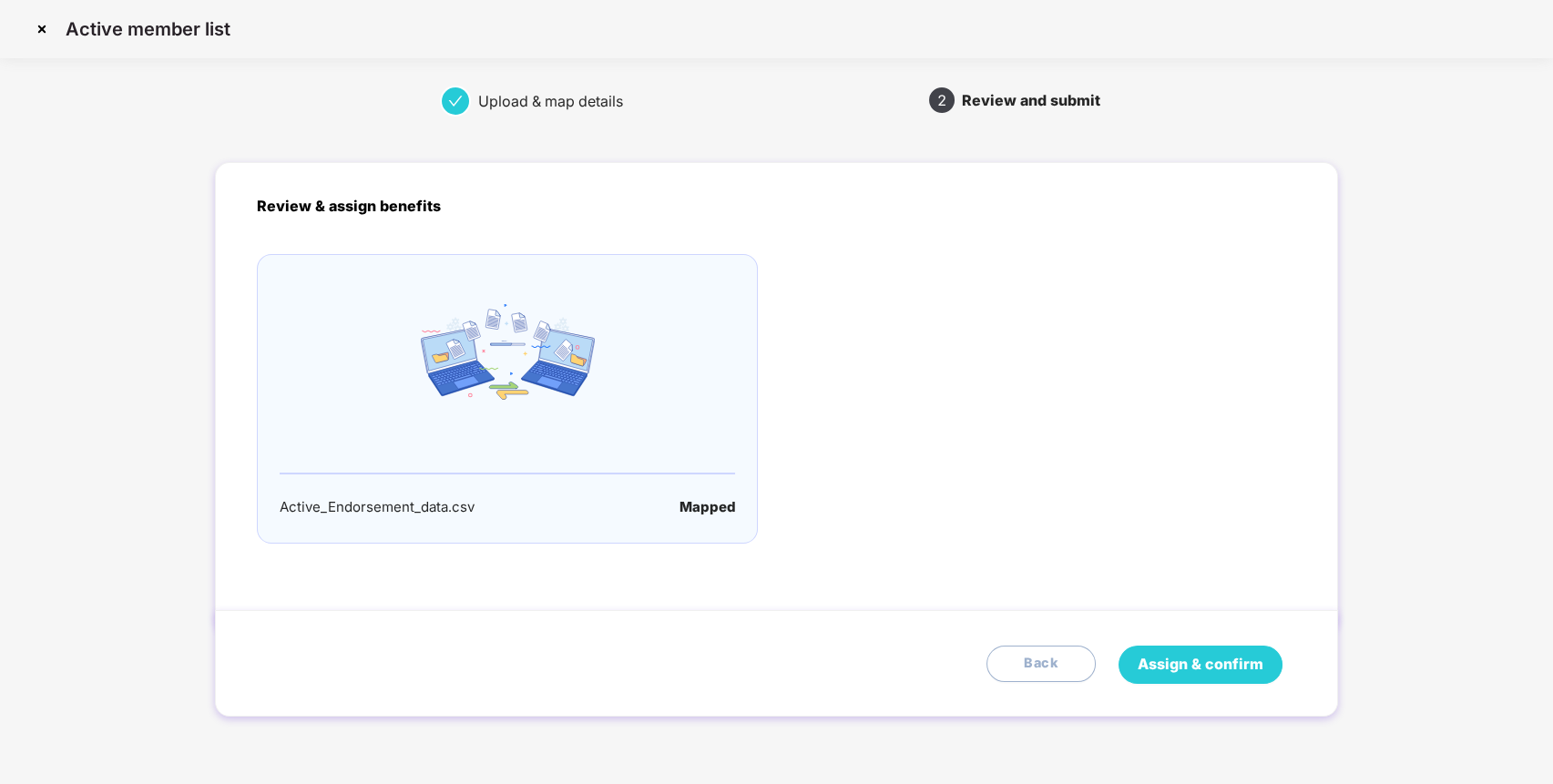
click at [1172, 672] on span "Assign & confirm" at bounding box center [1201, 664] width 126 height 22
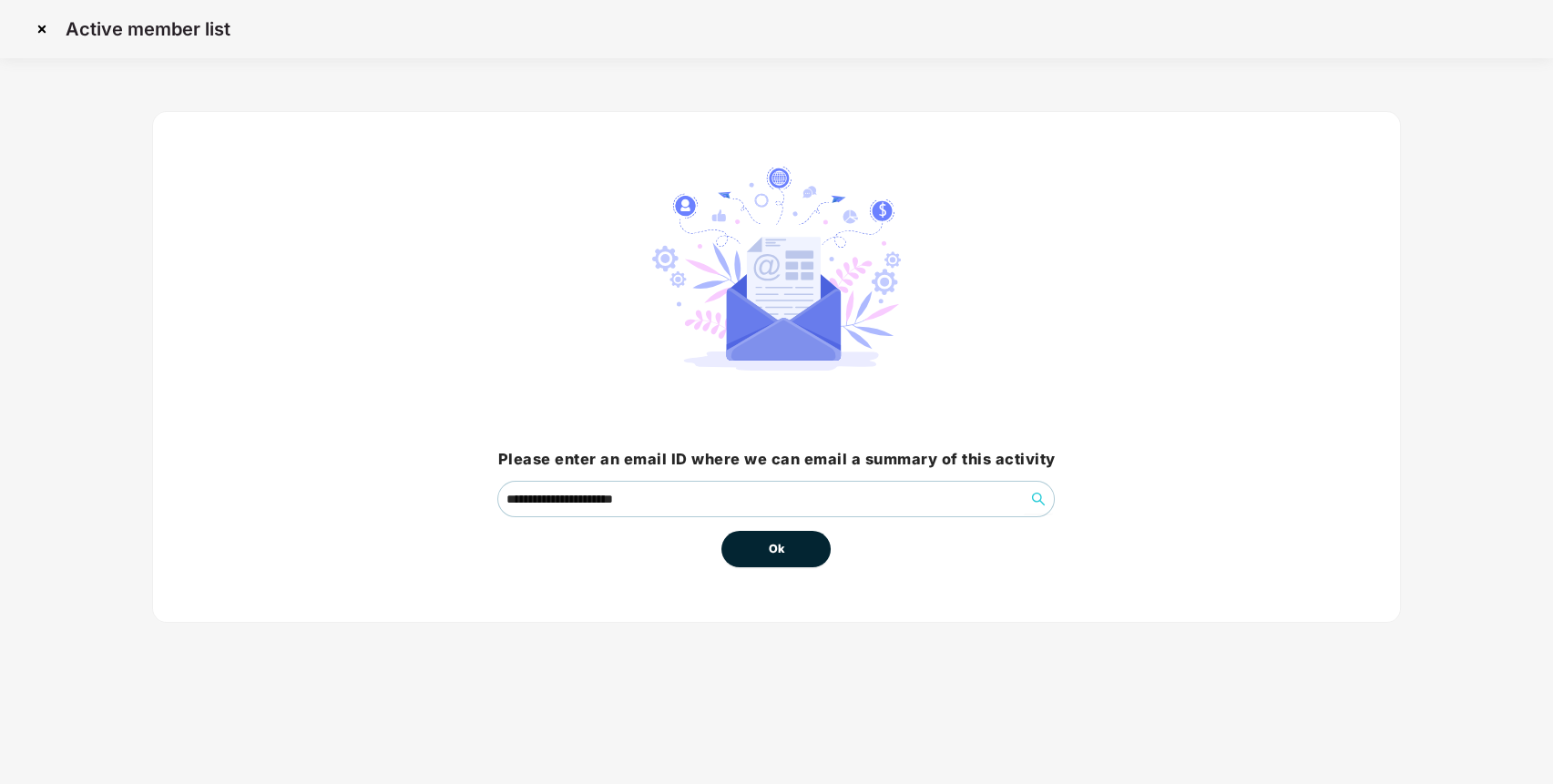
click at [813, 544] on button "Ok" at bounding box center [776, 548] width 110 height 37
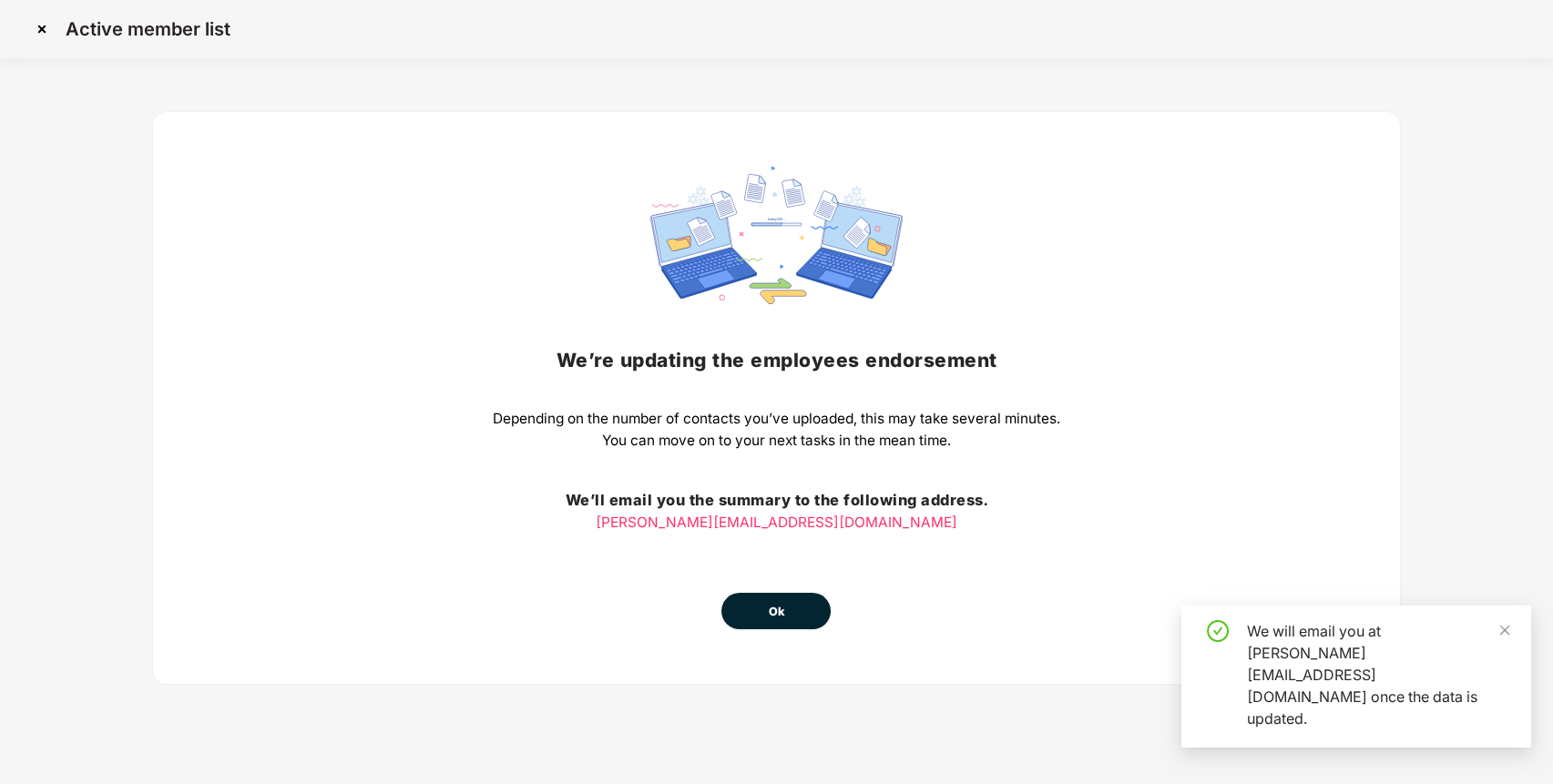
click at [749, 601] on button "Ok" at bounding box center [776, 611] width 110 height 37
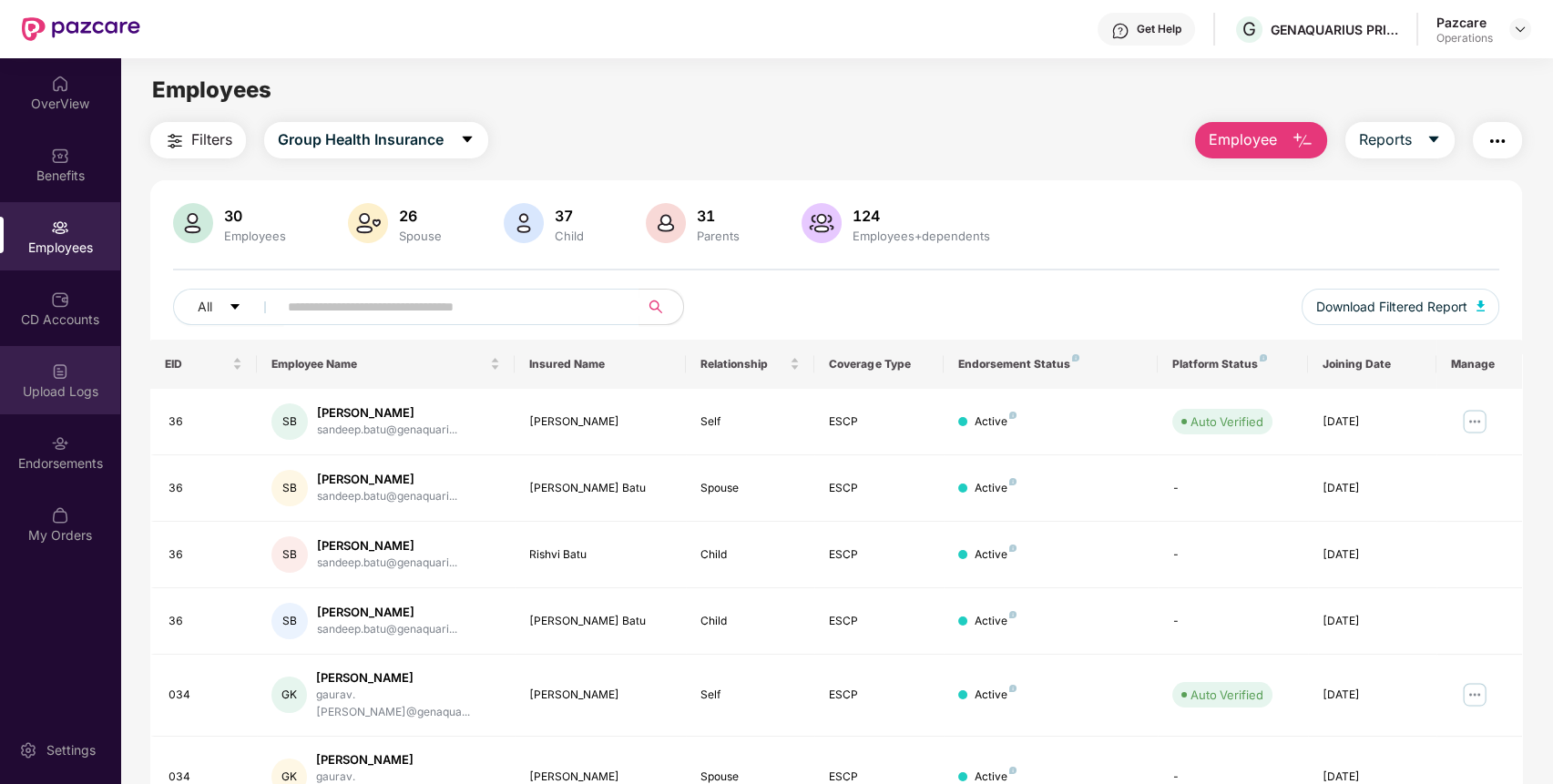
click at [44, 373] on div "Upload Logs" at bounding box center [60, 379] width 120 height 68
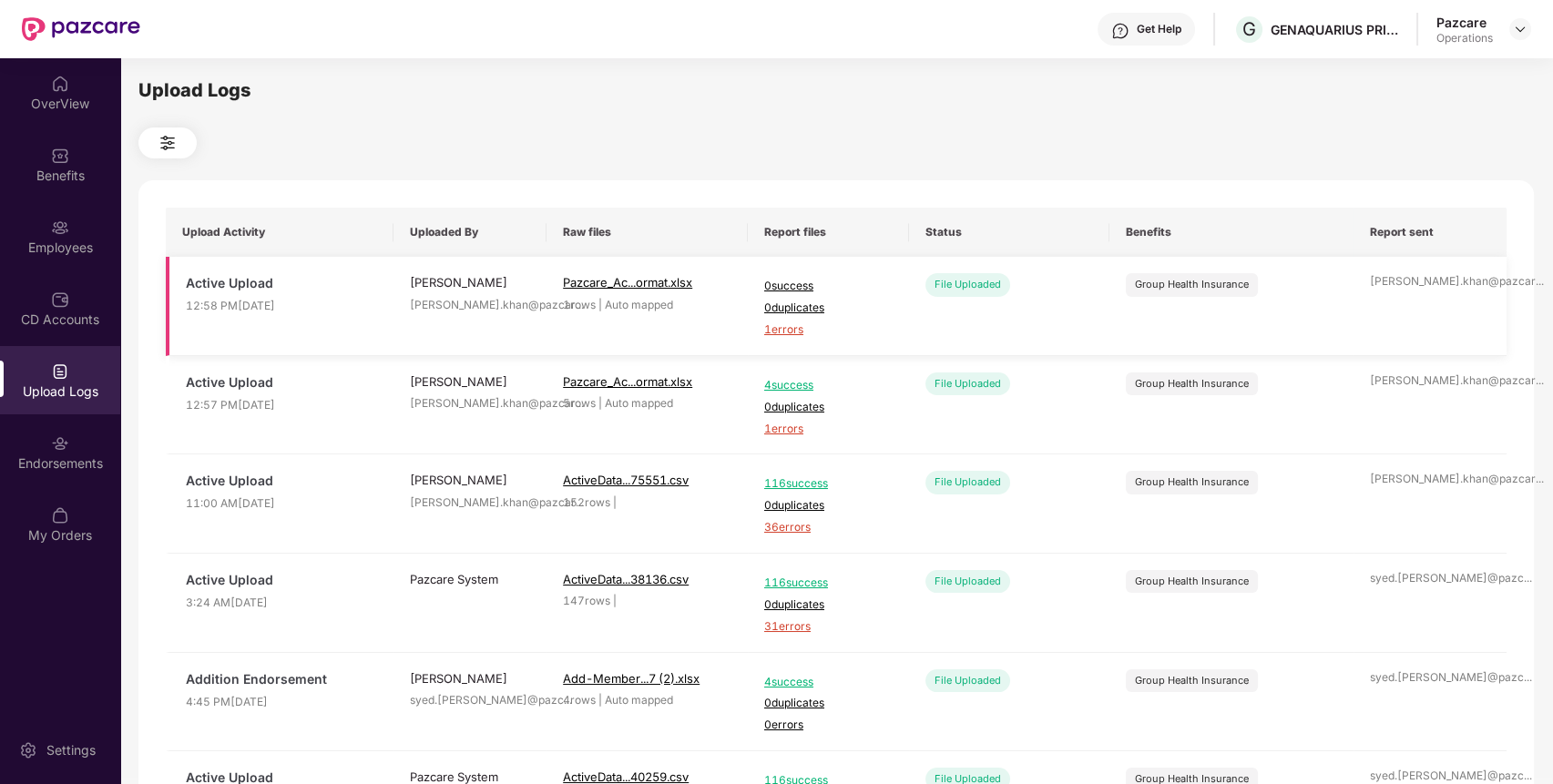
click at [790, 328] on span "1 errors" at bounding box center [828, 330] width 128 height 17
click at [67, 252] on div "Employees" at bounding box center [60, 247] width 120 height 18
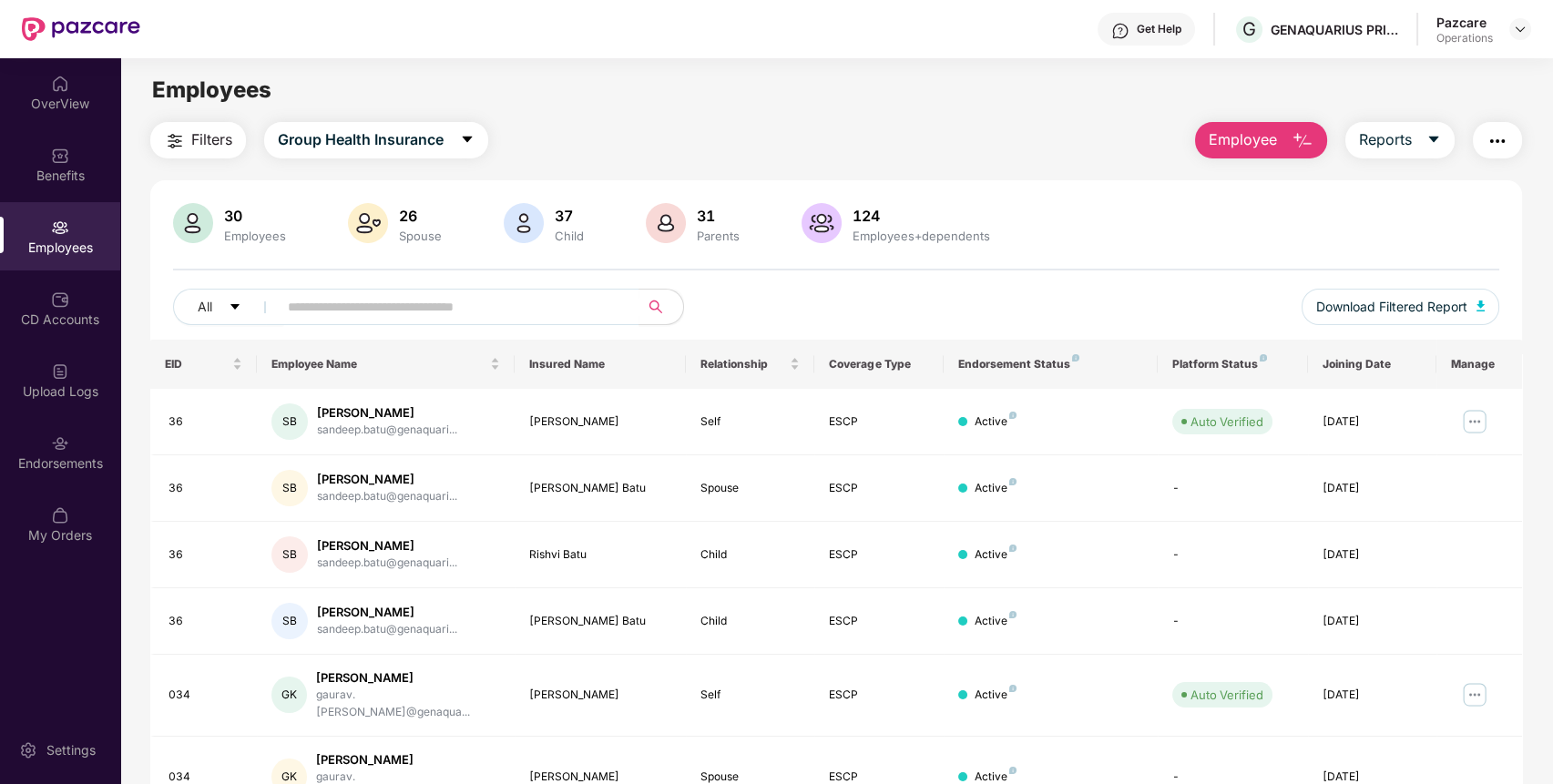
click at [1508, 137] on button "button" at bounding box center [1497, 140] width 49 height 37
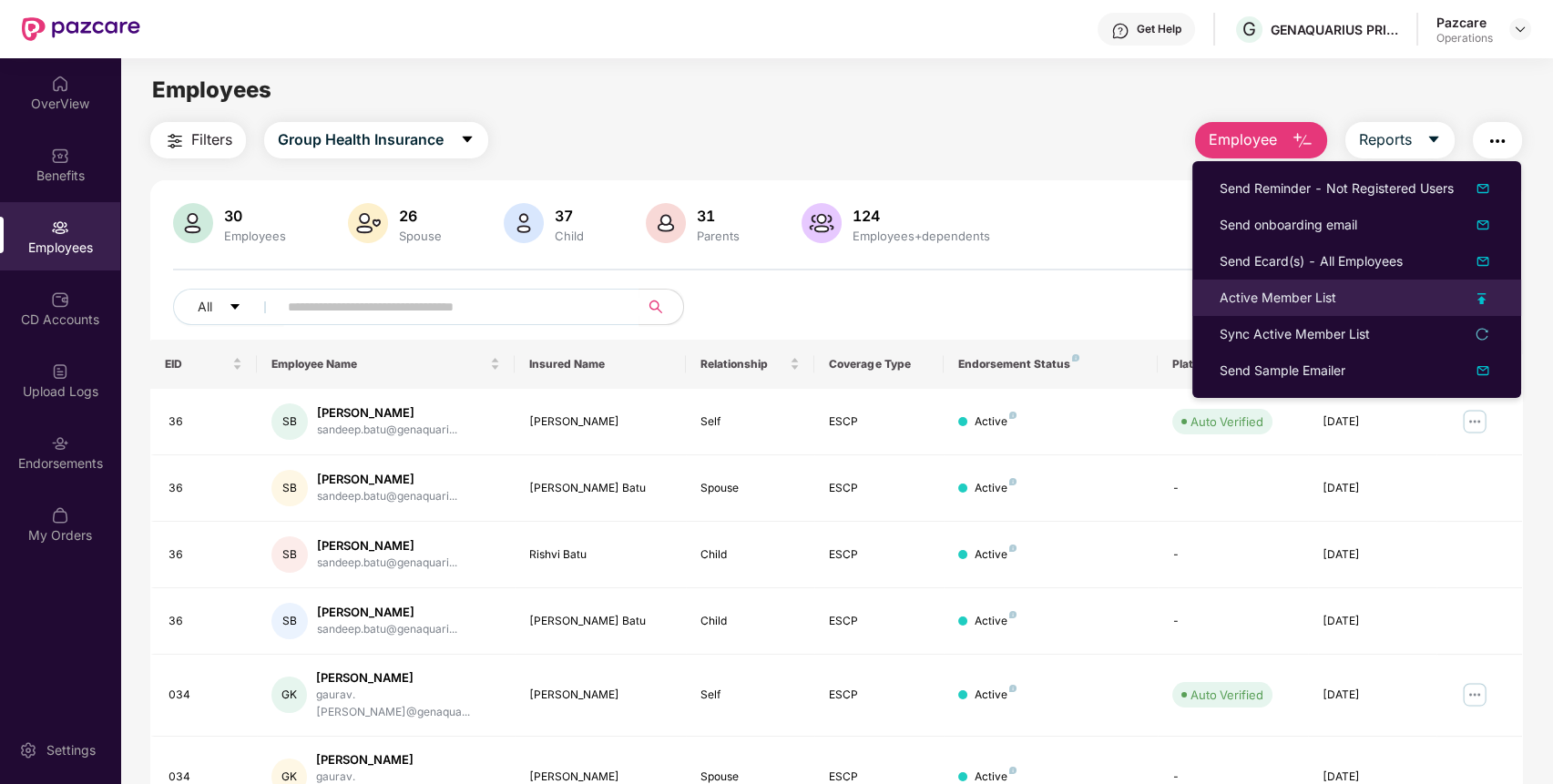
click at [1321, 291] on div "Active Member List" at bounding box center [1277, 297] width 116 height 20
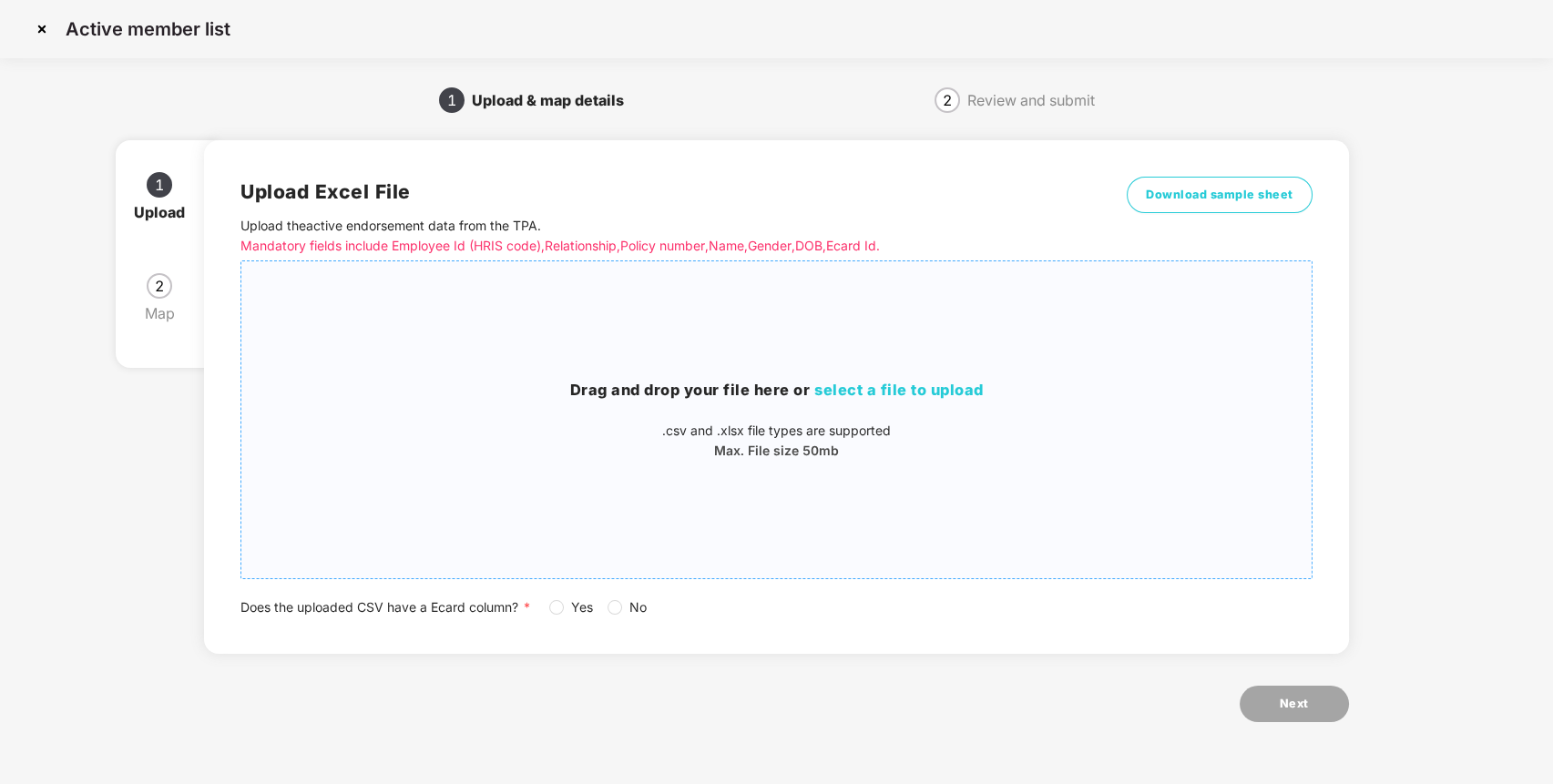
click at [881, 389] on span "select a file to upload" at bounding box center [899, 389] width 170 height 18
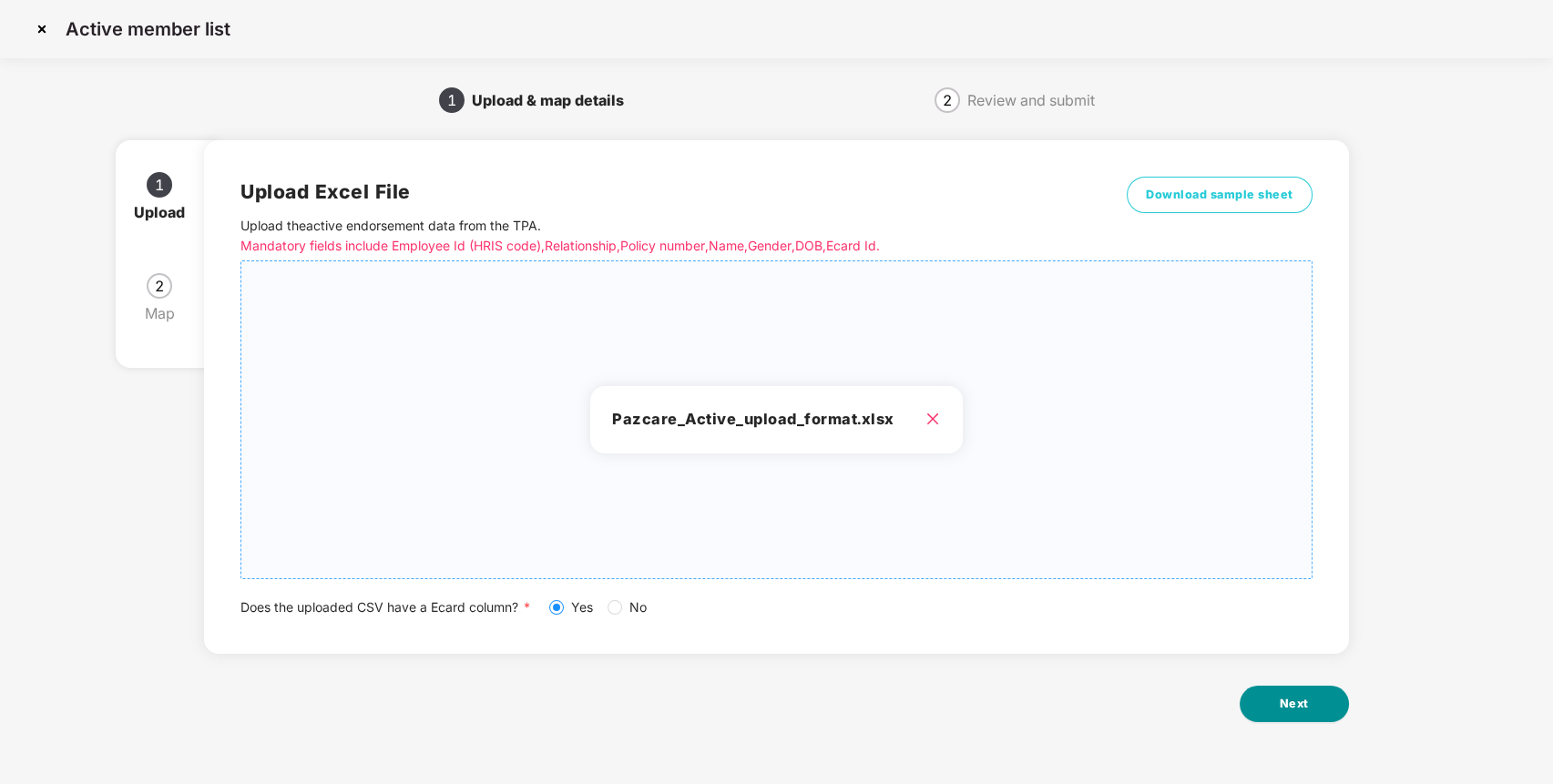
click at [1272, 708] on button "Next" at bounding box center [1293, 703] width 110 height 37
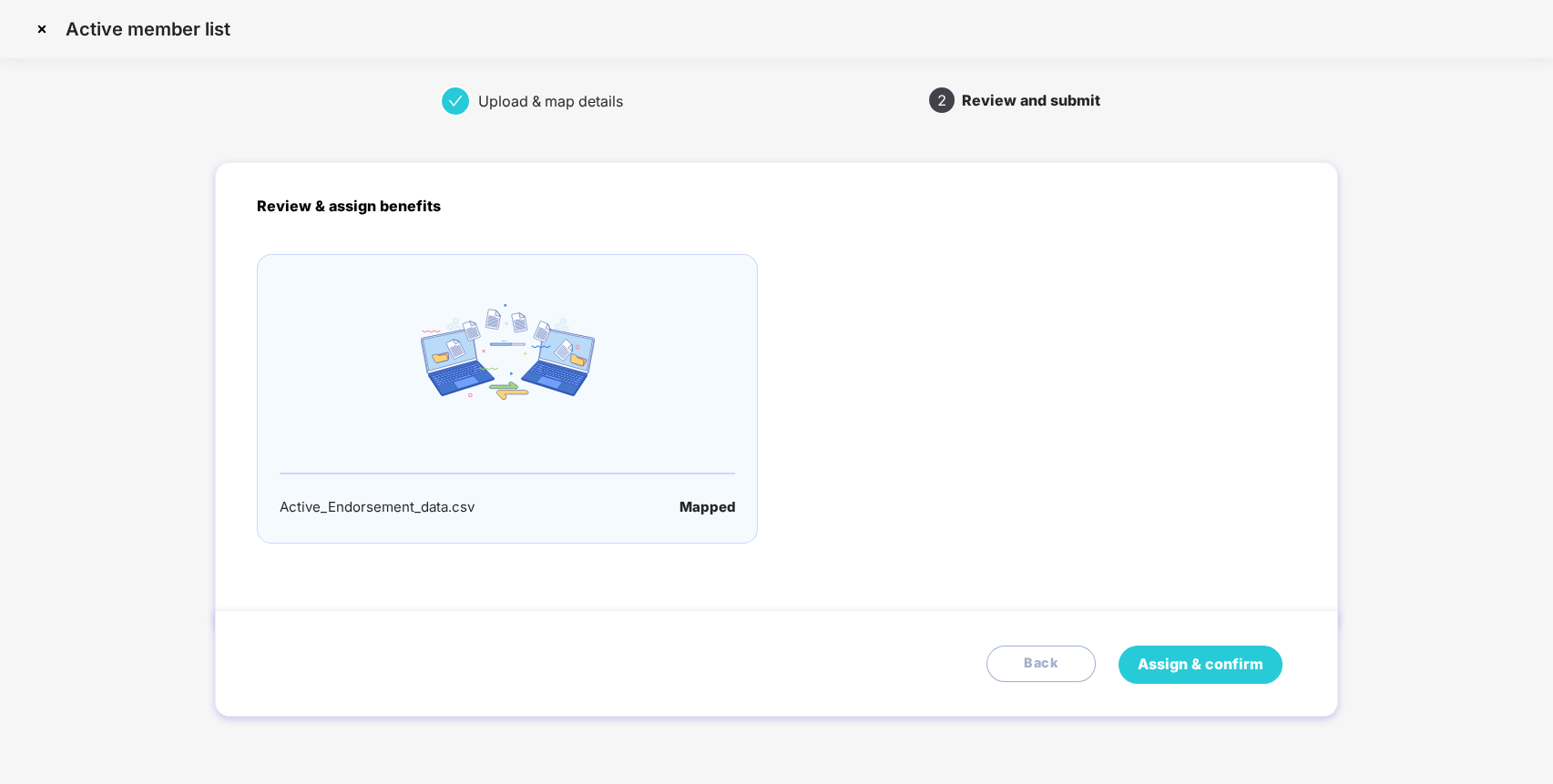
click at [1232, 664] on span "Assign & confirm" at bounding box center [1201, 664] width 126 height 22
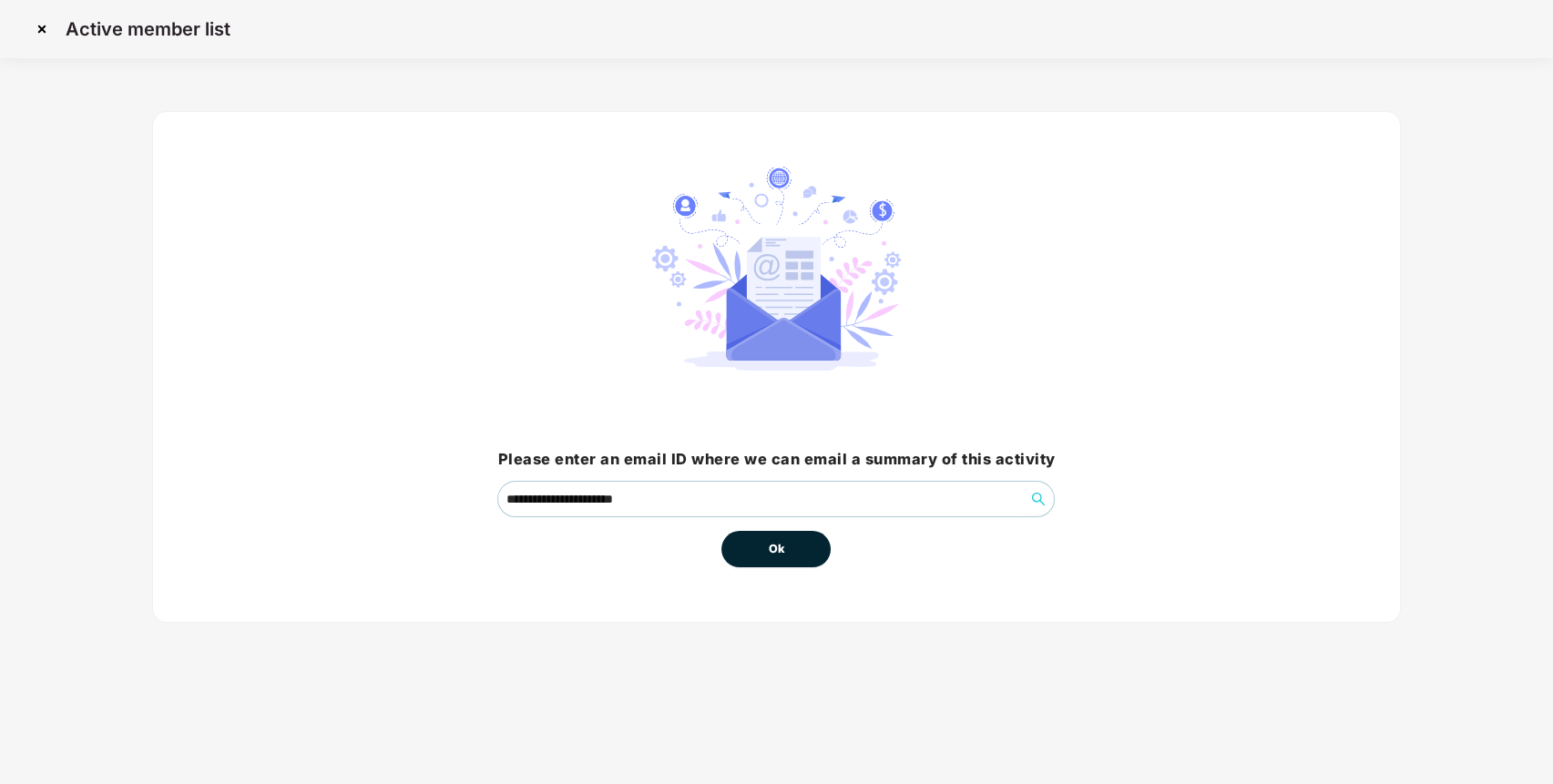
click at [800, 546] on button "Ok" at bounding box center [776, 548] width 110 height 37
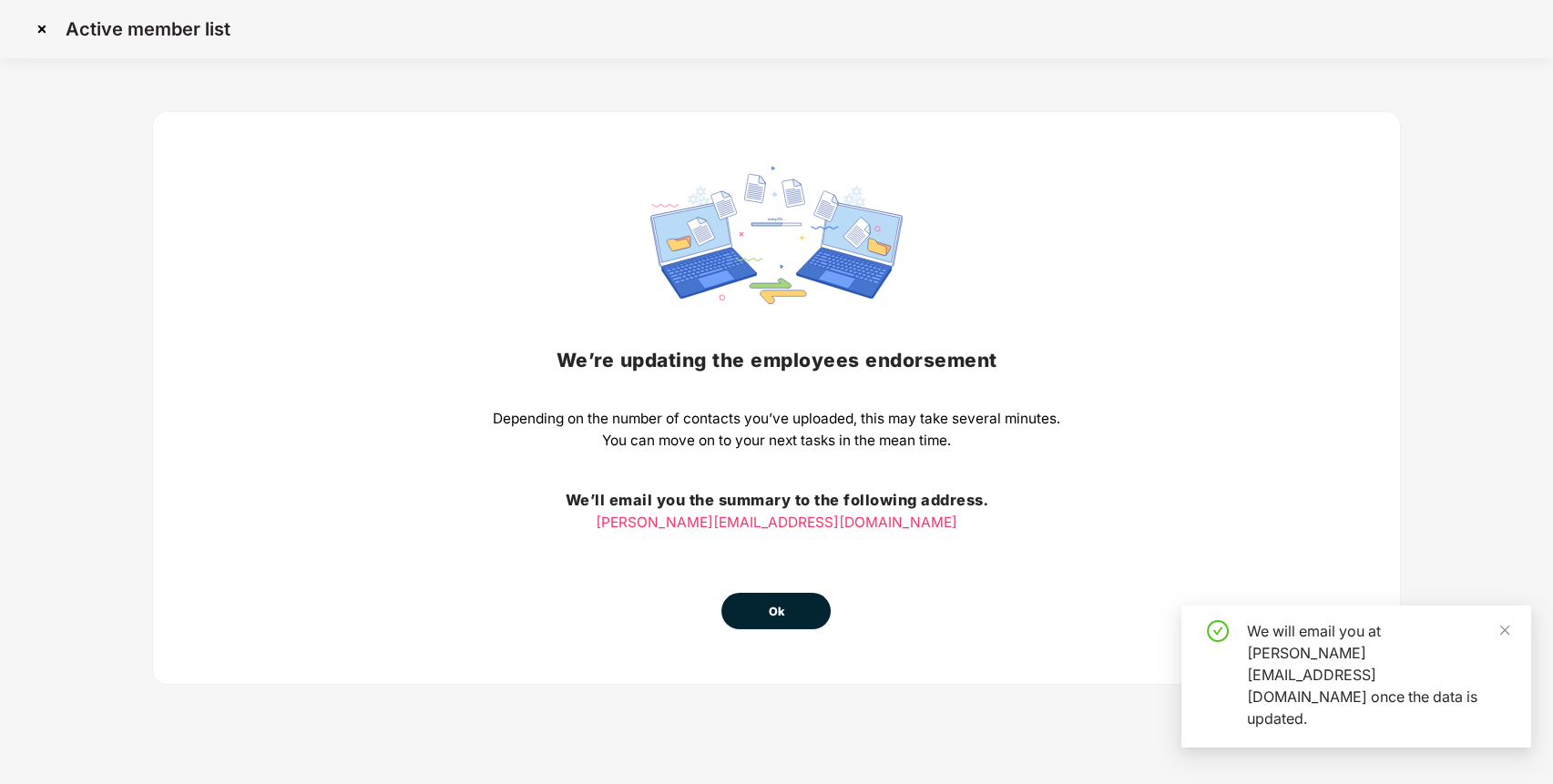
click at [800, 605] on button "Ok" at bounding box center [776, 611] width 110 height 37
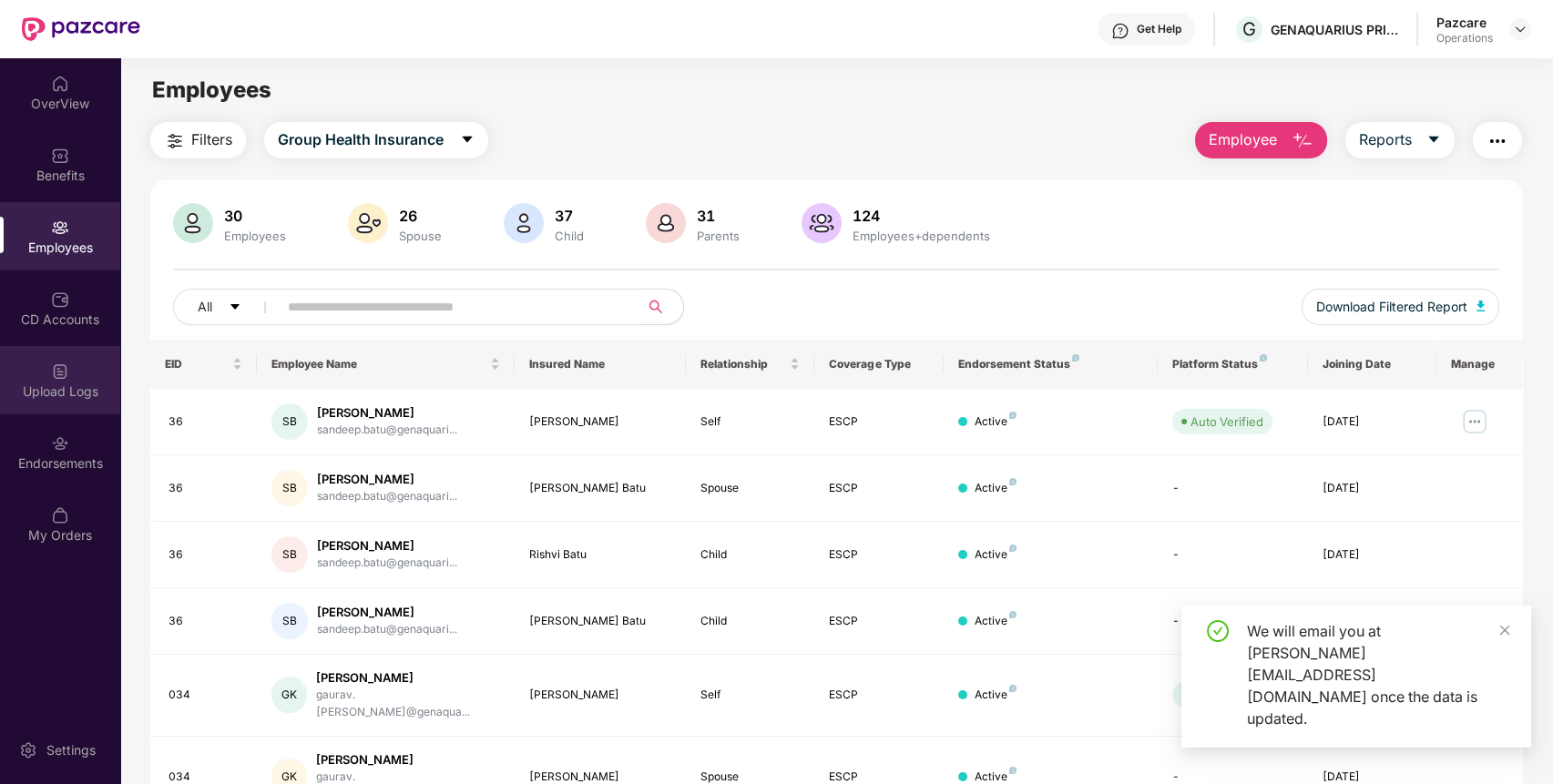
click at [67, 375] on img at bounding box center [59, 371] width 18 height 18
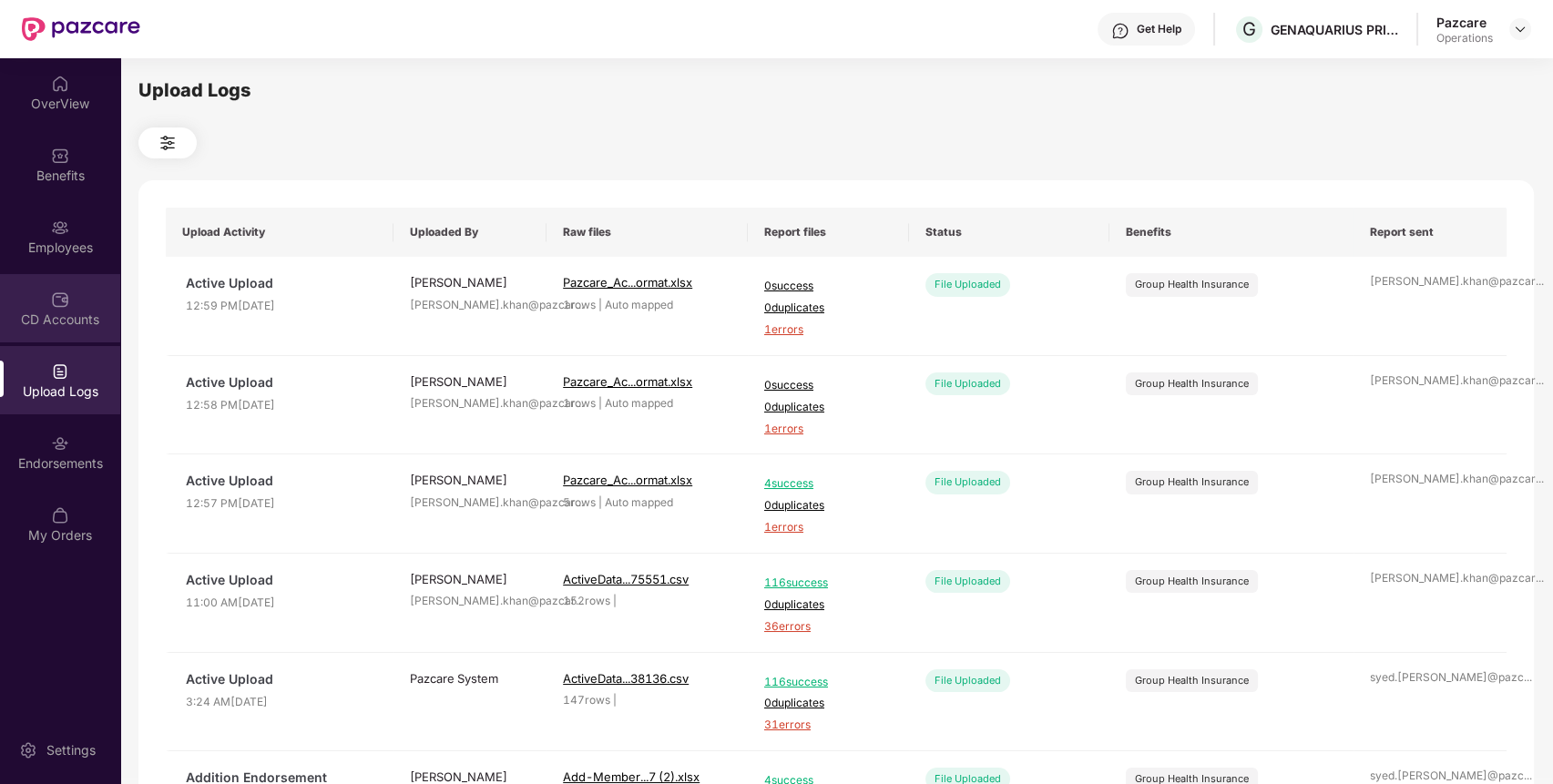
click at [53, 305] on img at bounding box center [59, 299] width 18 height 18
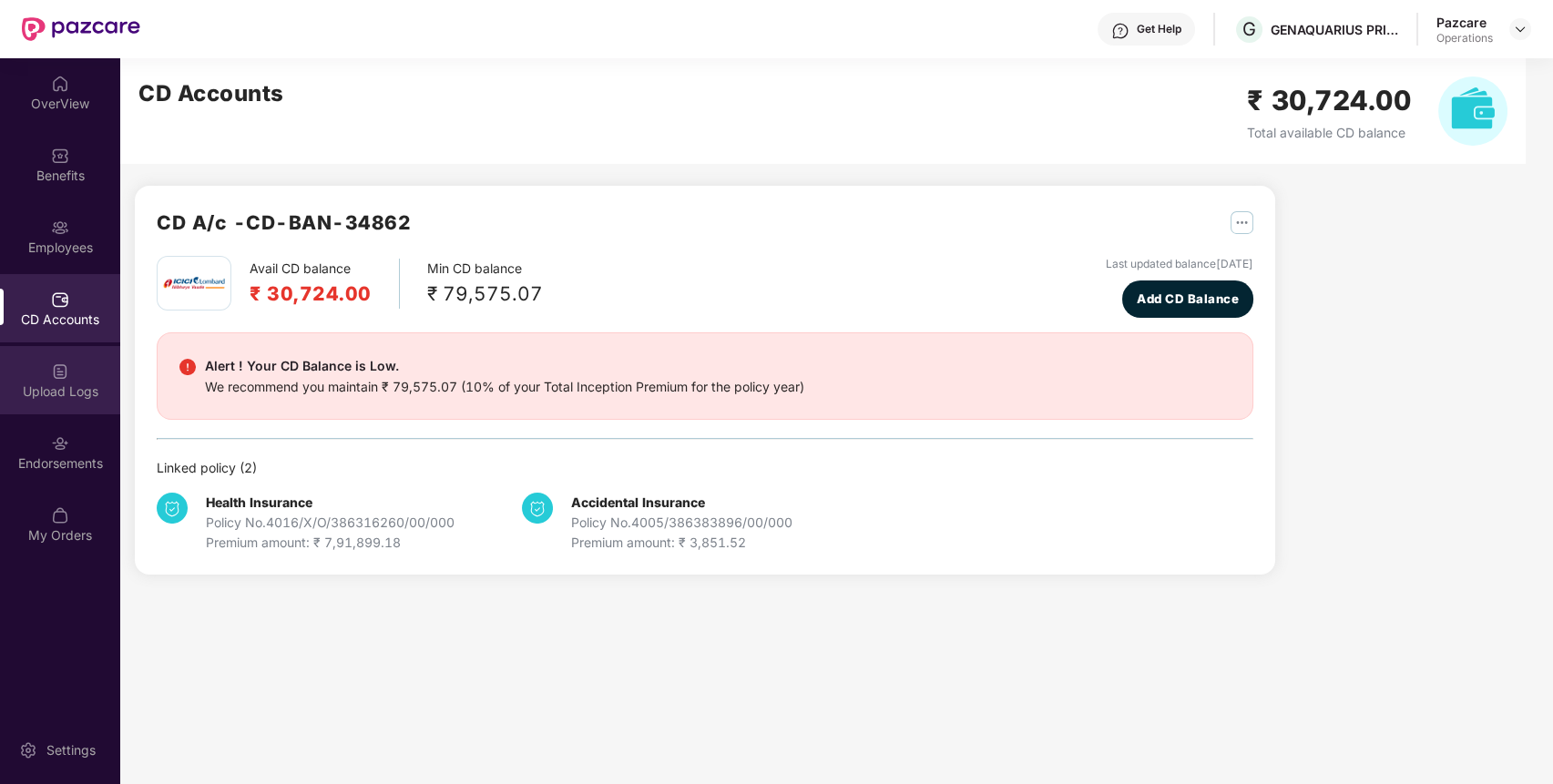
click at [64, 371] on img at bounding box center [59, 371] width 18 height 18
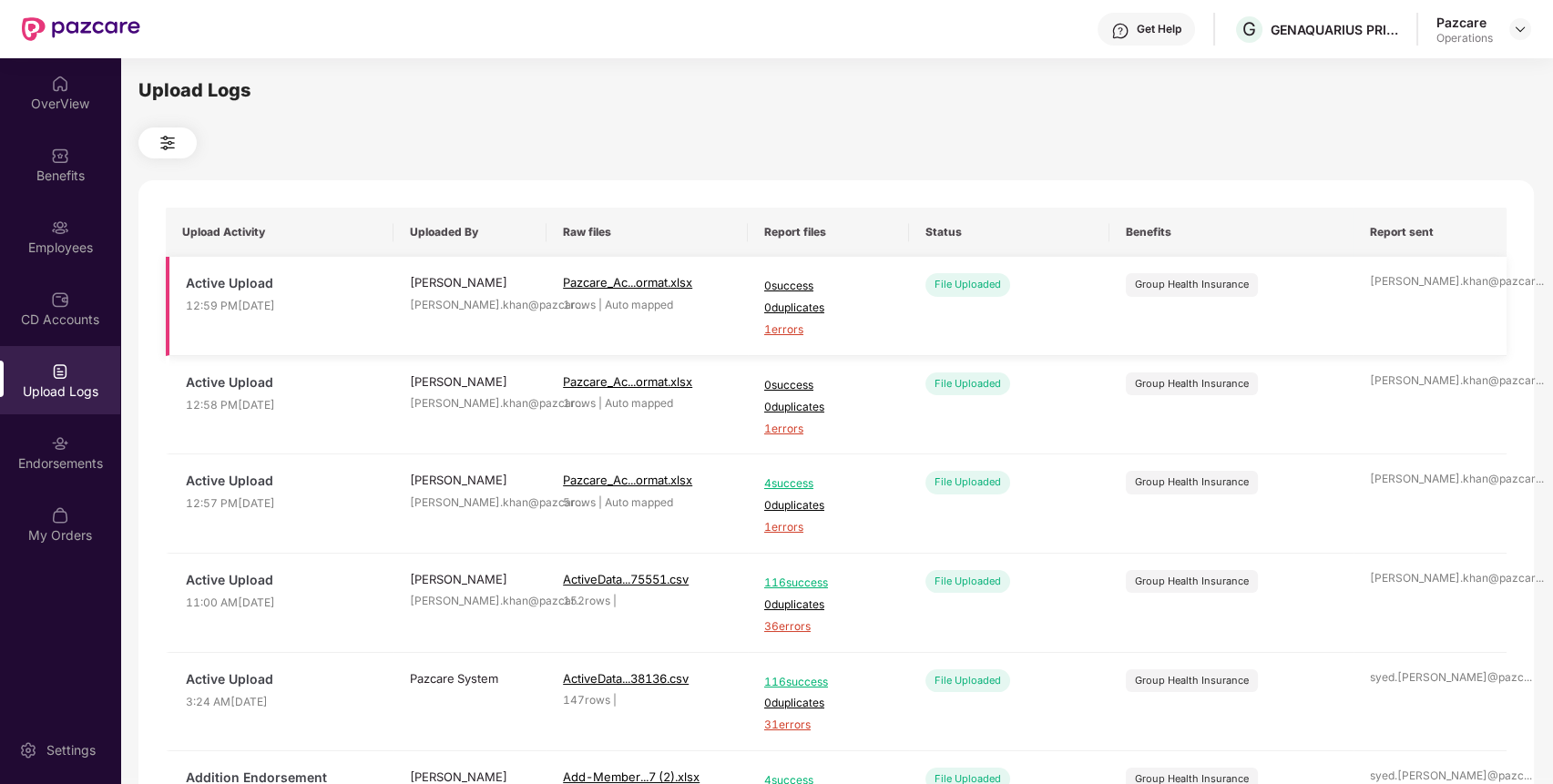
click at [789, 329] on span "1 errors" at bounding box center [828, 330] width 128 height 17
click at [82, 250] on div "Employees" at bounding box center [60, 247] width 120 height 18
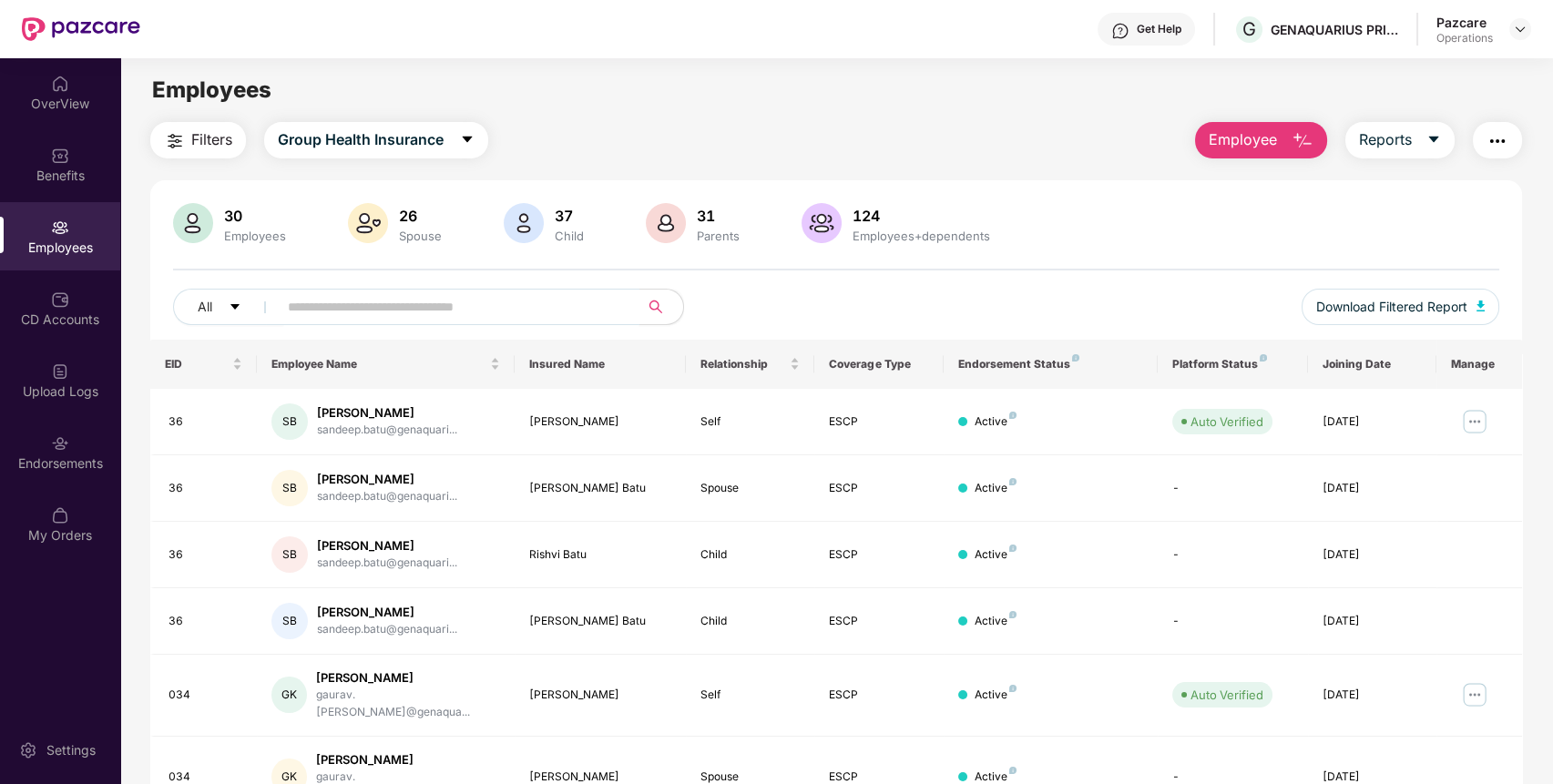
click at [413, 304] on input "text" at bounding box center [451, 306] width 327 height 27
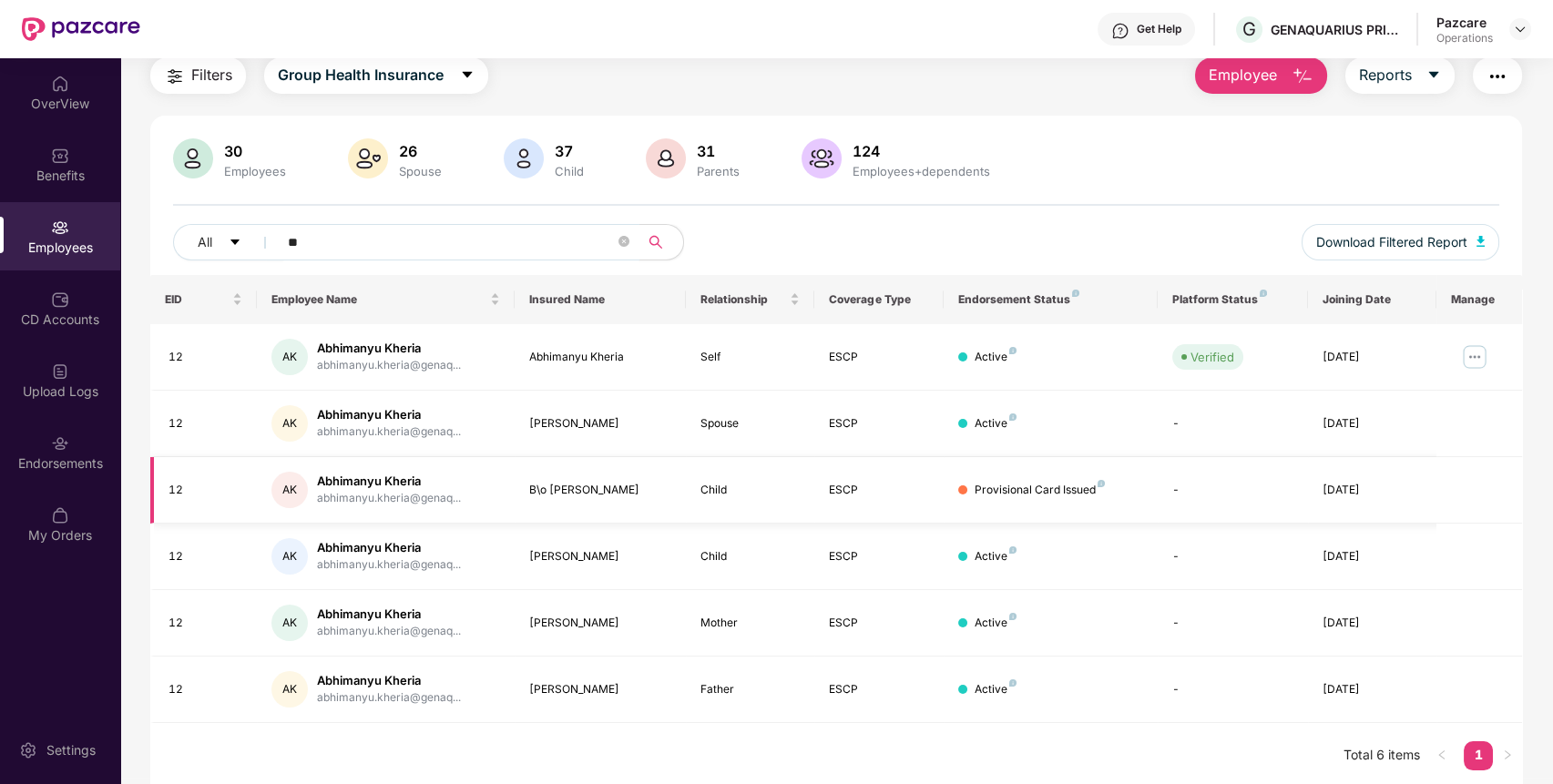
scroll to position [67, 0]
type input "**"
drag, startPoint x: 620, startPoint y: 488, endPoint x: 520, endPoint y: 496, distance: 100.3
click at [520, 496] on td "B\o Kirti Kheria" at bounding box center [600, 487] width 172 height 67
copy div "B\o Kirti Kheria"
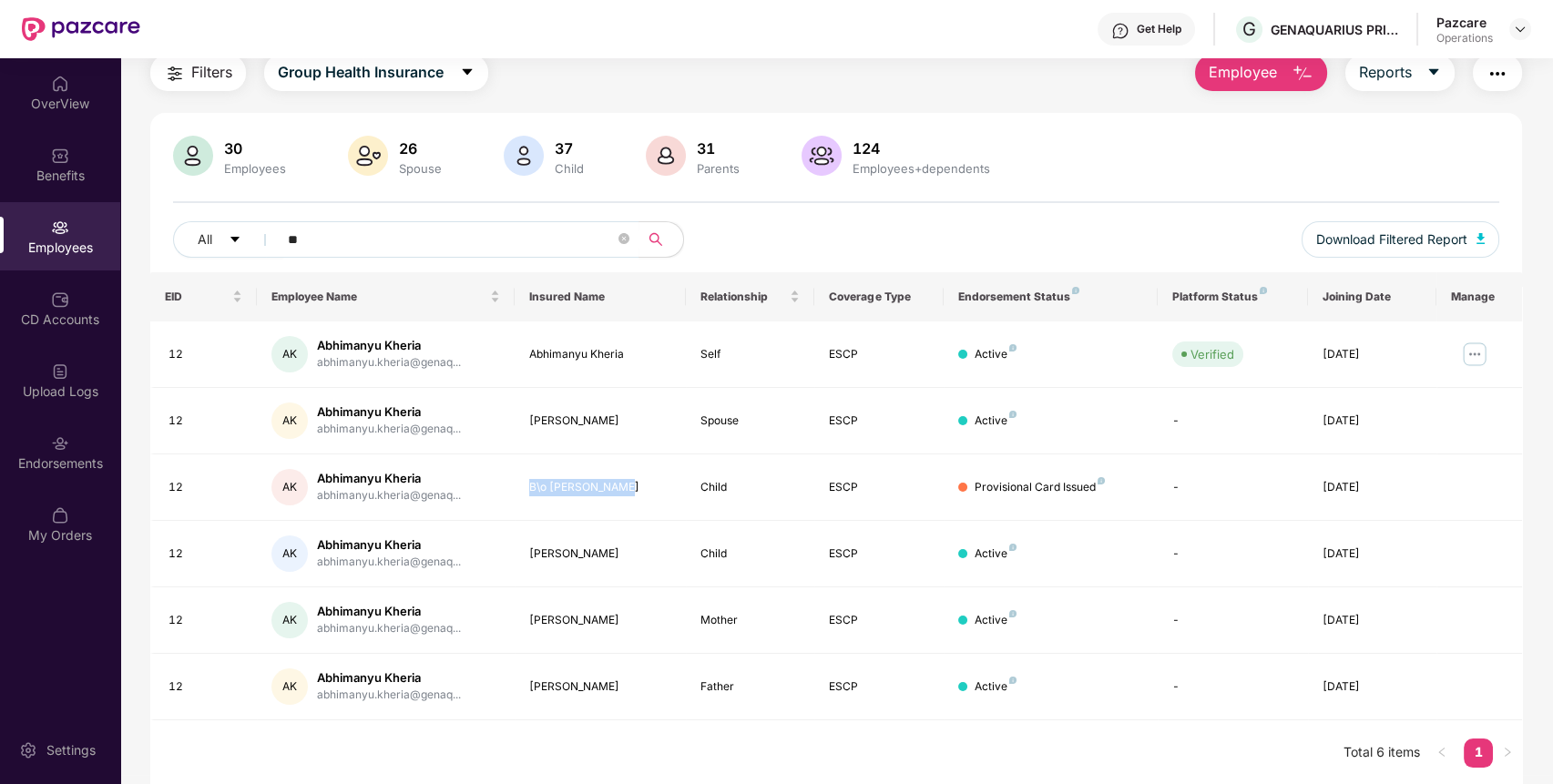
scroll to position [0, 0]
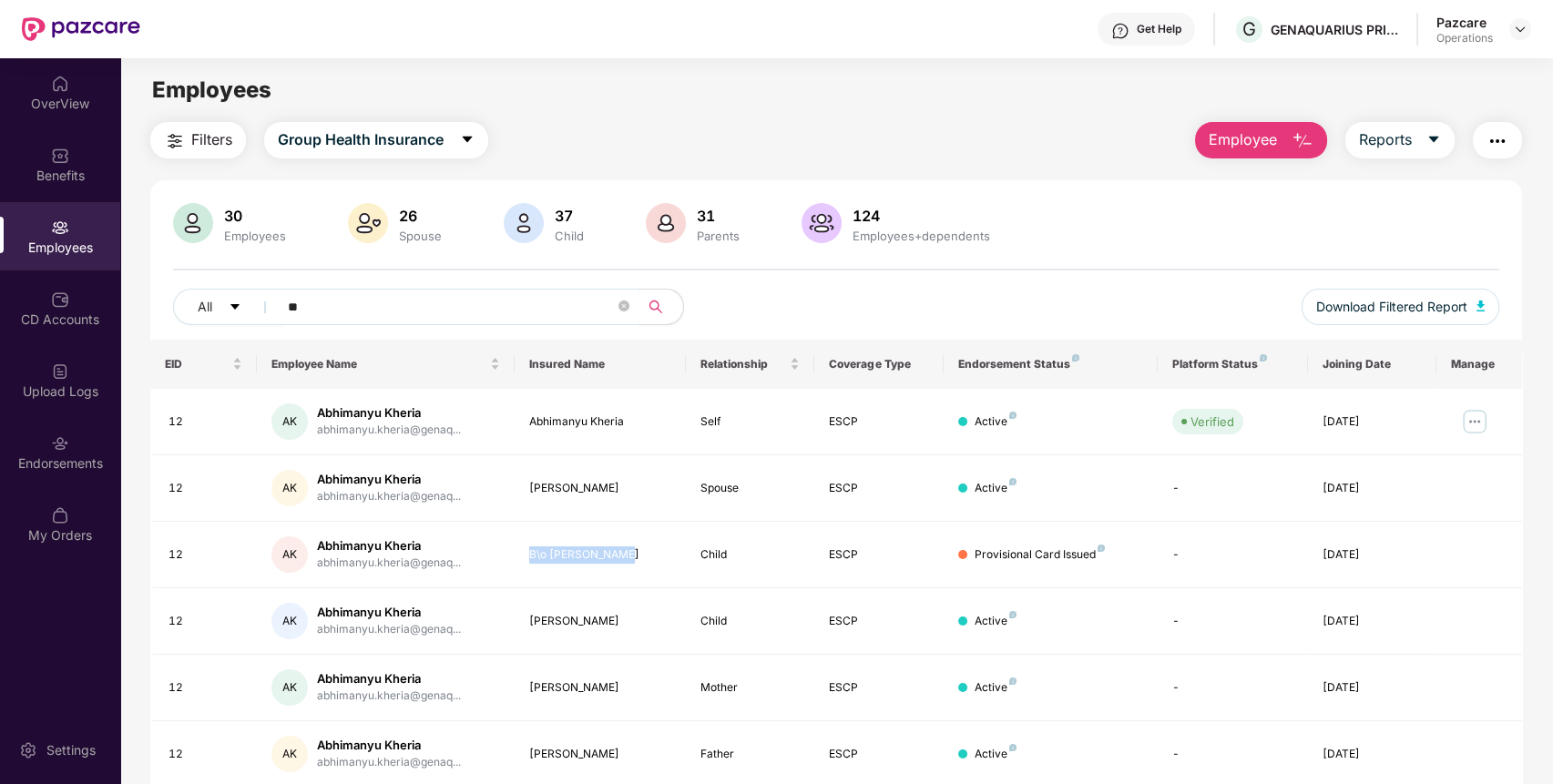
click at [1500, 132] on img "button" at bounding box center [1497, 141] width 22 height 22
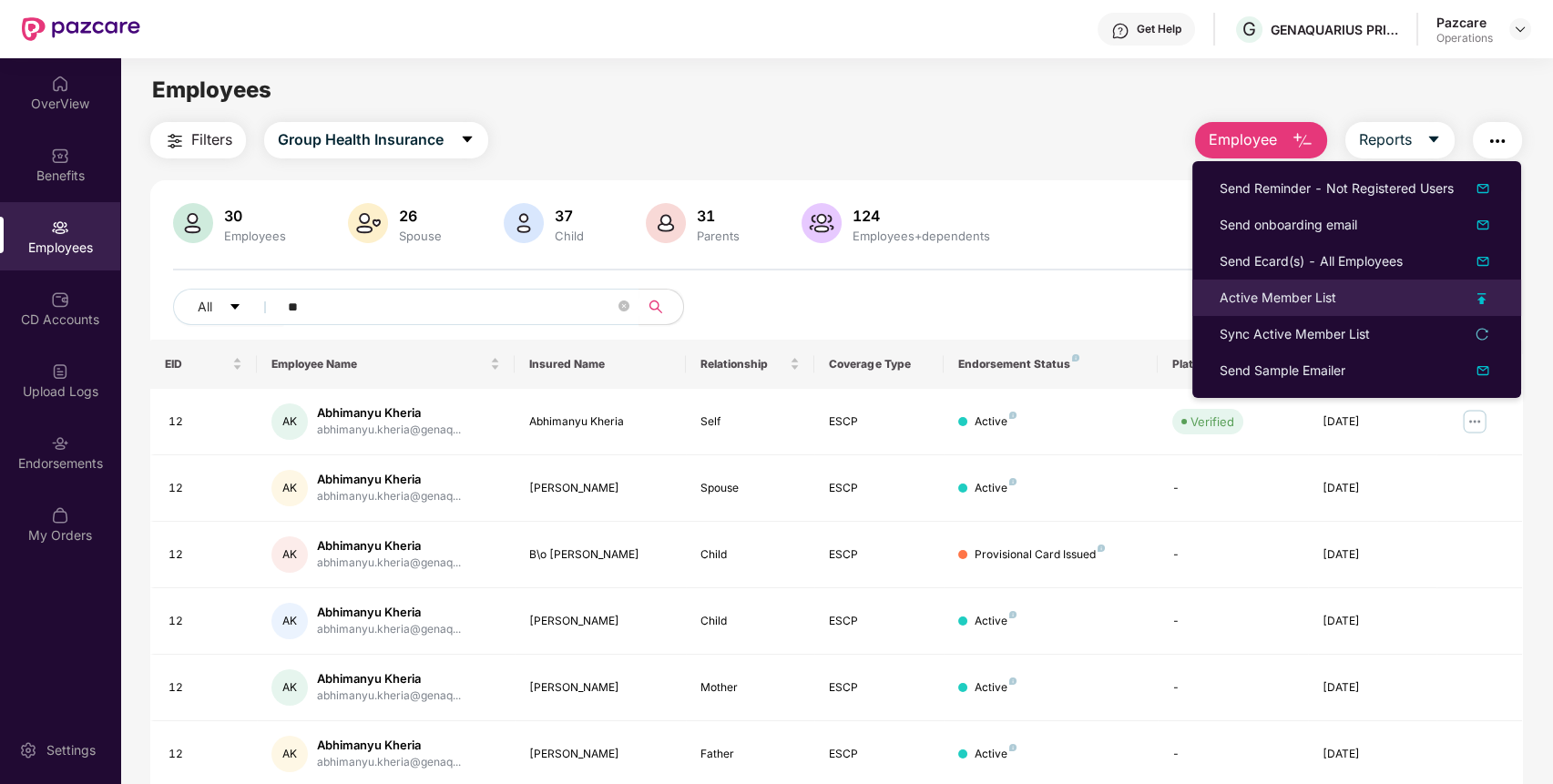
click at [1364, 305] on div "Active Member List" at bounding box center [1356, 297] width 274 height 20
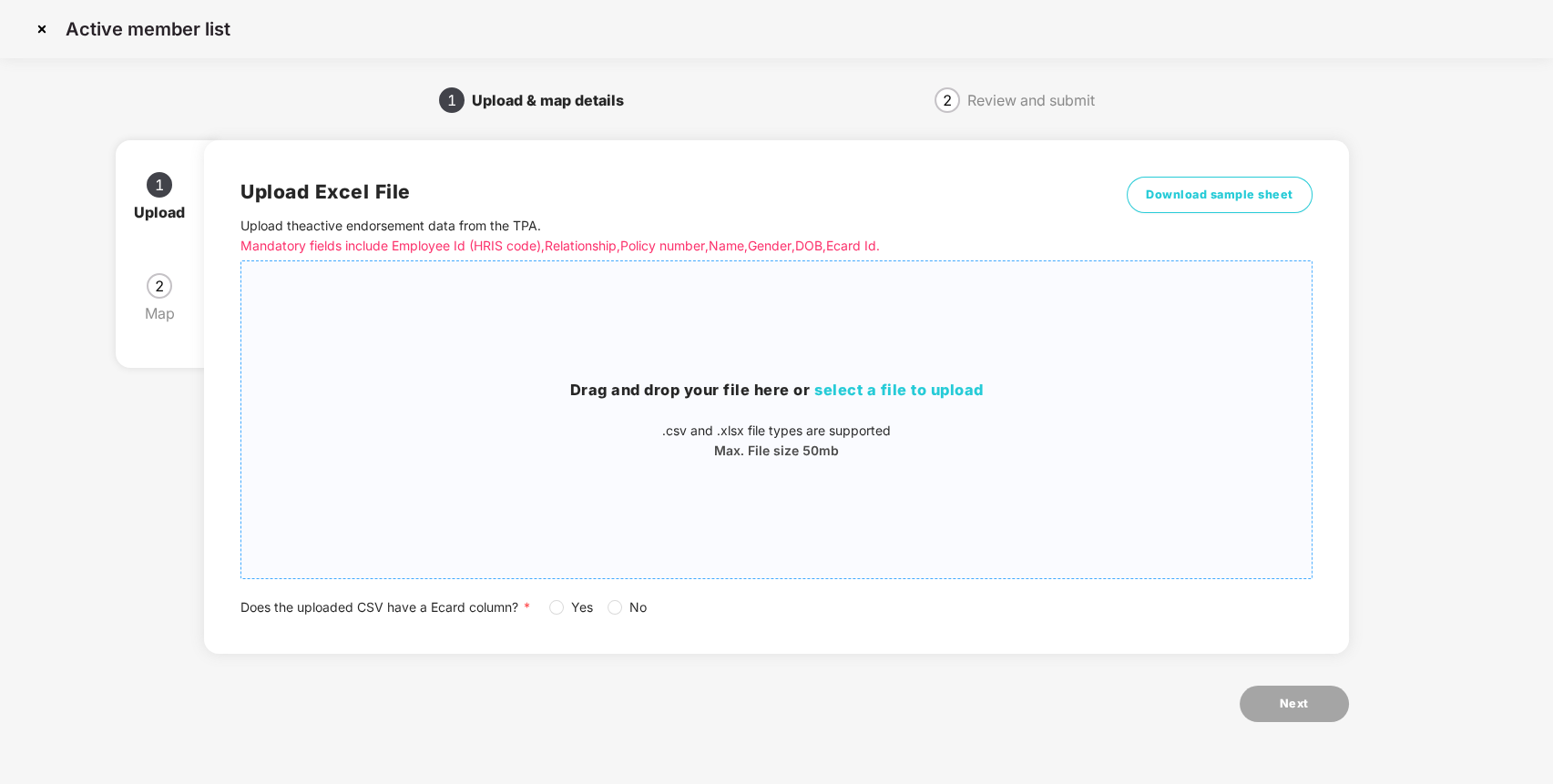
click at [903, 384] on span "select a file to upload" at bounding box center [899, 389] width 170 height 18
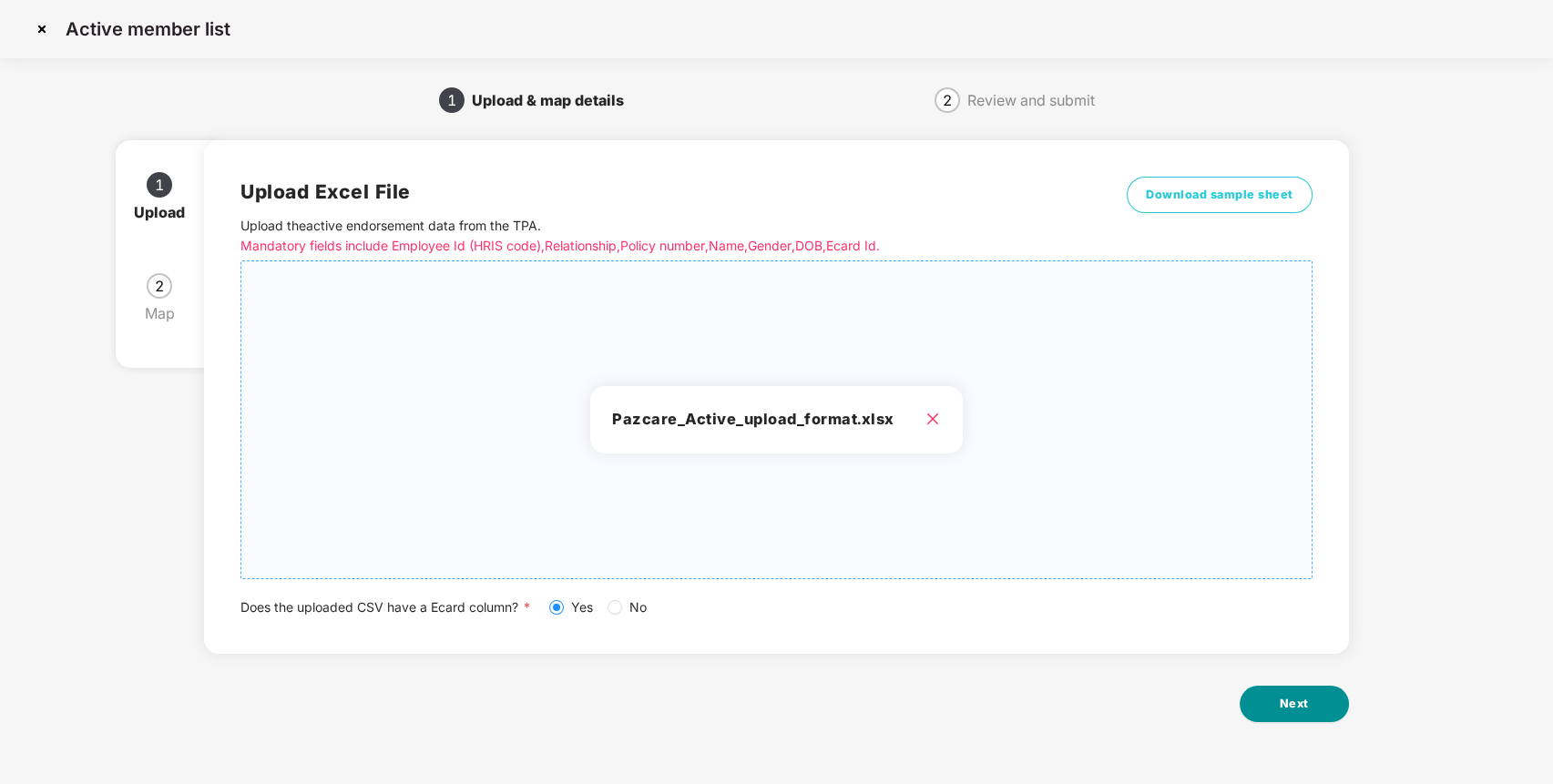
click at [1302, 712] on span "Next" at bounding box center [1293, 703] width 29 height 18
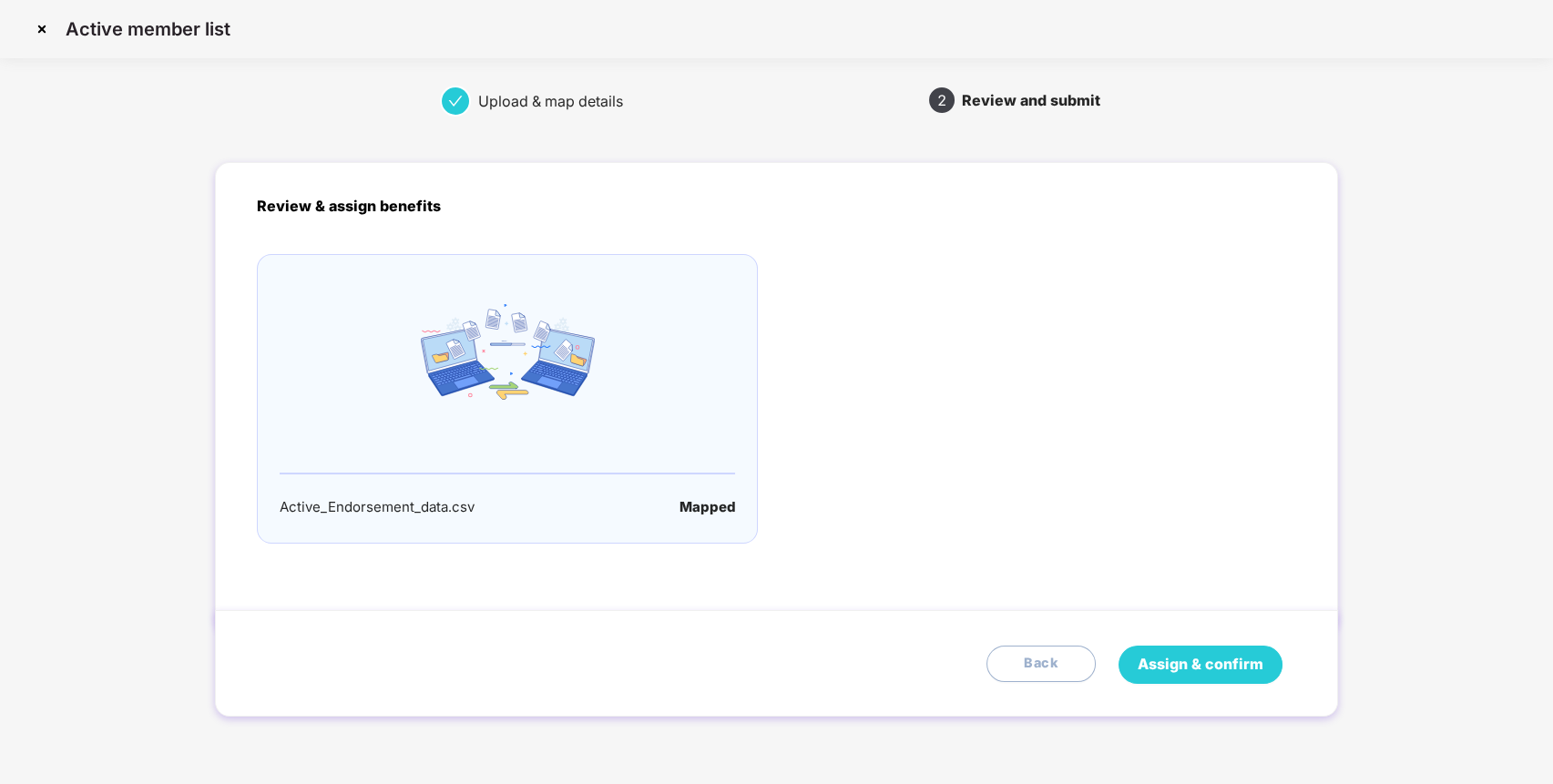
click at [1182, 658] on span "Assign & confirm" at bounding box center [1201, 664] width 126 height 22
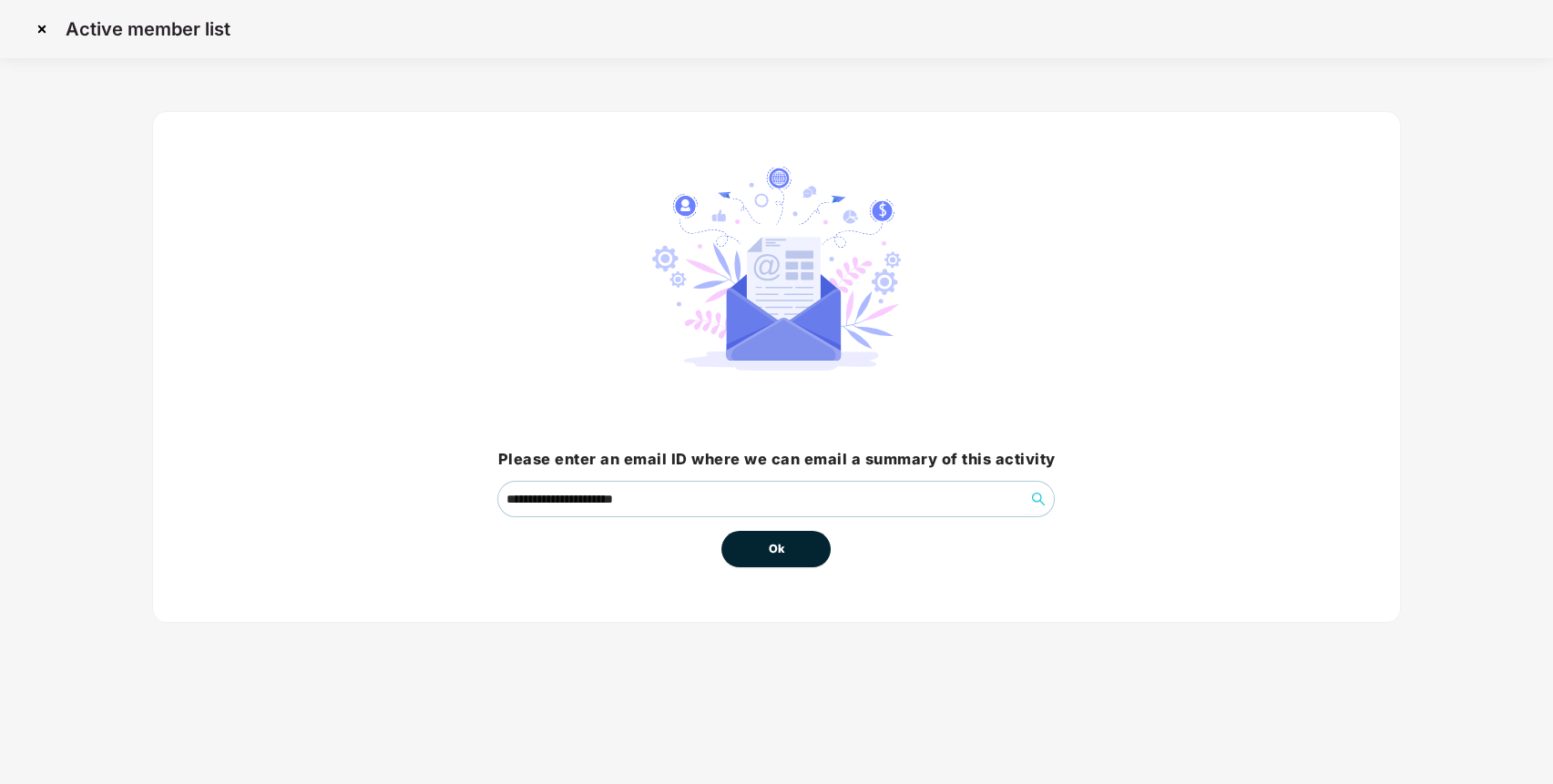
click at [762, 544] on button "Ok" at bounding box center [776, 548] width 110 height 37
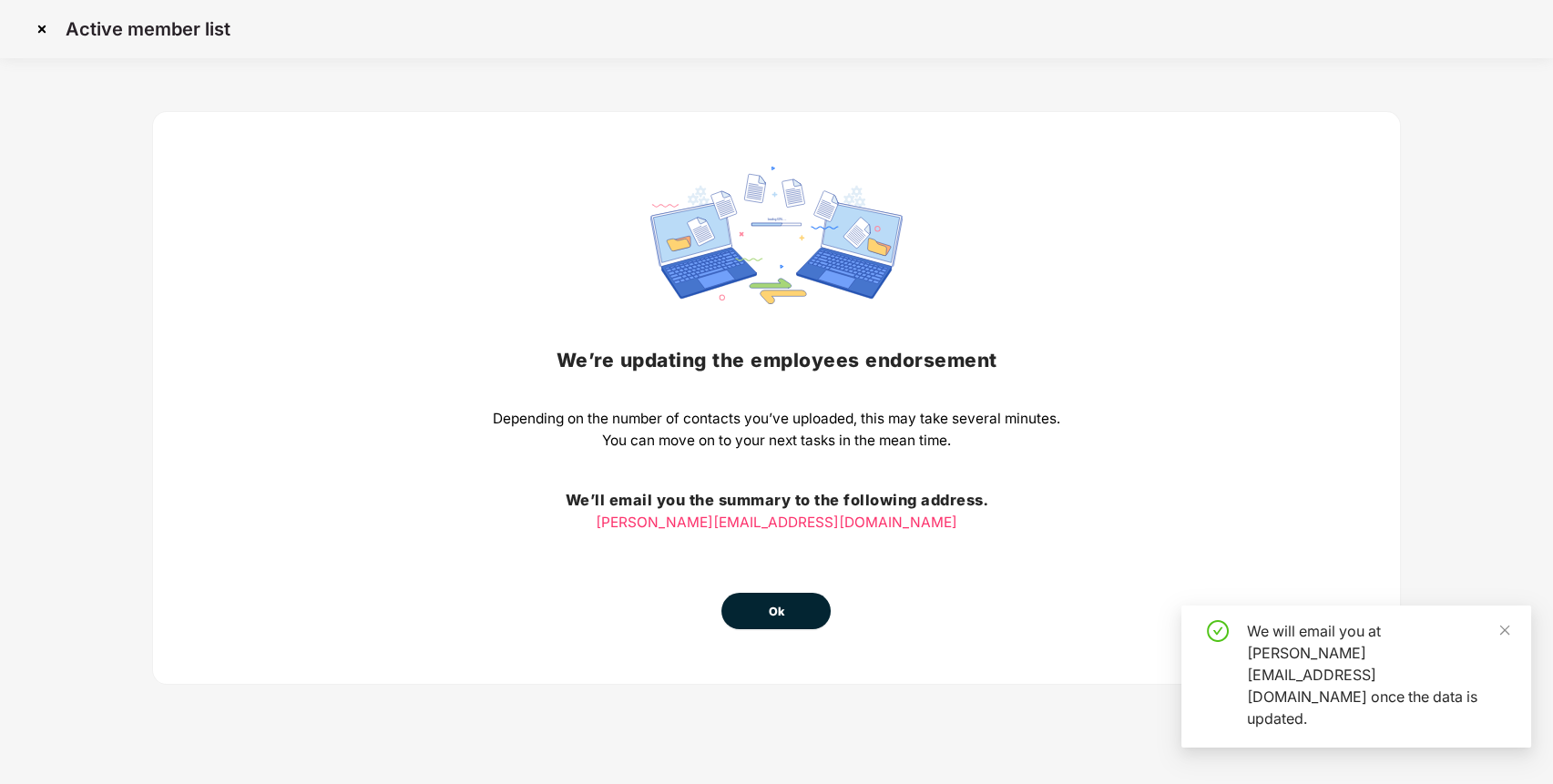
click at [762, 608] on button "Ok" at bounding box center [776, 611] width 110 height 37
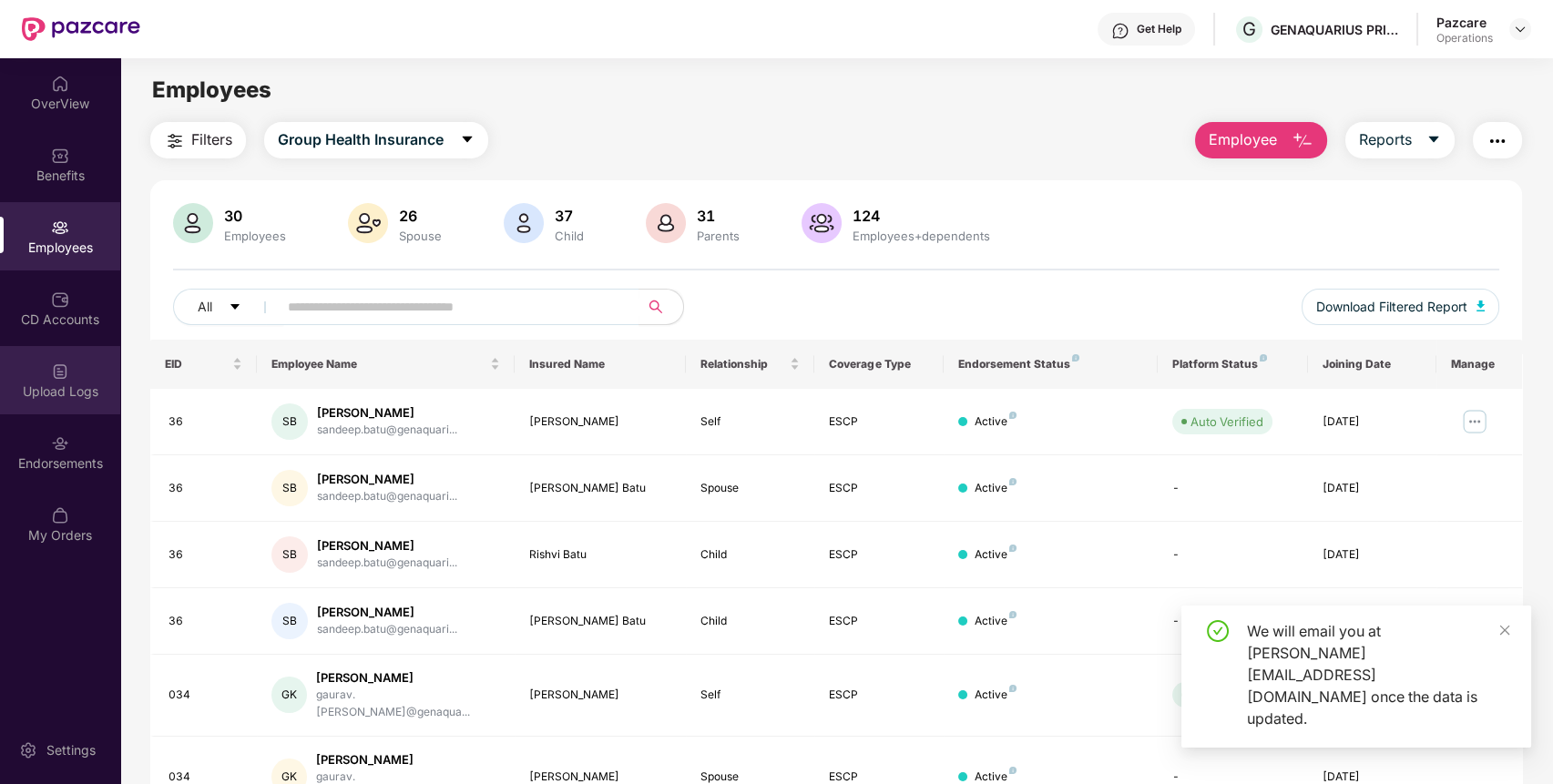
click at [61, 376] on img at bounding box center [59, 371] width 18 height 18
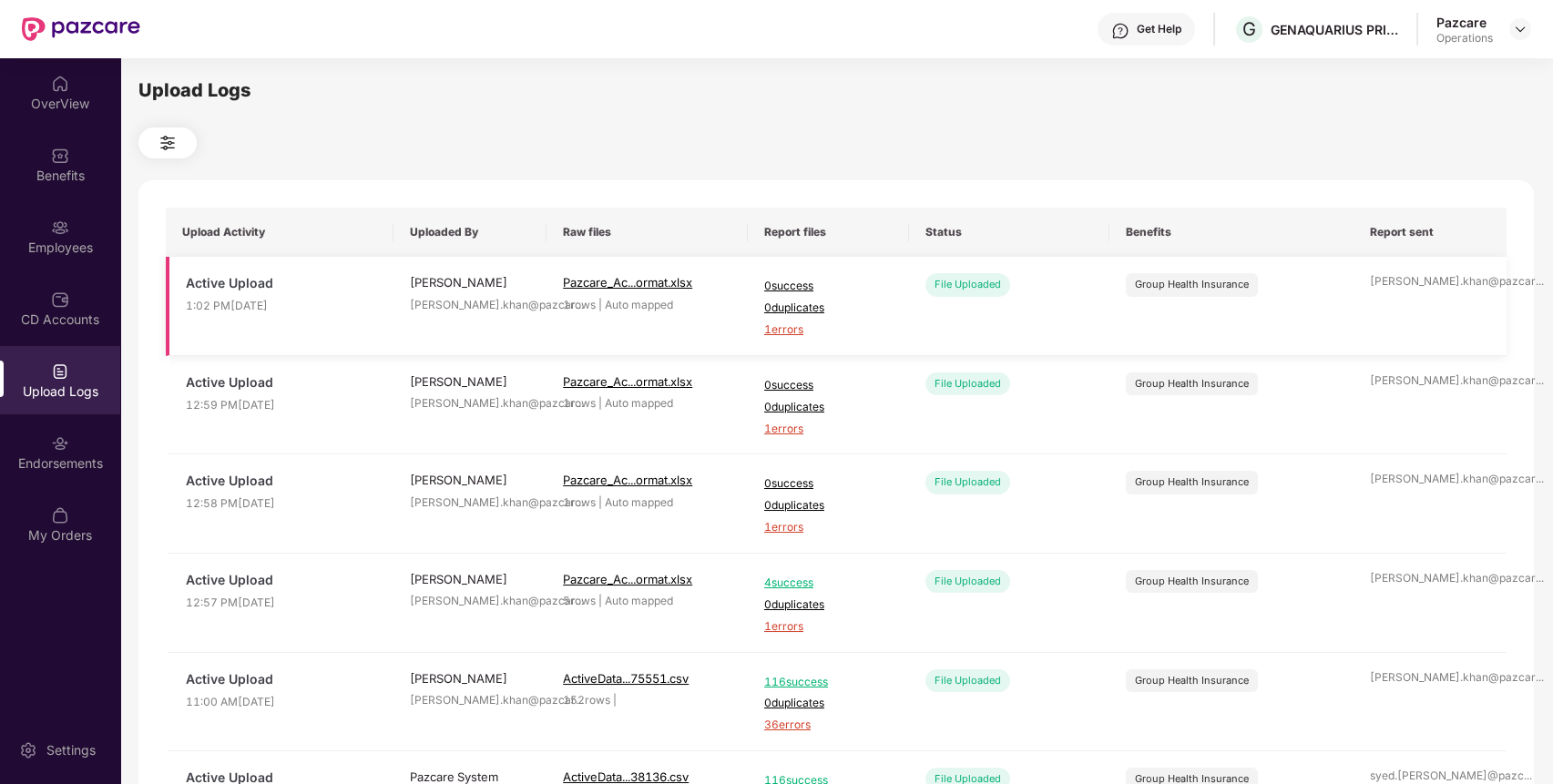
click at [788, 329] on span "1 errors" at bounding box center [828, 330] width 128 height 17
click at [665, 123] on div "Upload Logs Upload Activity Uploaded By Raw files Report files Status Benefits …" at bounding box center [836, 419] width 1396 height 684
click at [65, 233] on img at bounding box center [59, 227] width 18 height 18
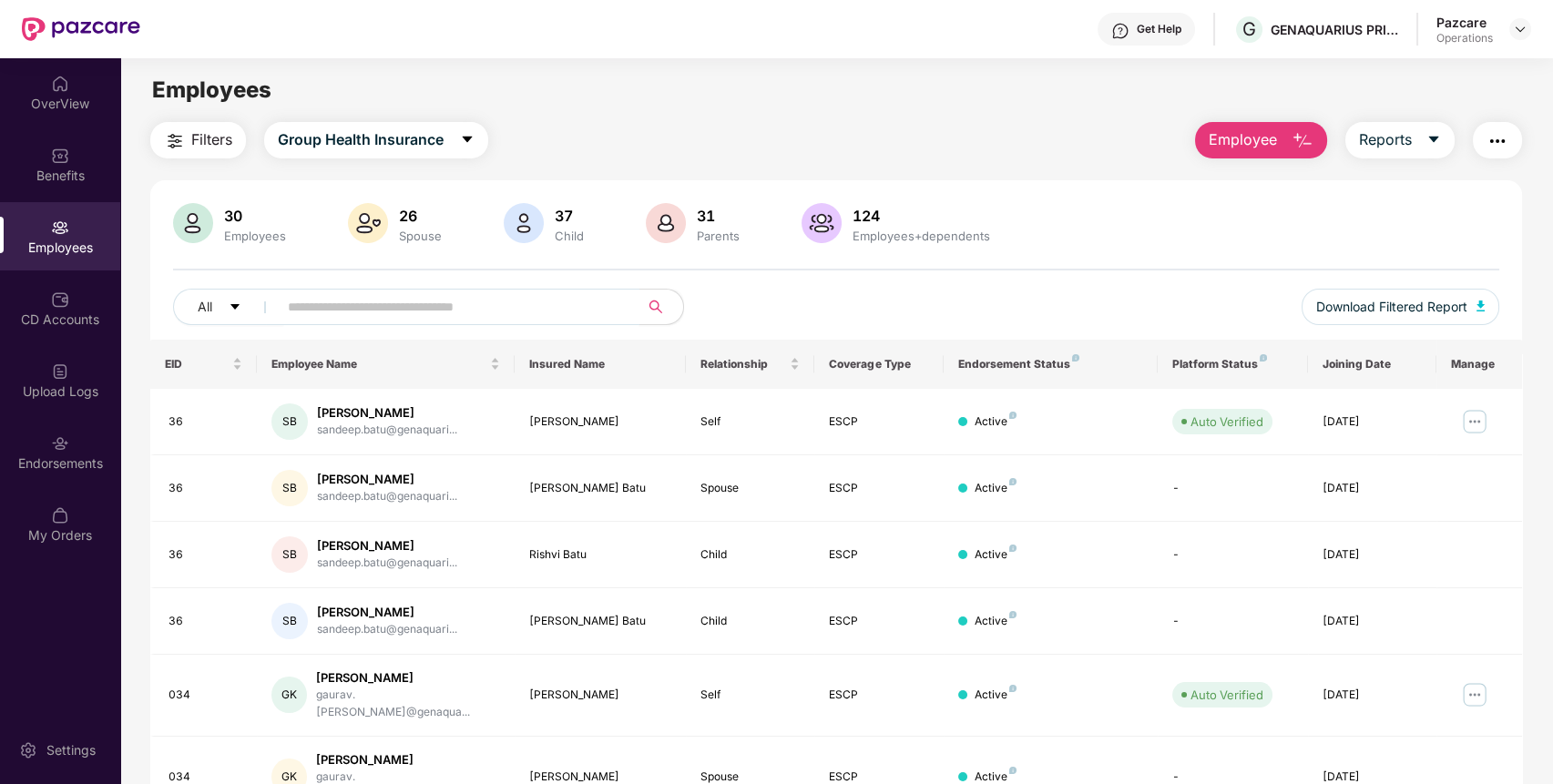
click at [387, 304] on input "text" at bounding box center [451, 306] width 327 height 27
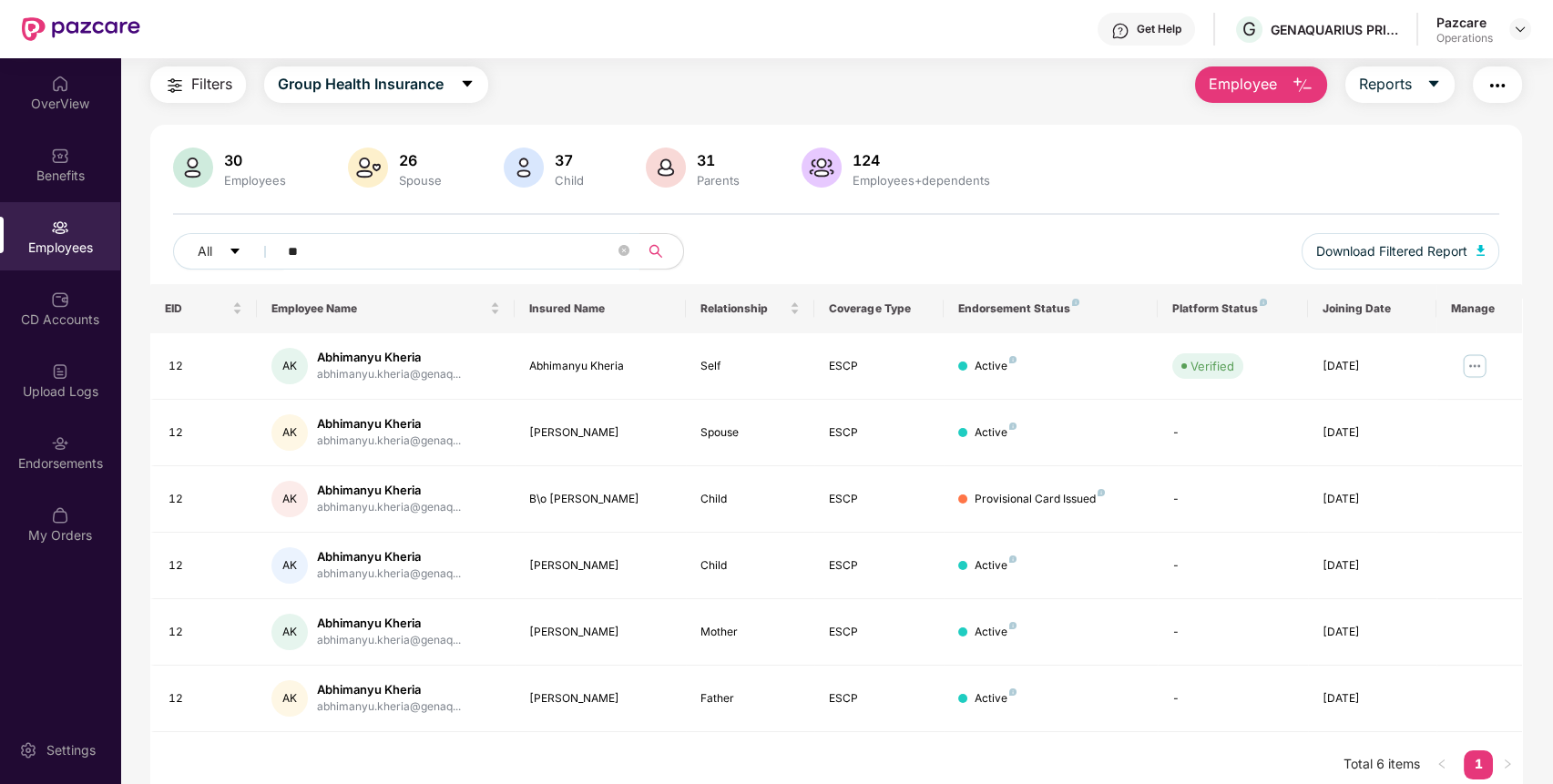
scroll to position [67, 0]
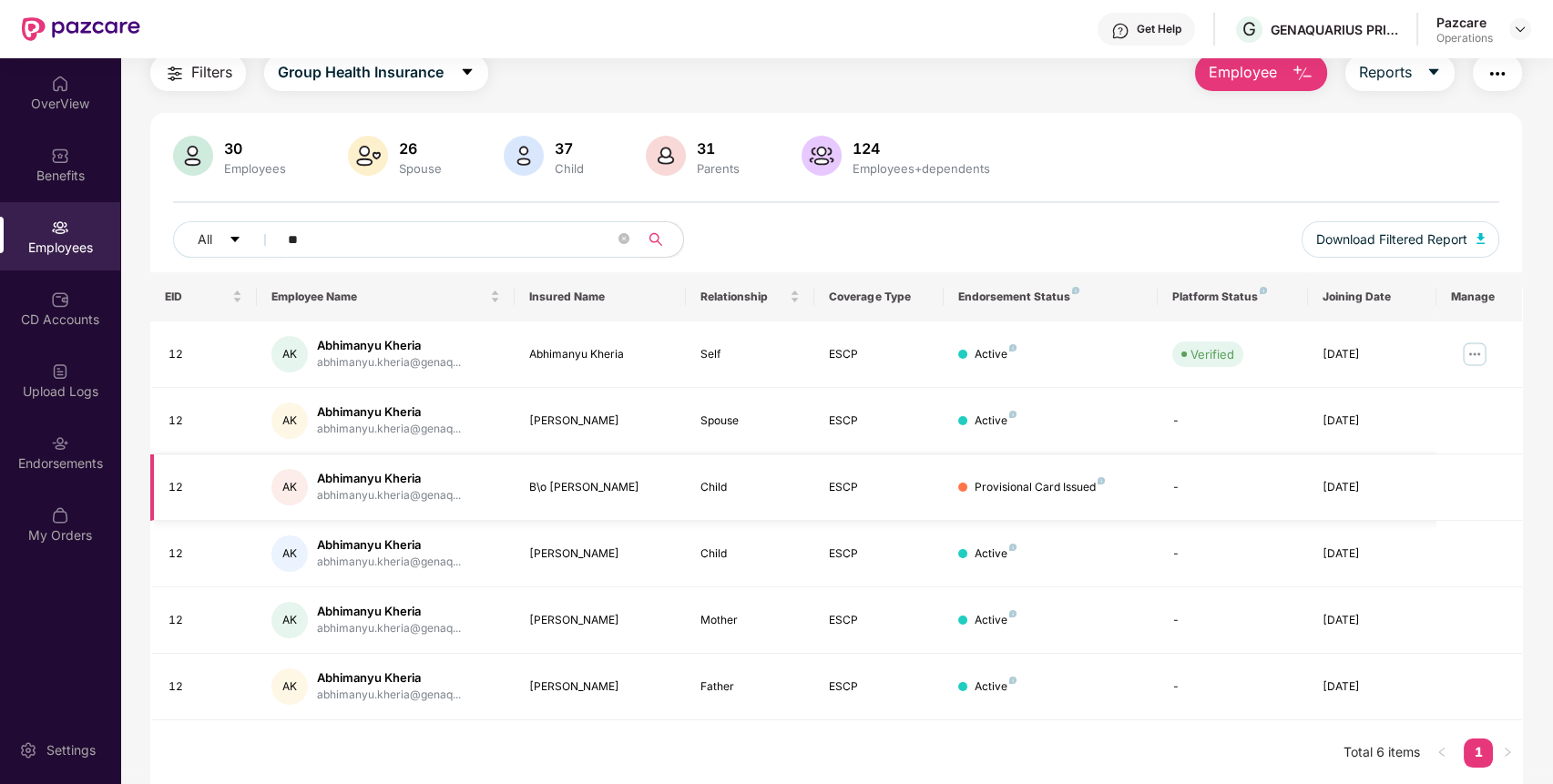
type input "**"
click at [711, 488] on div "Child" at bounding box center [750, 487] width 99 height 17
copy div "Child"
click at [1475, 349] on img at bounding box center [1474, 353] width 29 height 29
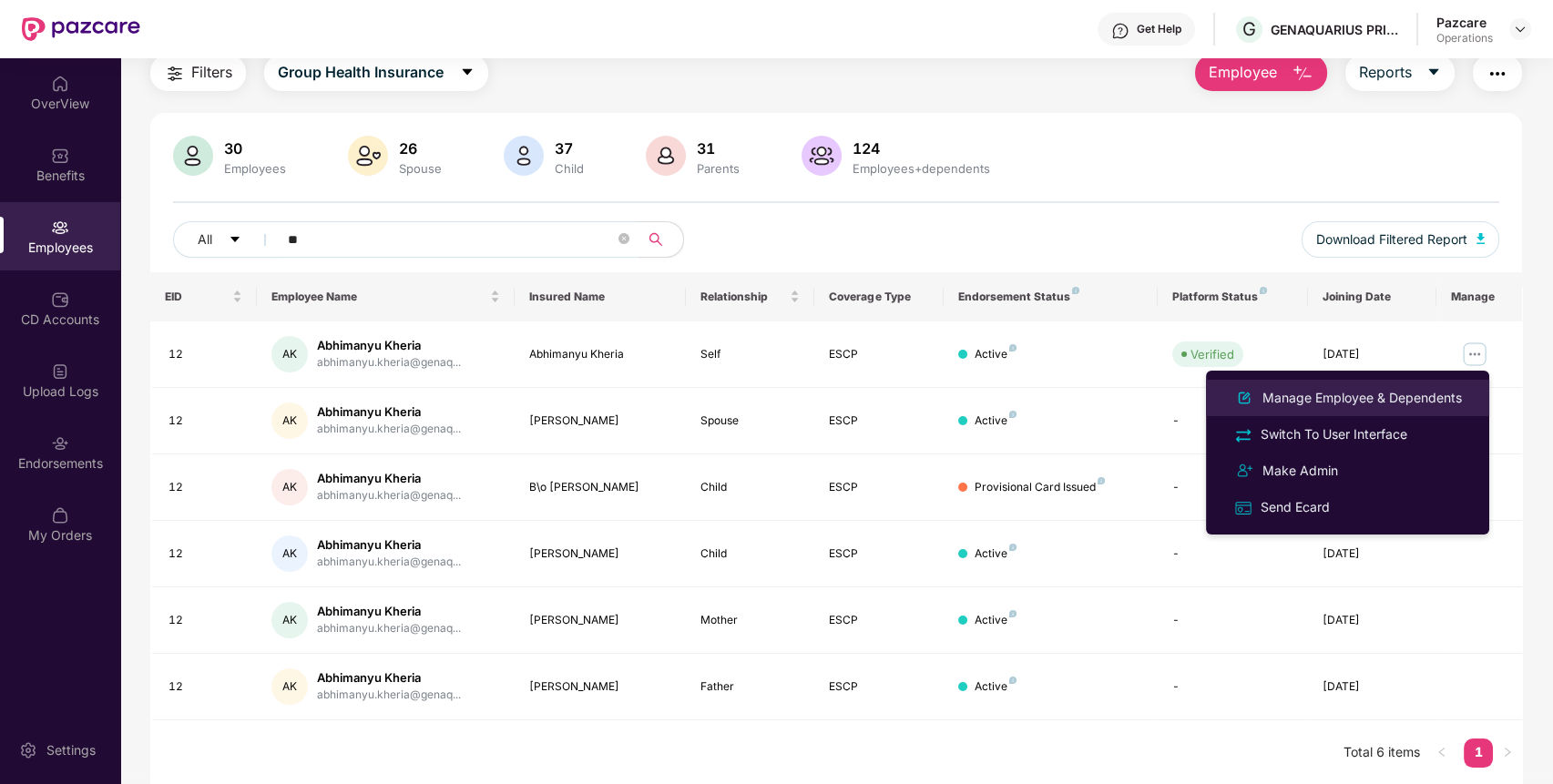
click at [1407, 401] on div "Manage Employee & Dependents" at bounding box center [1362, 397] width 207 height 20
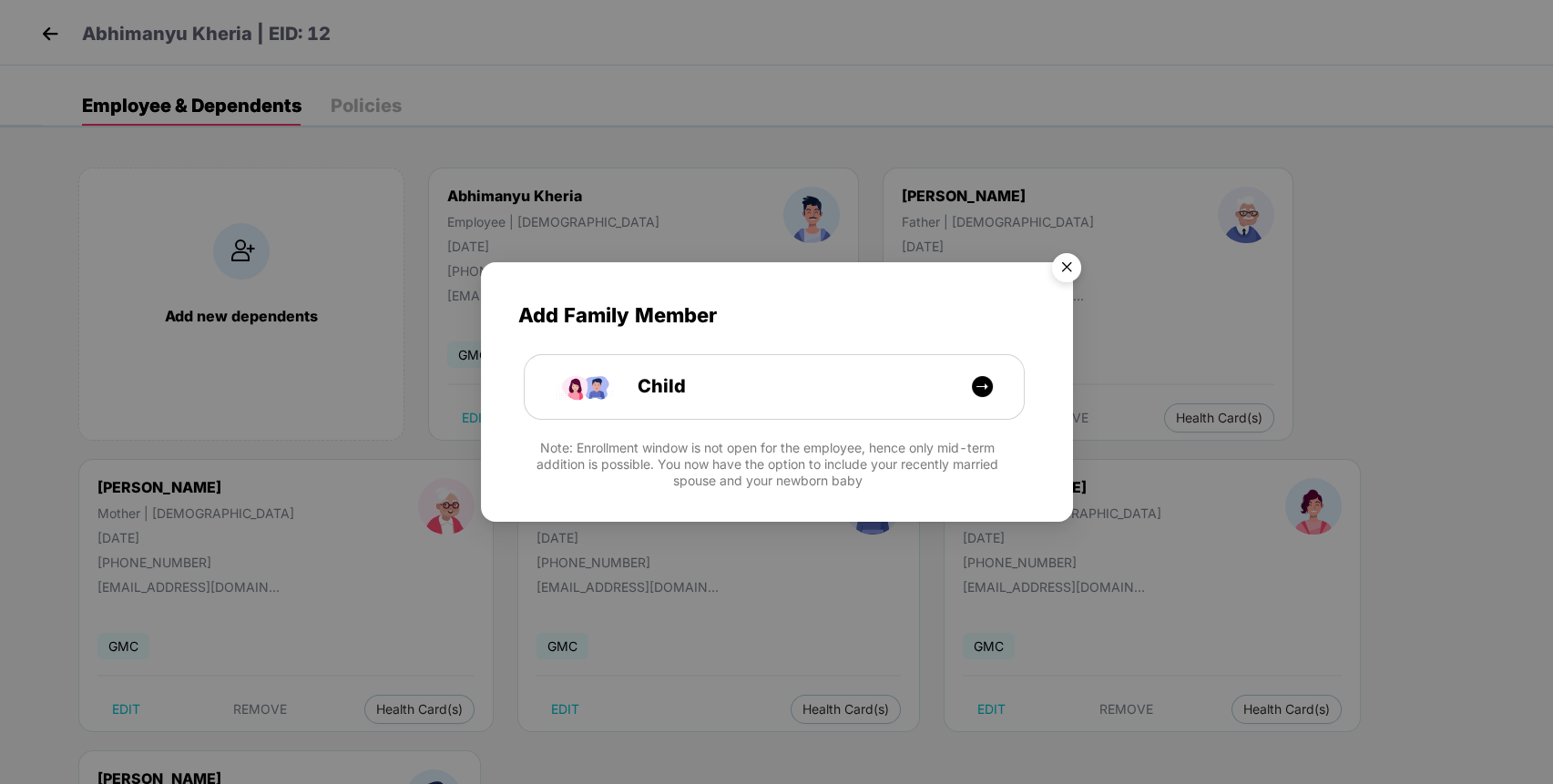
click at [1069, 270] on img "Close" at bounding box center [1067, 270] width 51 height 51
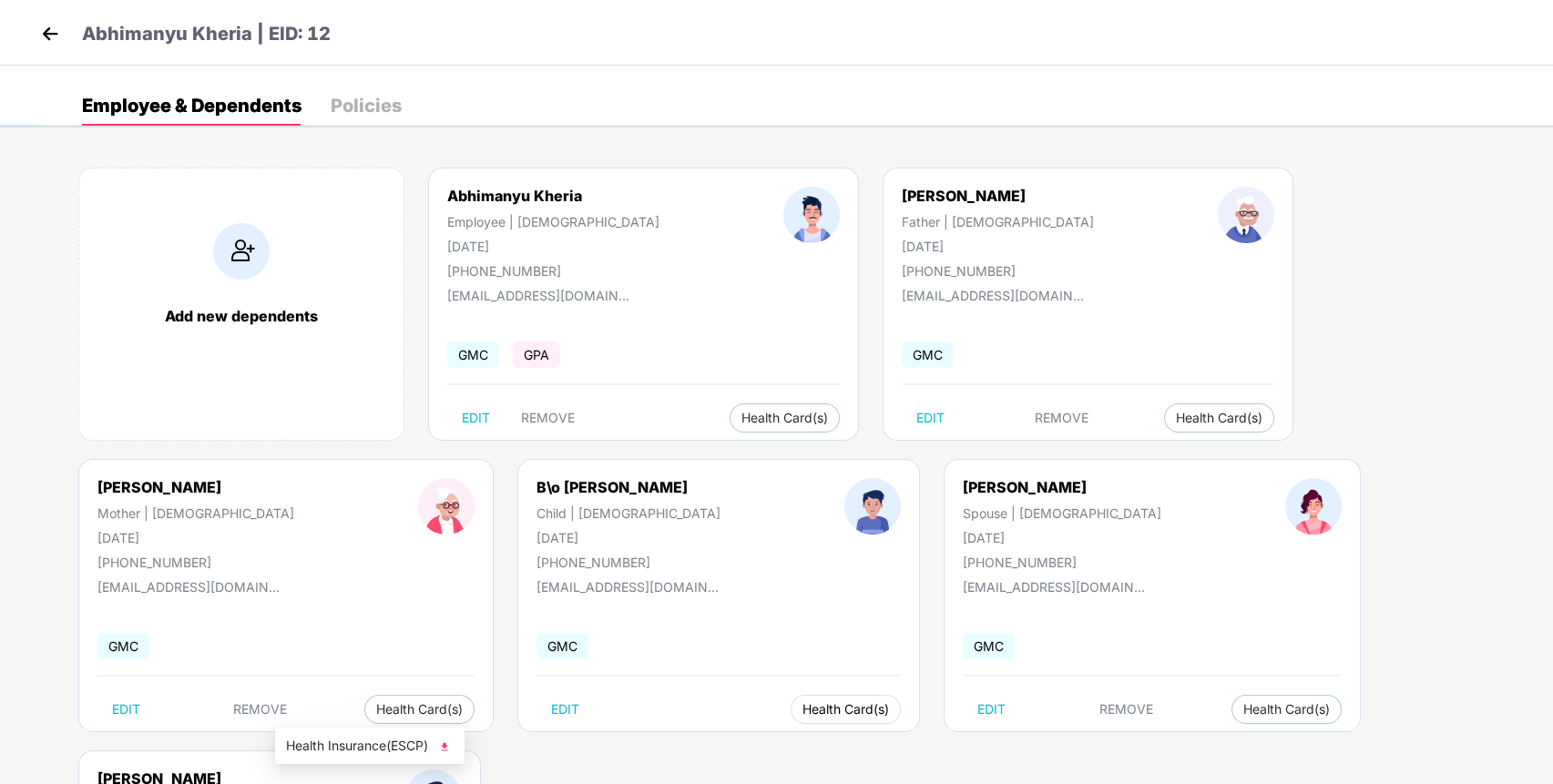
click at [802, 707] on span "Health Card(s)" at bounding box center [845, 709] width 86 height 9
click at [394, 743] on span "Health Insurance(ESCP)" at bounding box center [369, 745] width 168 height 20
click at [720, 737] on span "Health Insurance(ESCP)" at bounding box center [719, 745] width 168 height 20
click at [48, 31] on img at bounding box center [50, 33] width 27 height 27
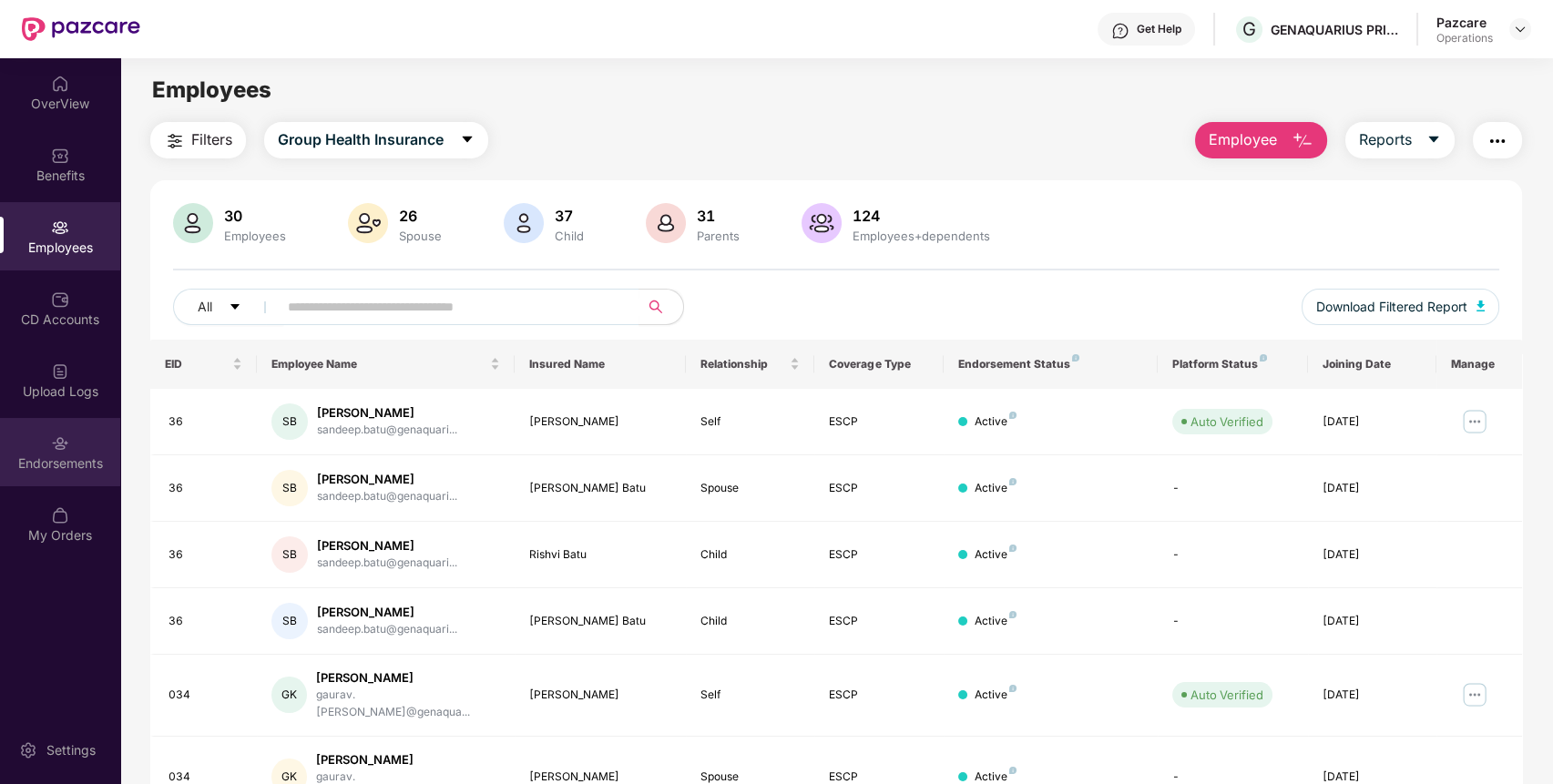
click at [77, 444] on div "Endorsements" at bounding box center [60, 451] width 120 height 68
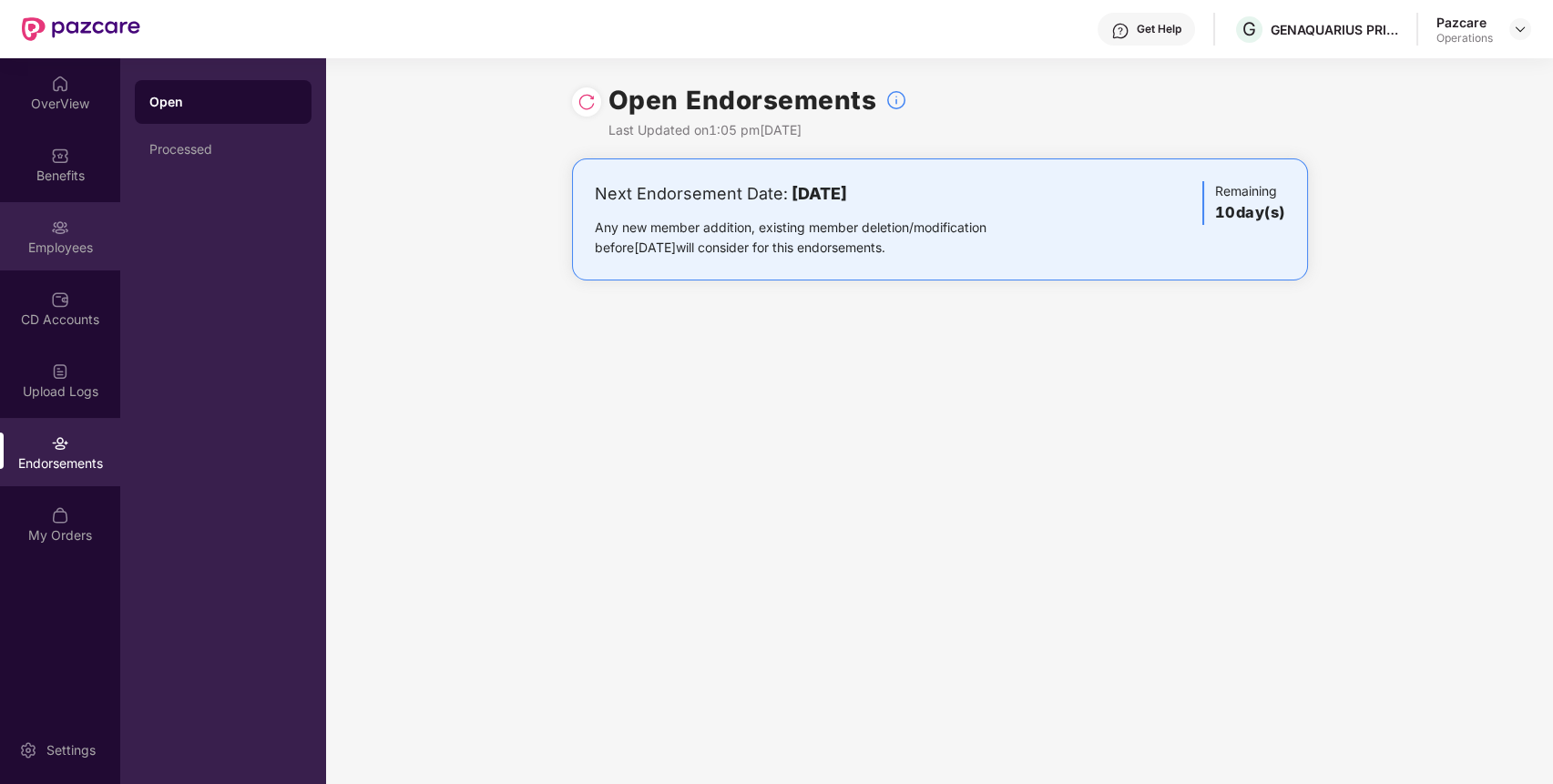
click at [58, 244] on div "Employees" at bounding box center [60, 247] width 120 height 18
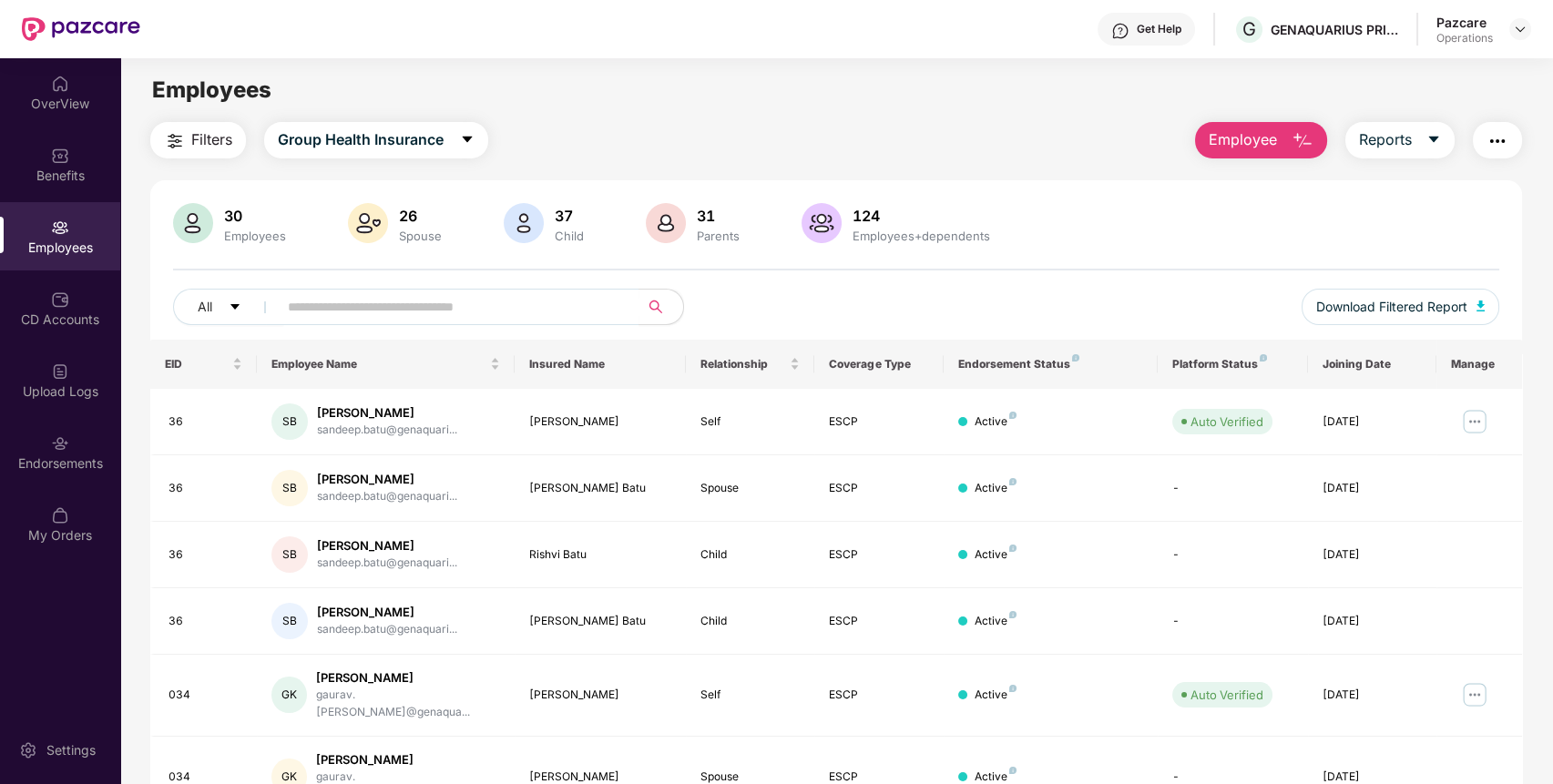
click at [1491, 139] on img "button" at bounding box center [1497, 141] width 22 height 22
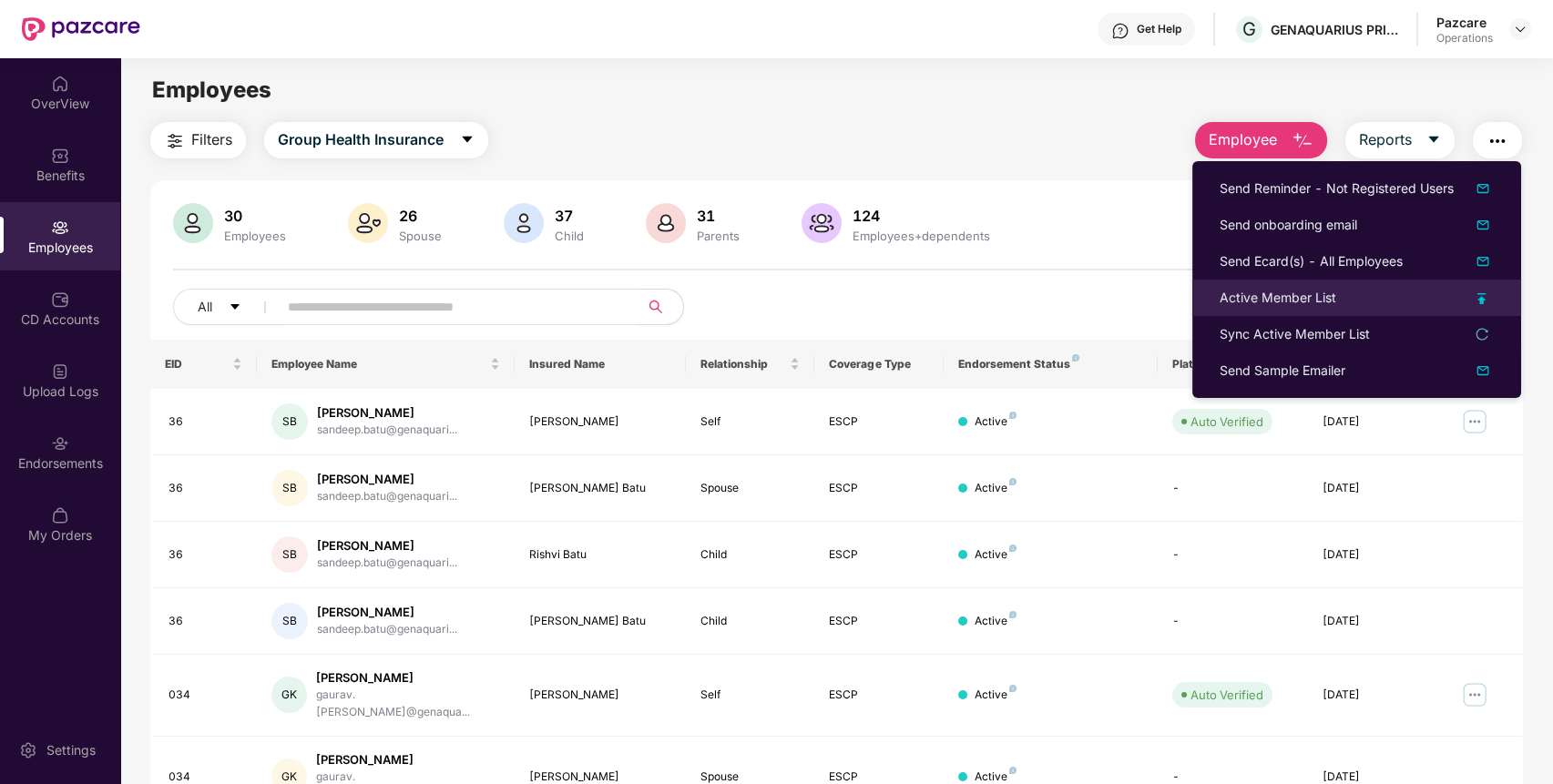
click at [1322, 302] on div "Active Member List" at bounding box center [1277, 297] width 116 height 20
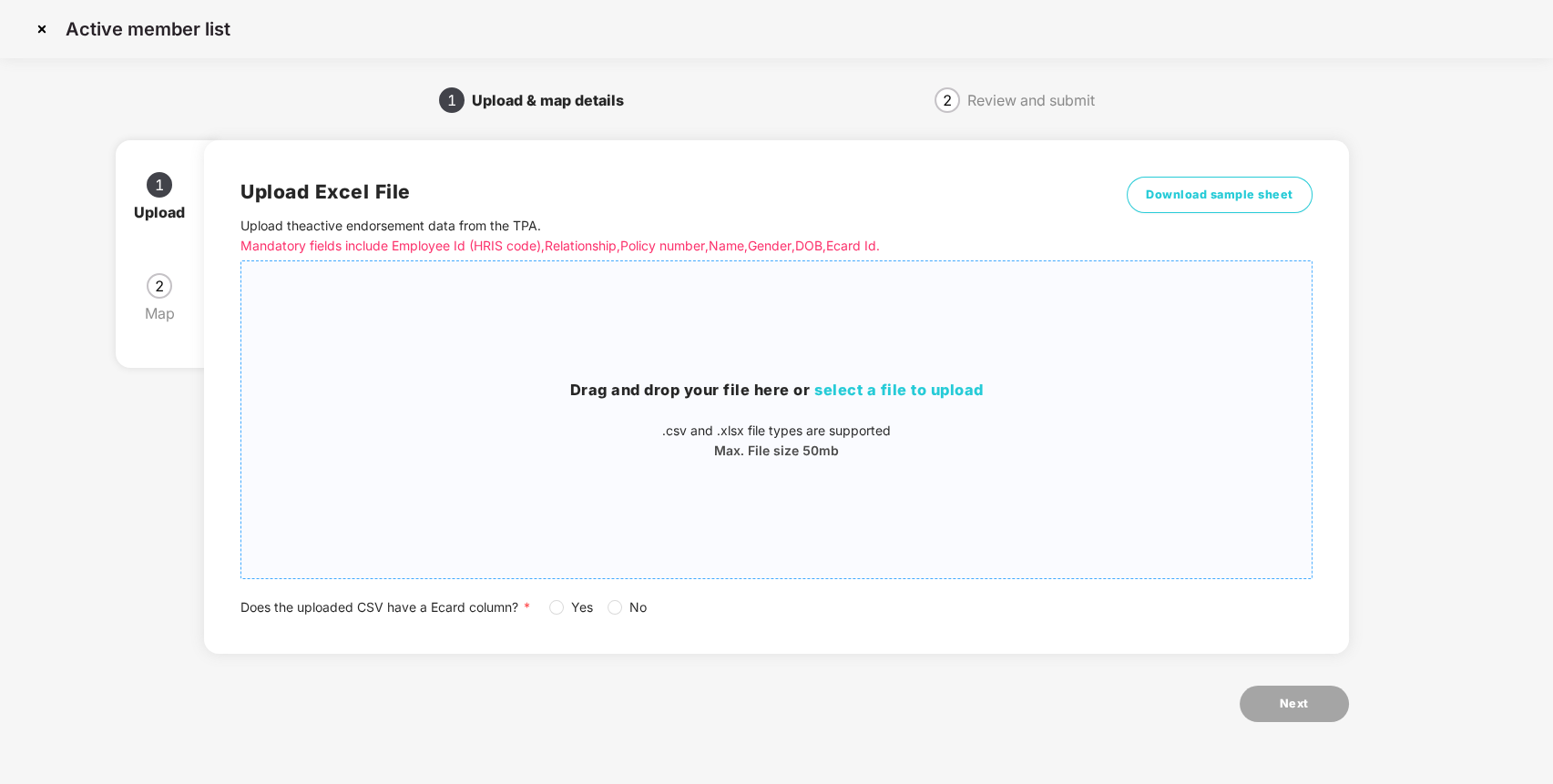
click at [957, 392] on span "select a file to upload" at bounding box center [899, 389] width 170 height 18
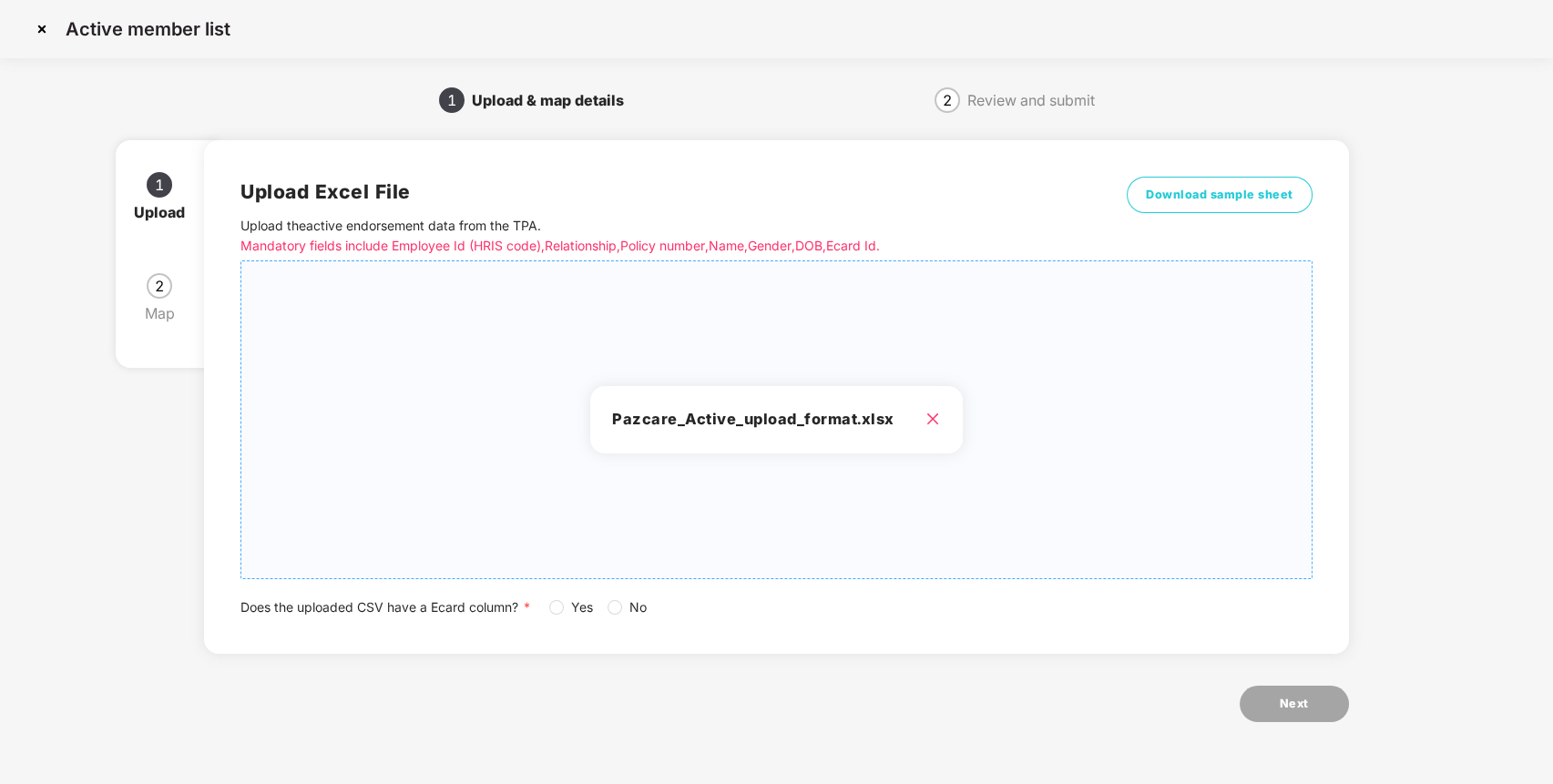
click at [545, 600] on div "Does the uploaded CSV have a Ecard column? * Yes No" at bounding box center [777, 606] width 1072 height 20
click at [1326, 699] on button "Next" at bounding box center [1293, 703] width 110 height 37
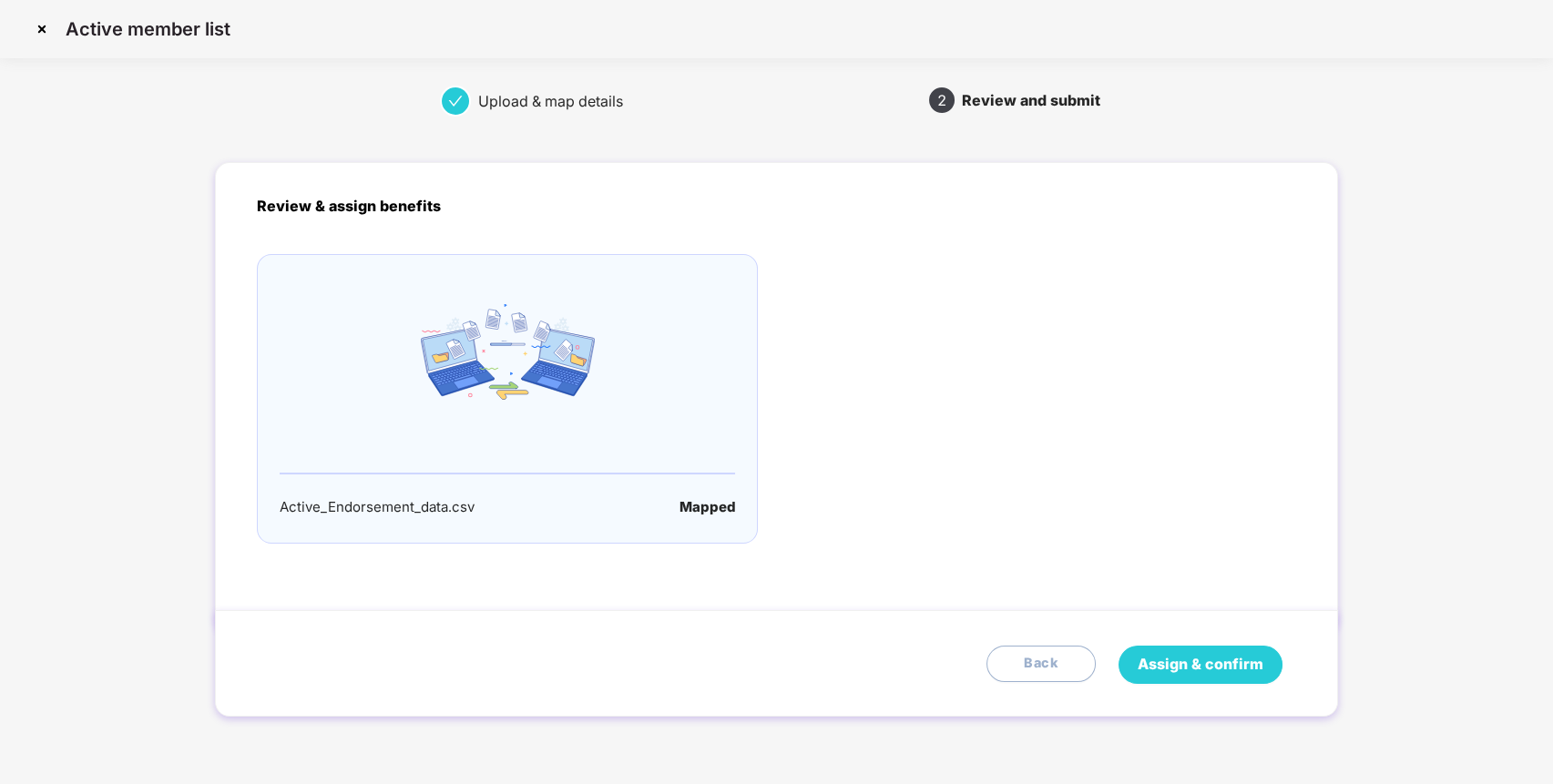
click at [1251, 669] on span "Assign & confirm" at bounding box center [1201, 664] width 126 height 22
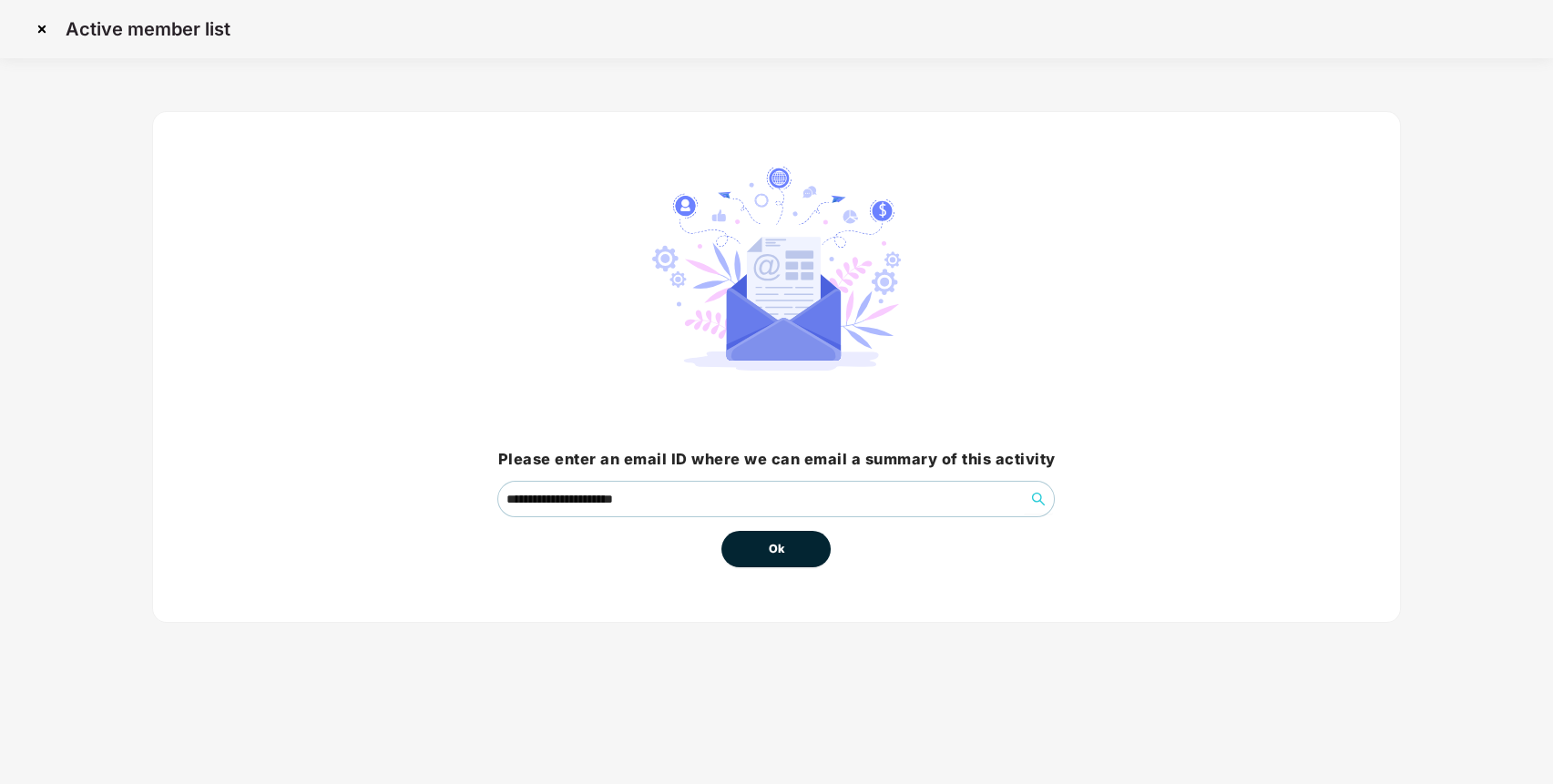
click at [794, 558] on button "Ok" at bounding box center [776, 548] width 110 height 37
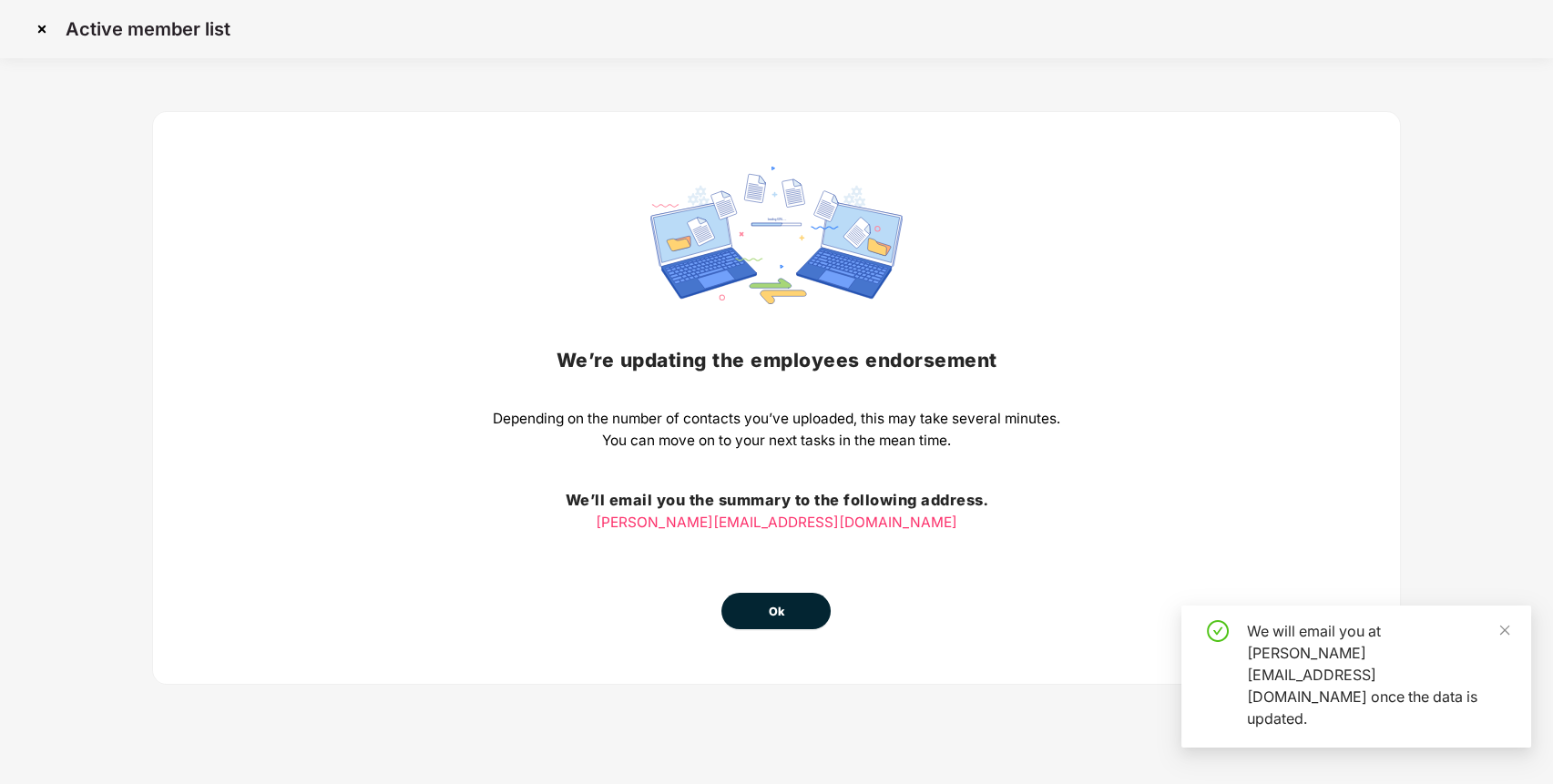
click at [784, 609] on span "Ok" at bounding box center [775, 611] width 16 height 18
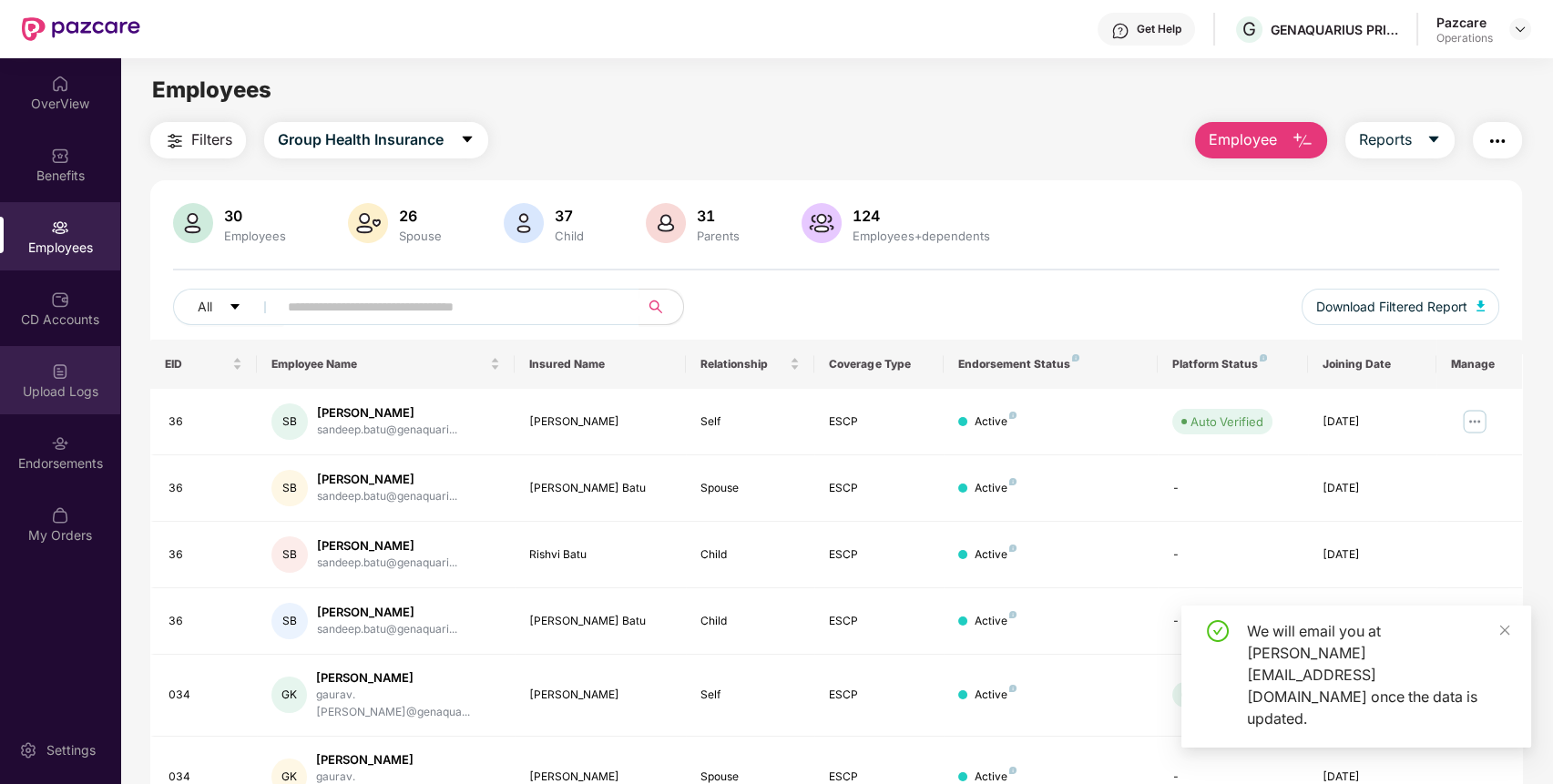
click at [63, 388] on div "Upload Logs" at bounding box center [60, 391] width 120 height 18
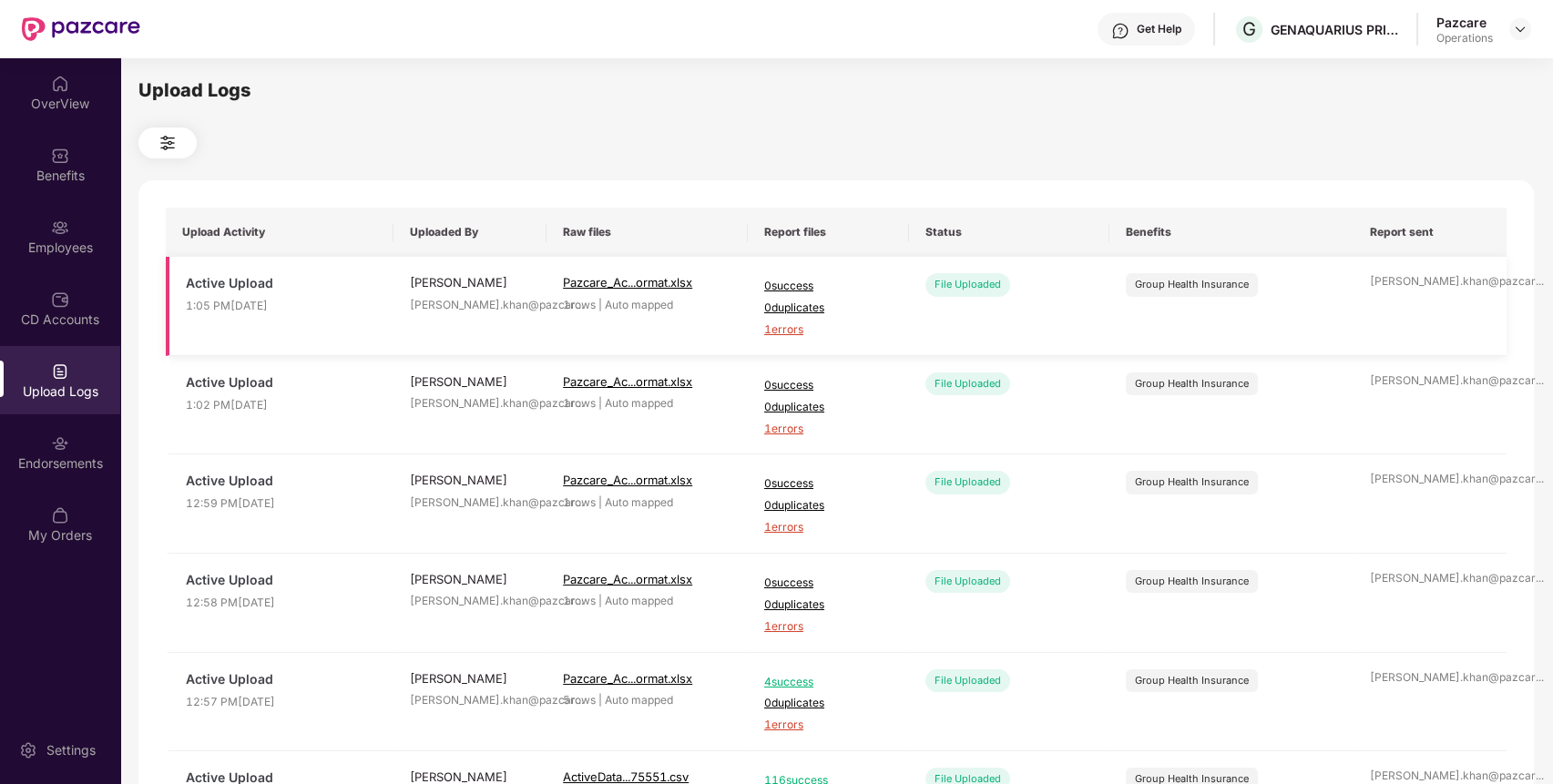
click at [790, 334] on span "1 errors" at bounding box center [828, 330] width 128 height 17
